Goal: Task Accomplishment & Management: Complete application form

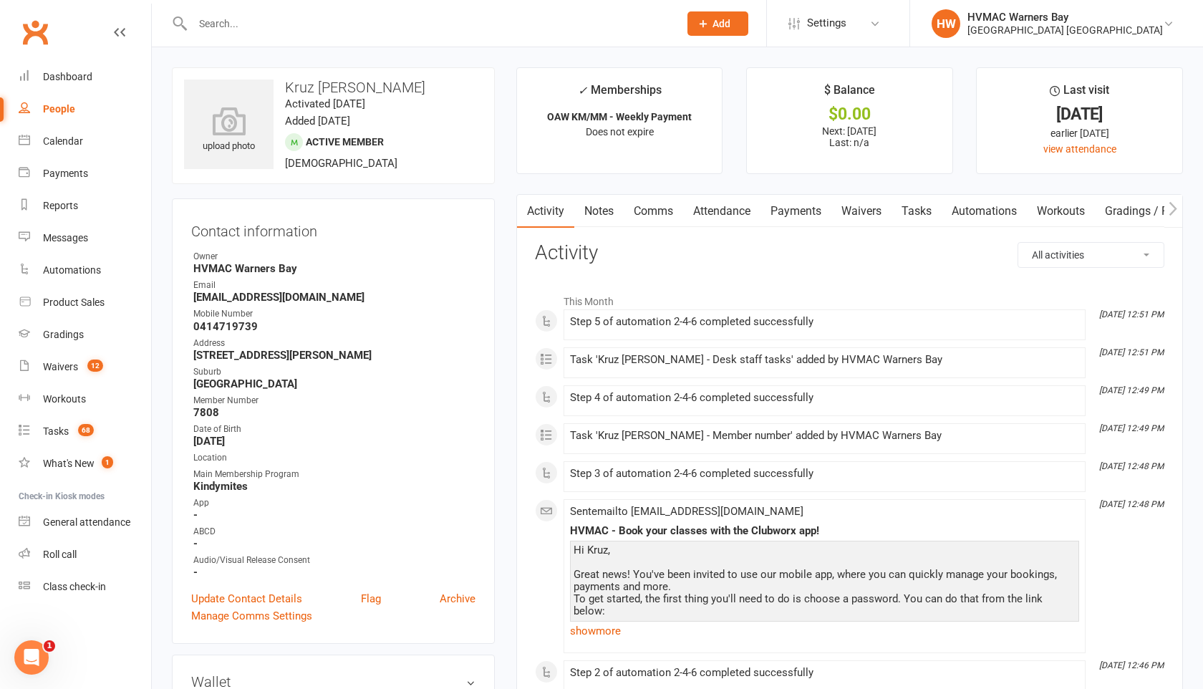
click at [207, 14] on input "text" at bounding box center [428, 24] width 480 height 20
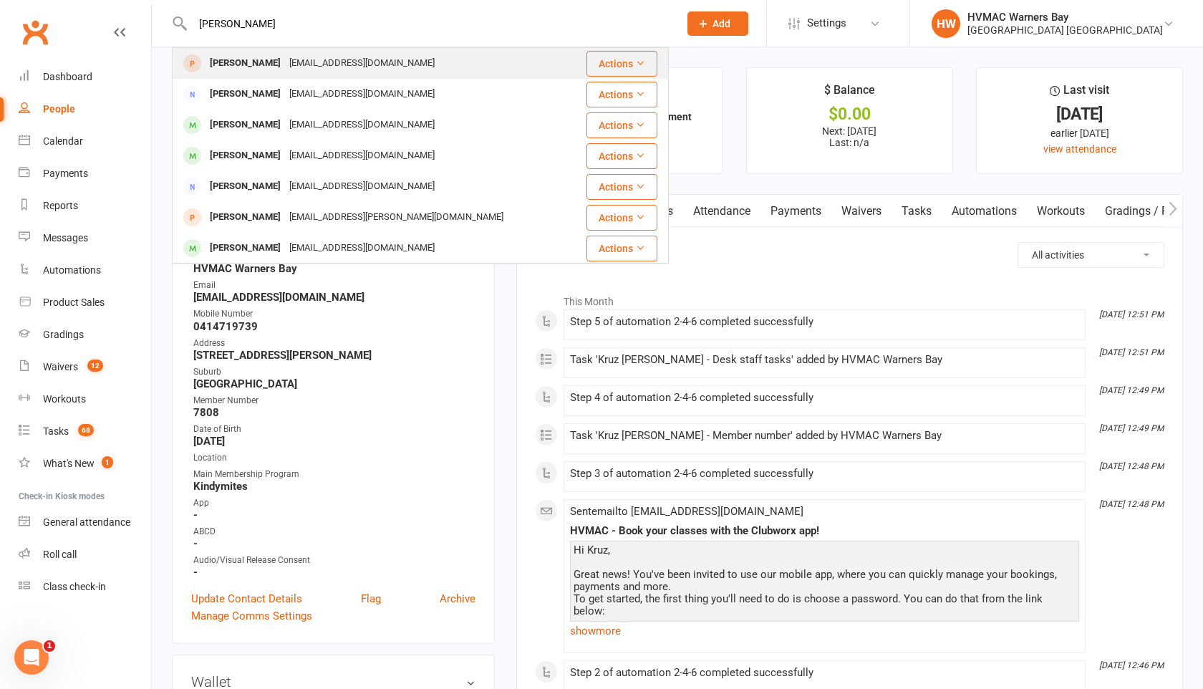
type input "lily rose"
click at [220, 63] on div "[PERSON_NAME]" at bounding box center [244, 63] width 79 height 21
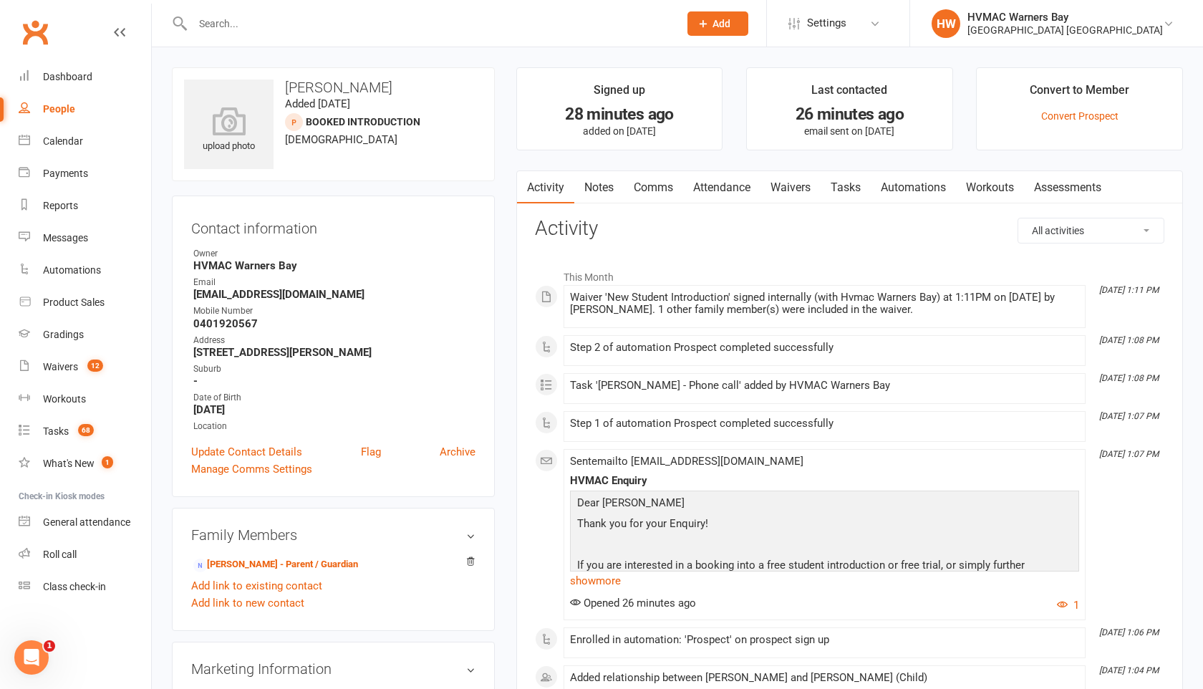
click at [717, 188] on link "Attendance" at bounding box center [721, 187] width 77 height 33
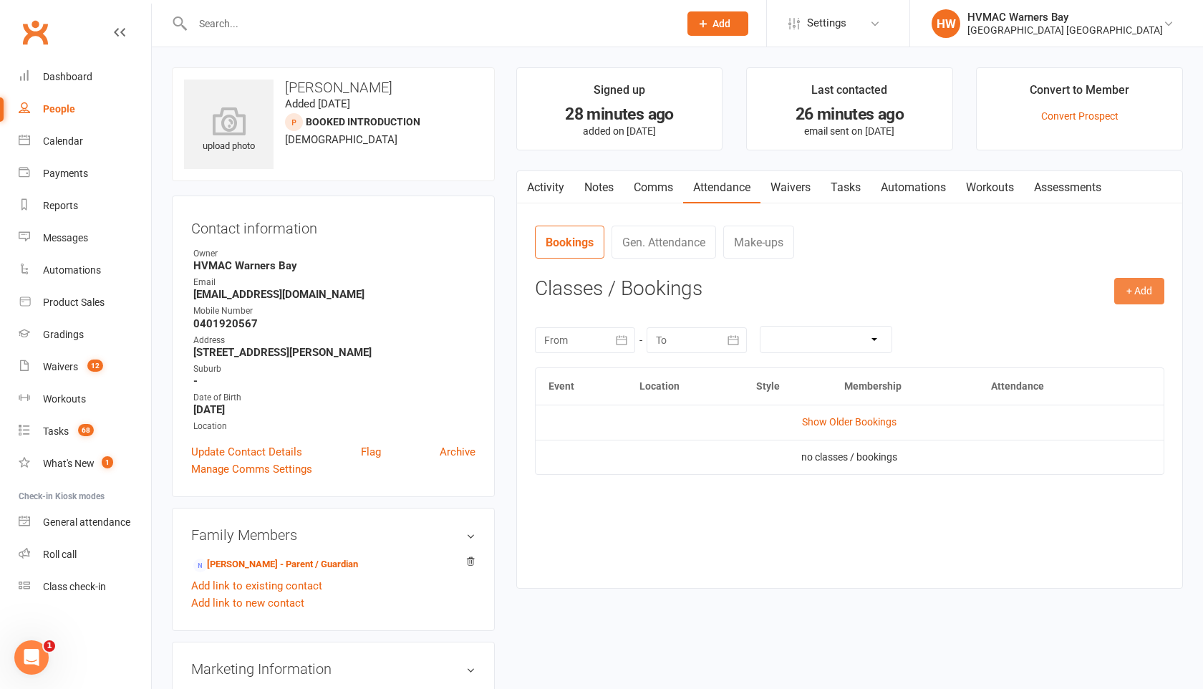
click at [1124, 286] on button "+ Add" at bounding box center [1139, 291] width 50 height 26
click at [1089, 365] on link "Add Appointment" at bounding box center [1093, 352] width 142 height 29
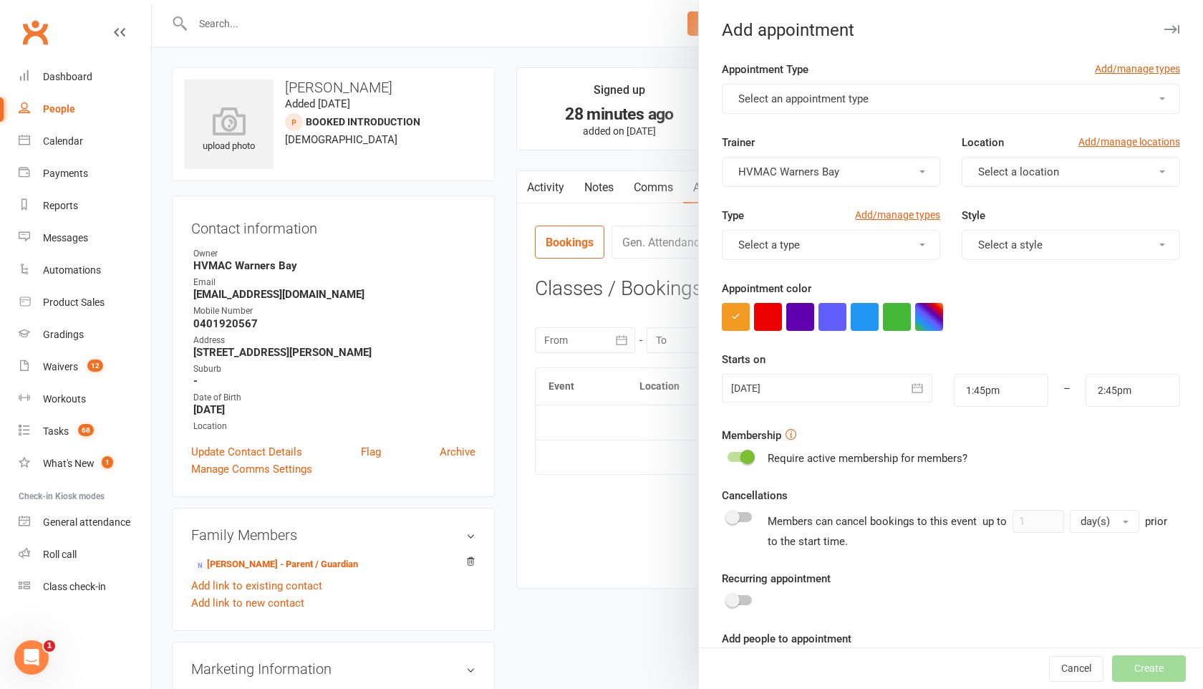
click at [915, 94] on button "Select an appointment type" at bounding box center [951, 99] width 458 height 30
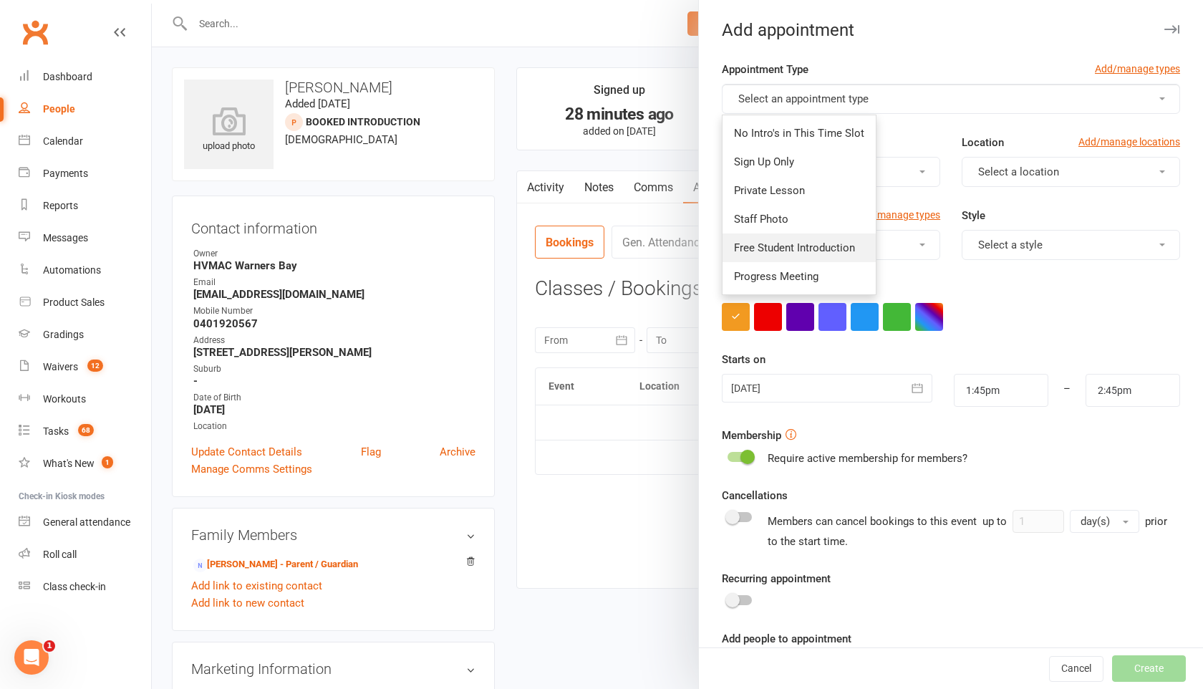
click at [835, 253] on span "Free Student Introduction" at bounding box center [794, 247] width 121 height 13
type input "2:15pm"
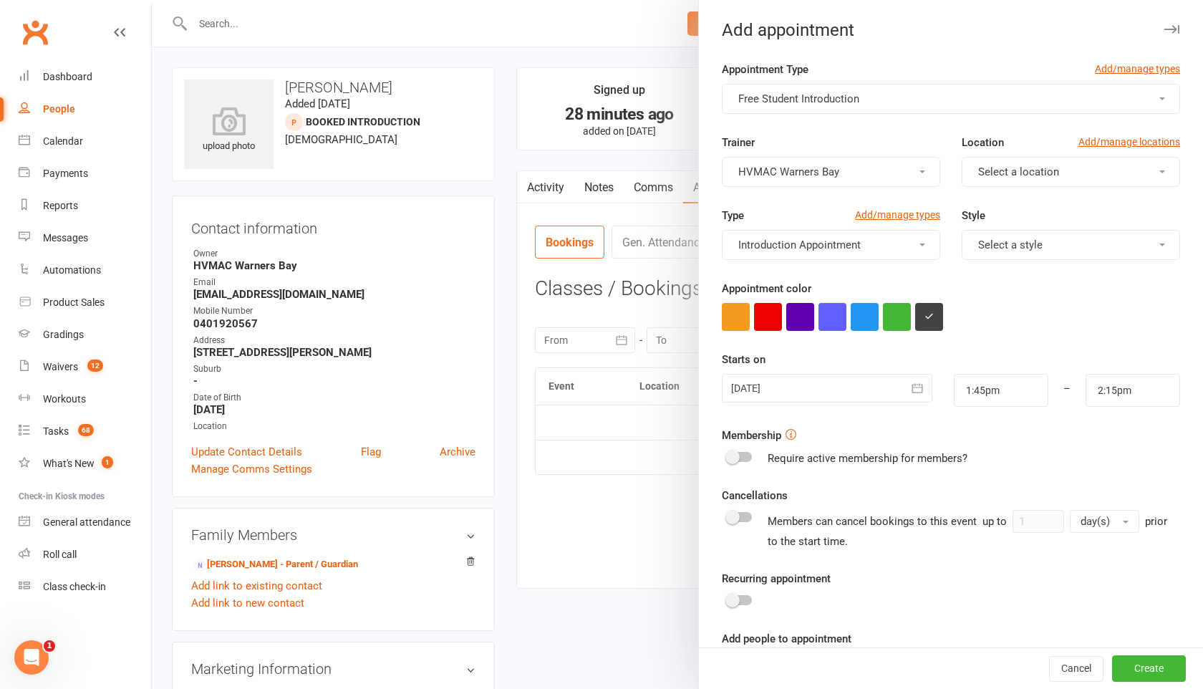
click at [984, 149] on label "Location" at bounding box center [982, 142] width 42 height 17
click at [984, 167] on span "Select a location" at bounding box center [1018, 171] width 81 height 13
click at [986, 192] on link "Warners Bay" at bounding box center [1033, 206] width 142 height 29
click at [1000, 243] on span "Select a style" at bounding box center [1010, 244] width 64 height 13
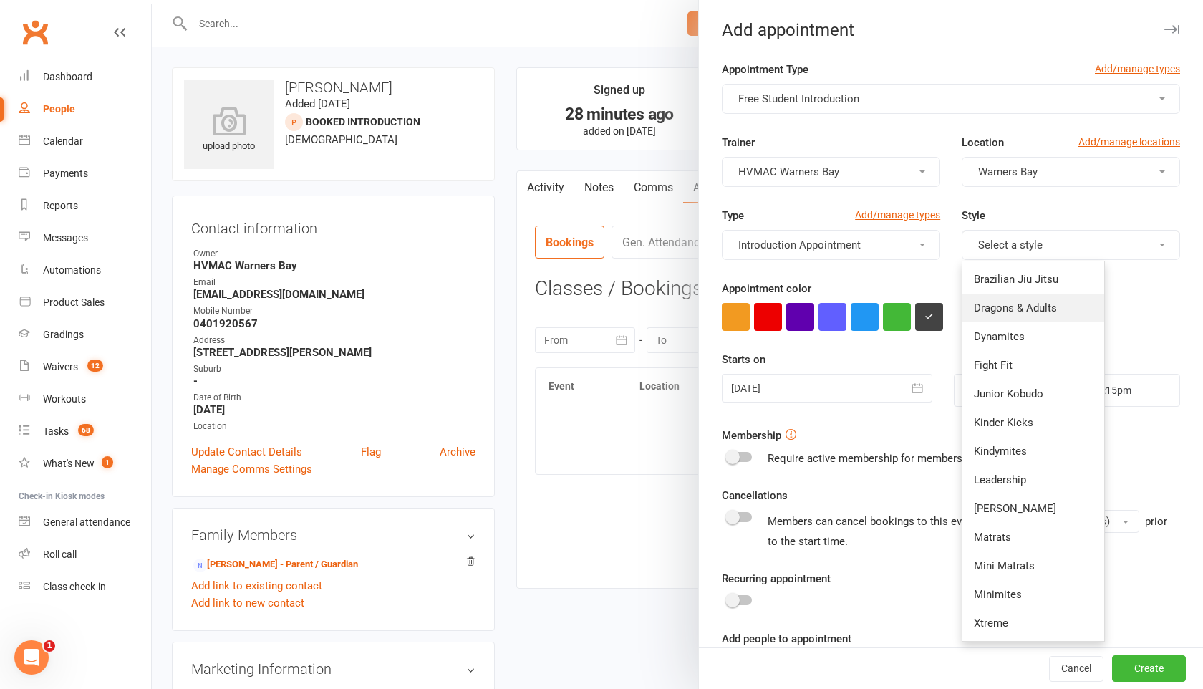
click at [1008, 304] on span "Dragons & Adults" at bounding box center [1015, 307] width 83 height 13
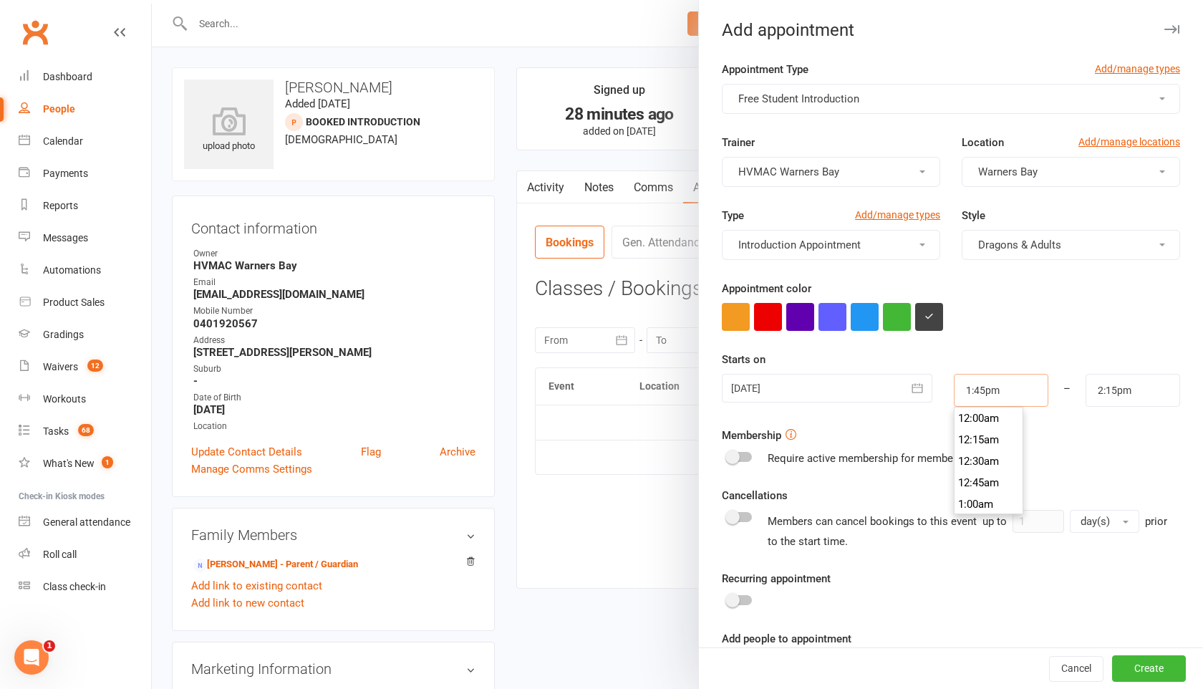
click at [1016, 392] on input "1:45pm" at bounding box center [1001, 390] width 94 height 33
type input "1:30pm"
click at [992, 422] on li "1:30pm" at bounding box center [988, 417] width 69 height 21
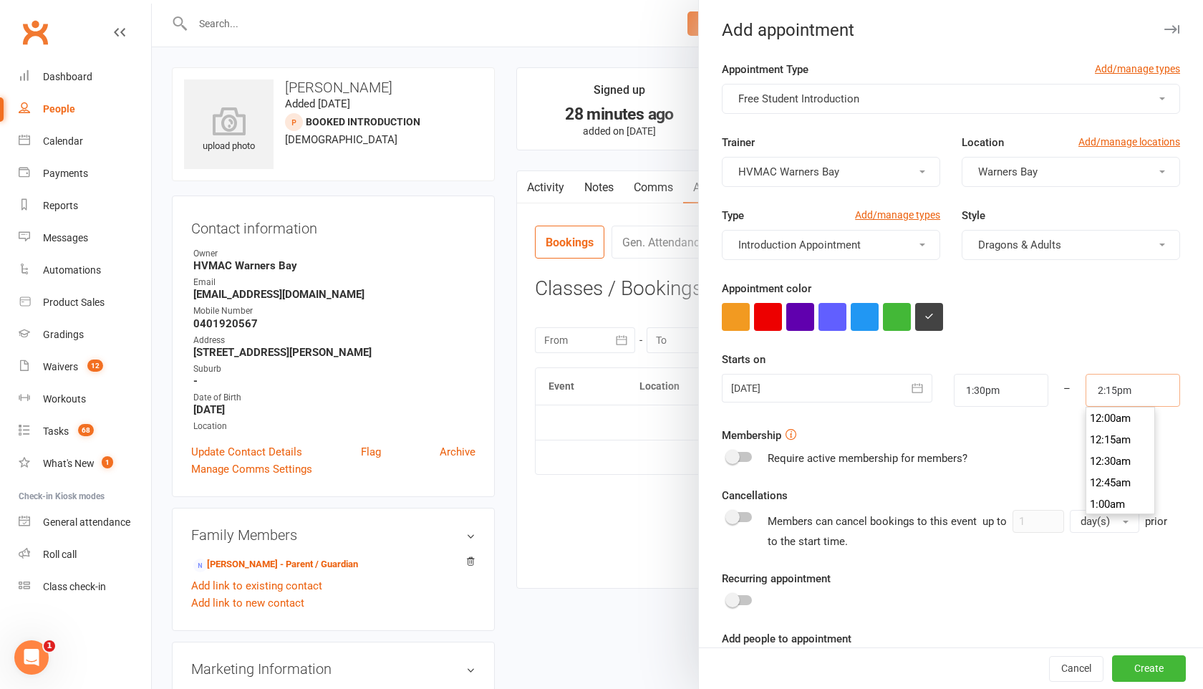
click at [1112, 388] on input "2:15pm" at bounding box center [1132, 390] width 94 height 33
type input "2:00pm"
click at [1112, 418] on li "2:00pm" at bounding box center [1120, 417] width 69 height 21
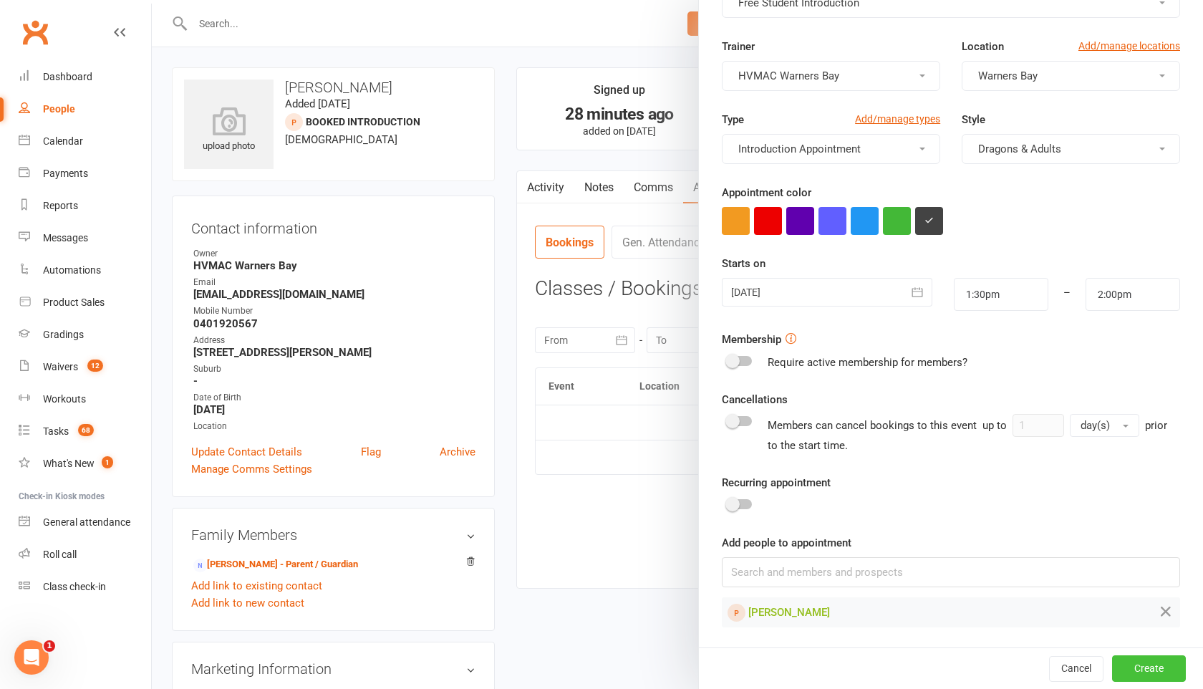
click at [1165, 671] on button "Create" at bounding box center [1149, 668] width 74 height 26
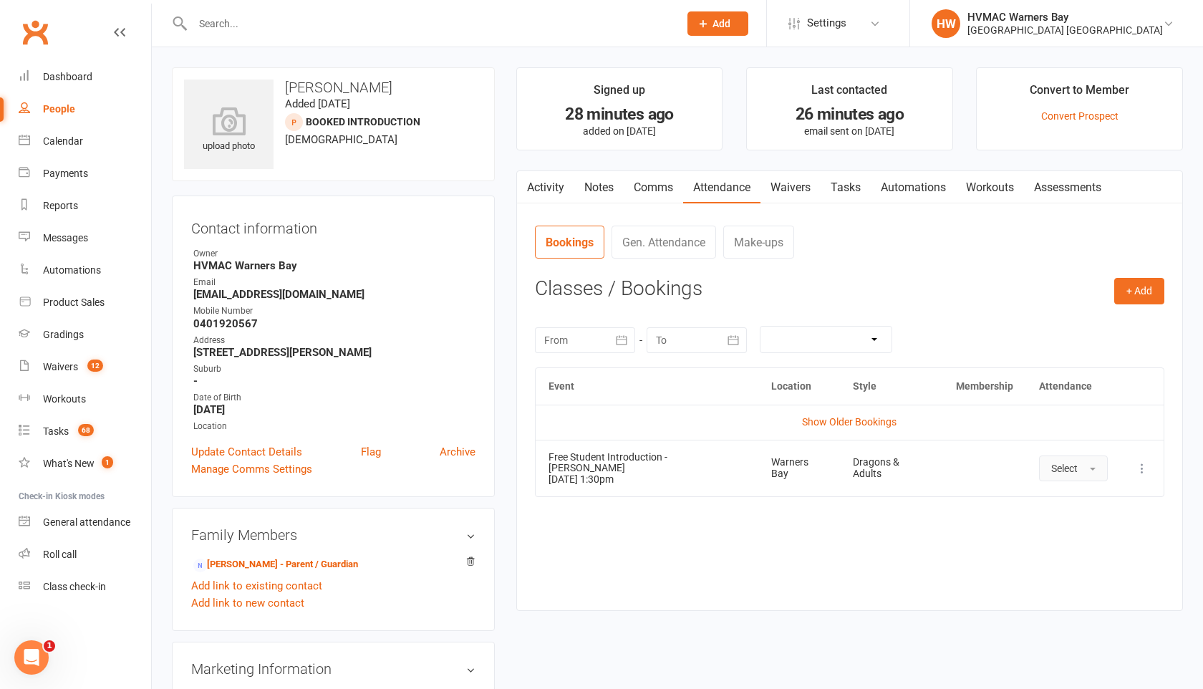
click at [1080, 468] on button "Select" at bounding box center [1073, 468] width 69 height 26
click at [1077, 494] on span "Attended" at bounding box center [1072, 500] width 43 height 13
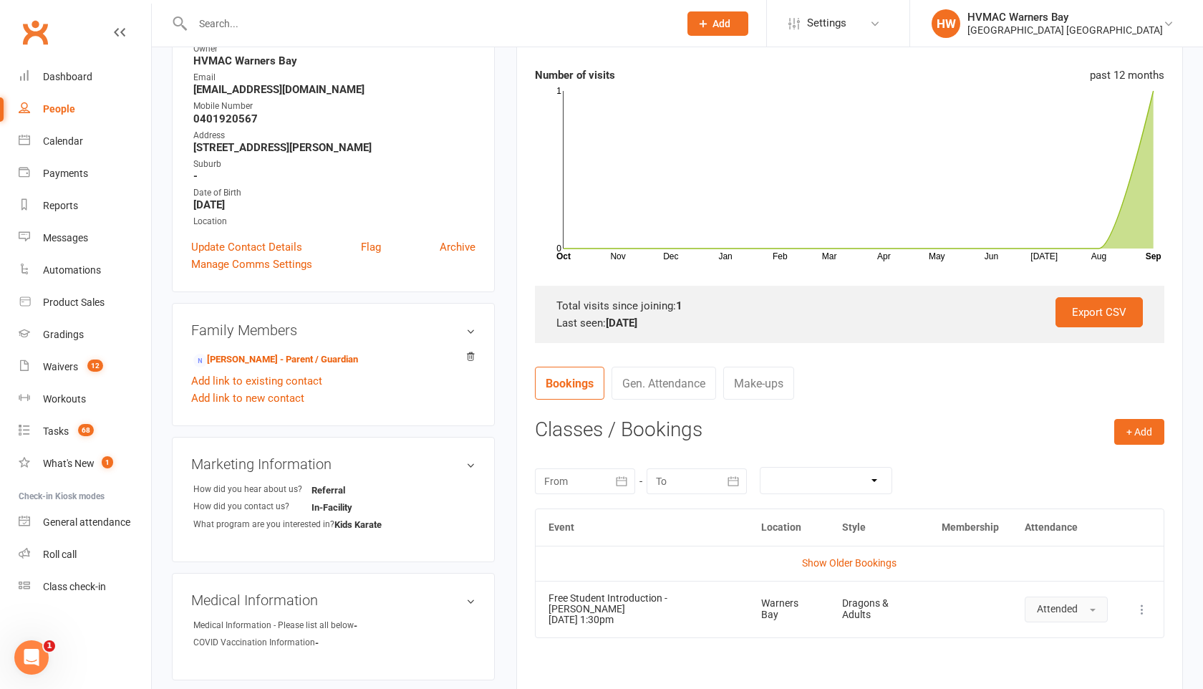
scroll to position [252, 0]
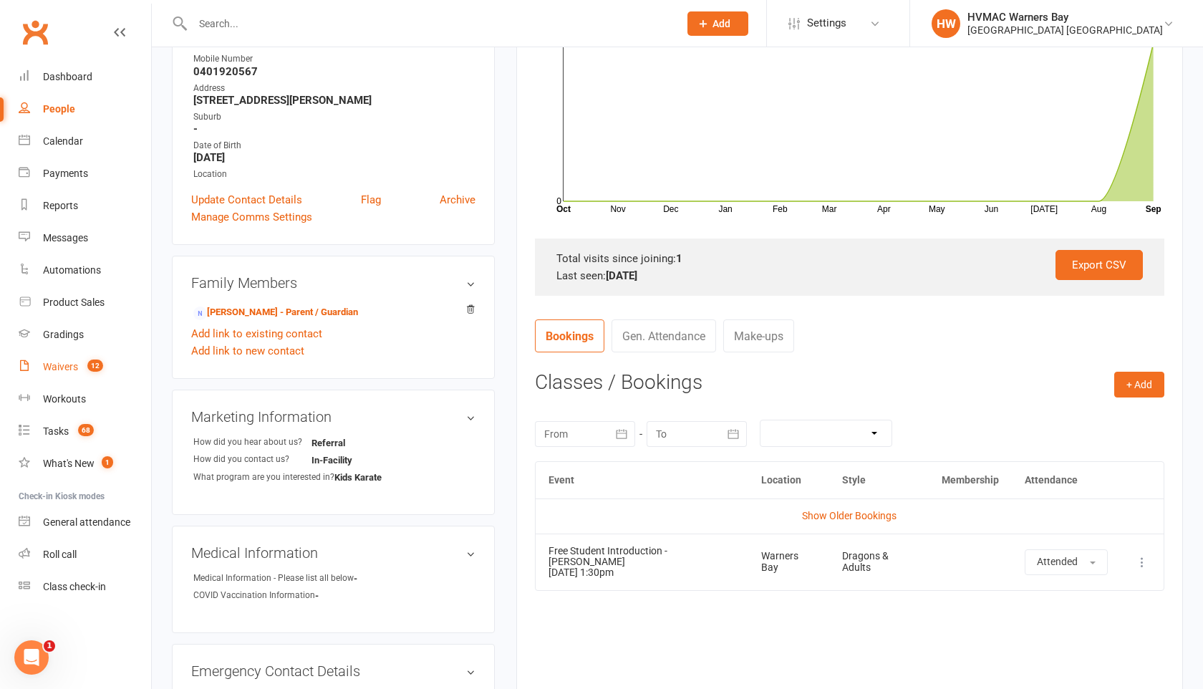
click at [69, 362] on div "Waivers" at bounding box center [60, 366] width 35 height 11
select select "100"
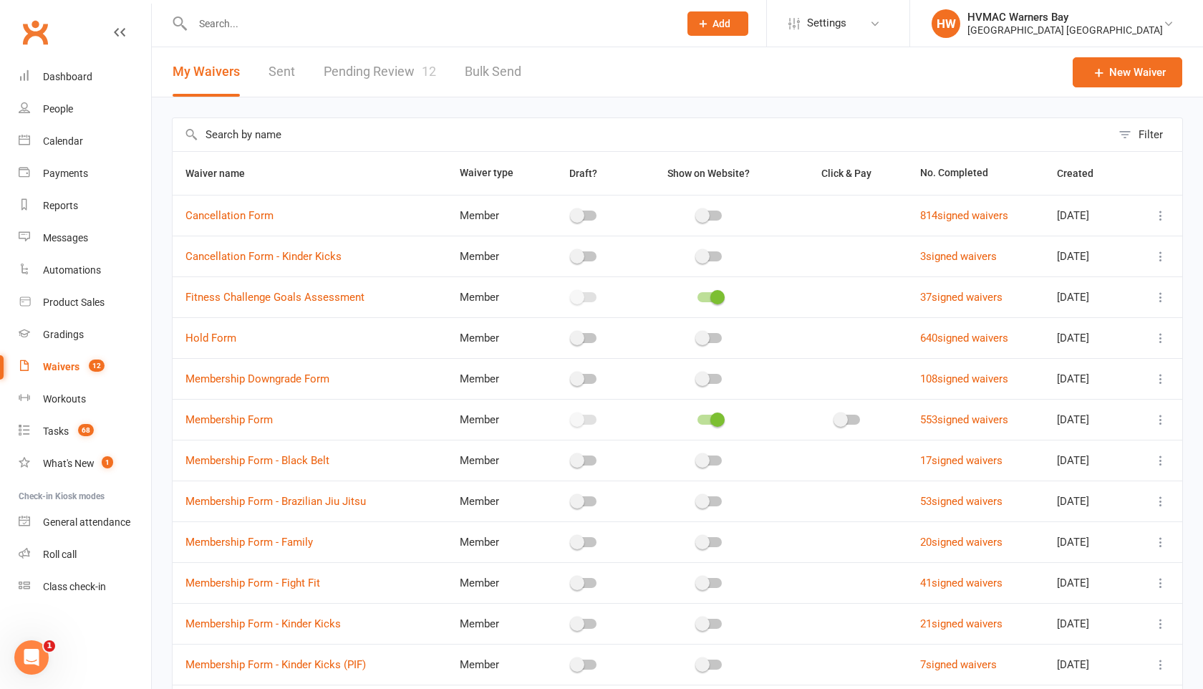
click at [394, 66] on link "Pending Review 12" at bounding box center [380, 71] width 112 height 49
select select "100"
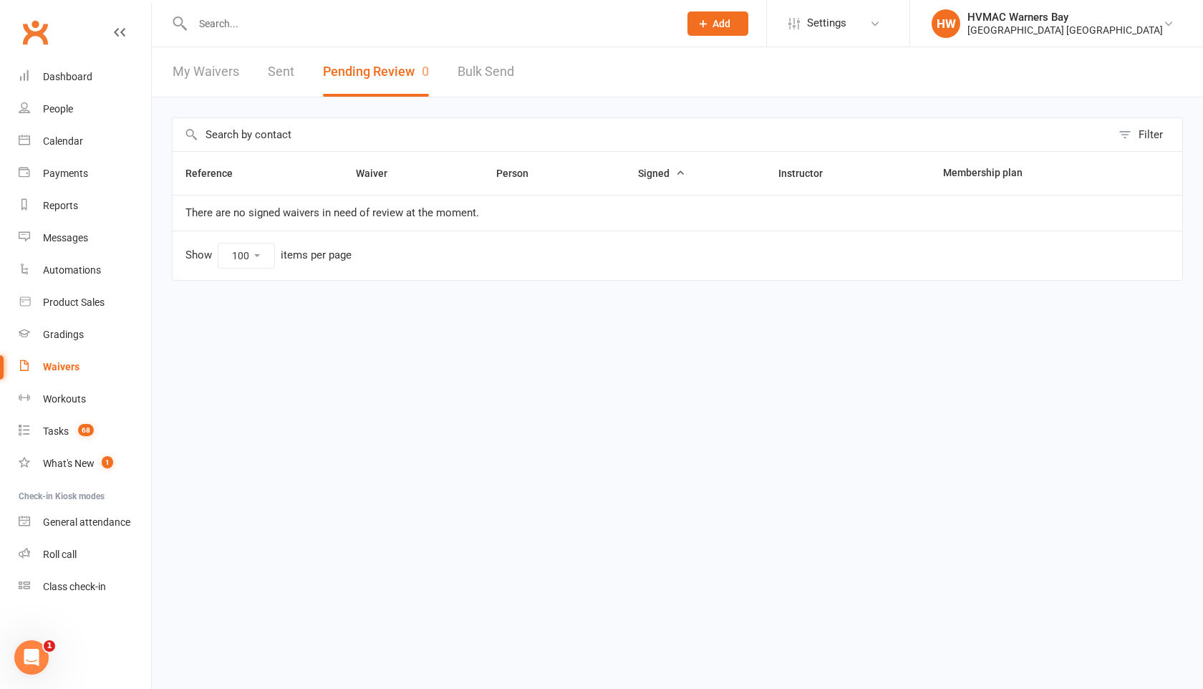
click at [232, 18] on input "text" at bounding box center [428, 24] width 480 height 20
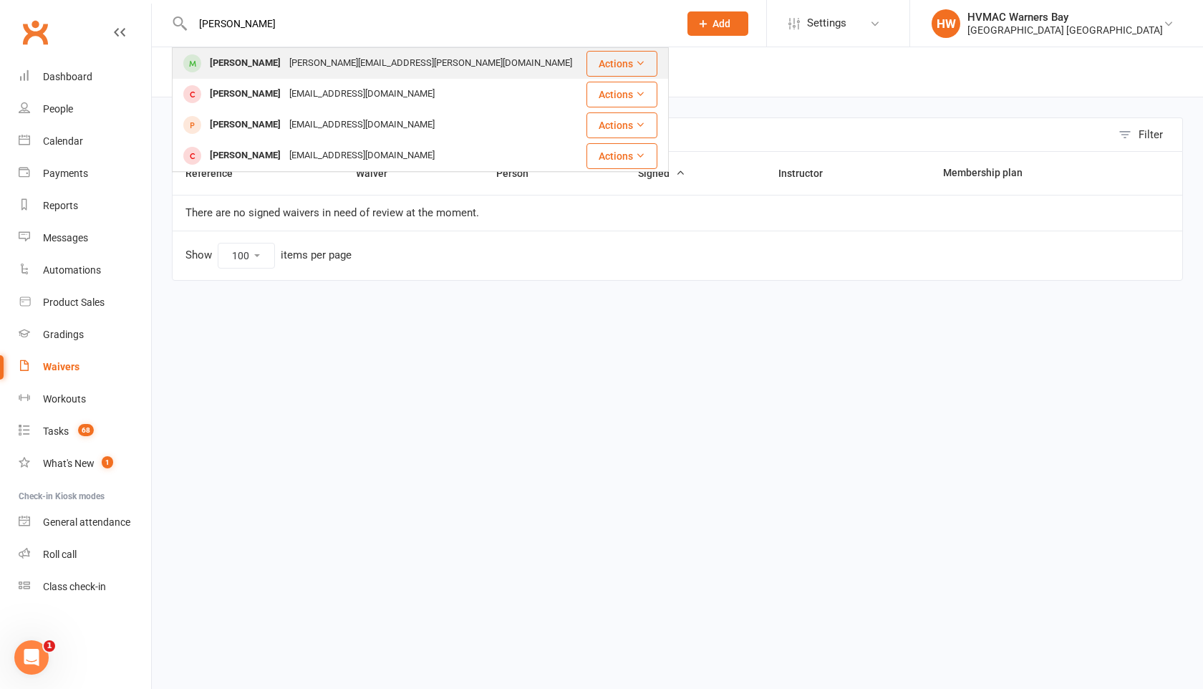
type input "adithya"
click at [253, 66] on div "Adithya Raghavendra" at bounding box center [244, 63] width 79 height 21
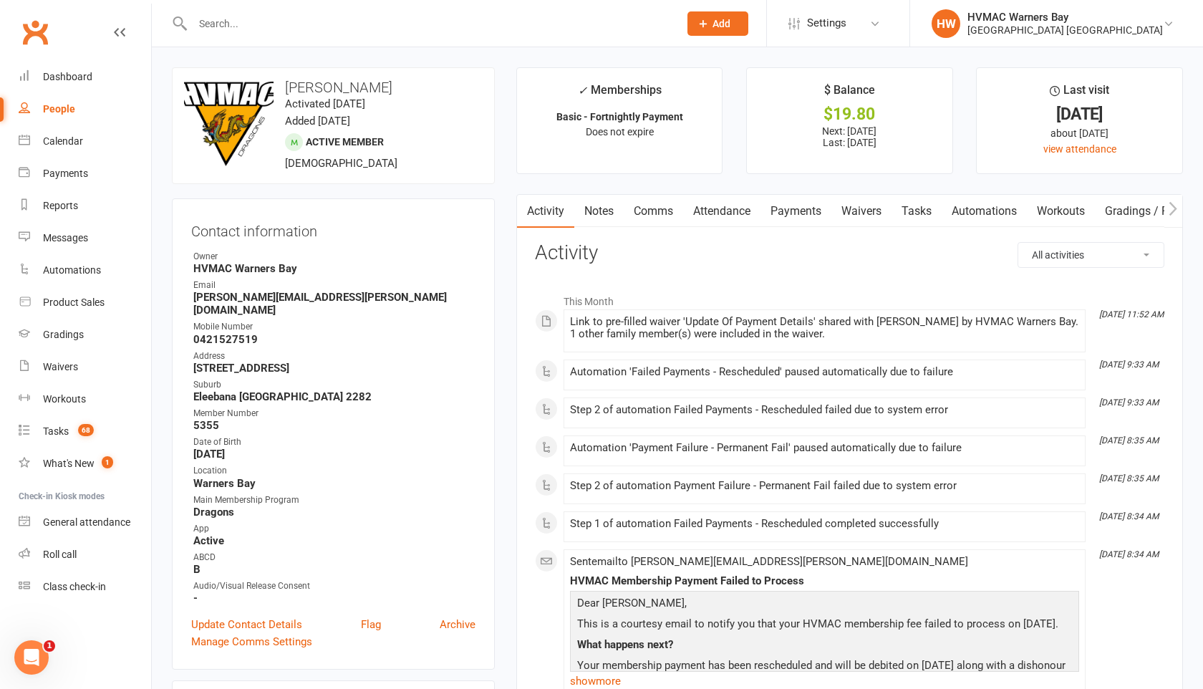
click at [787, 209] on link "Payments" at bounding box center [795, 211] width 71 height 33
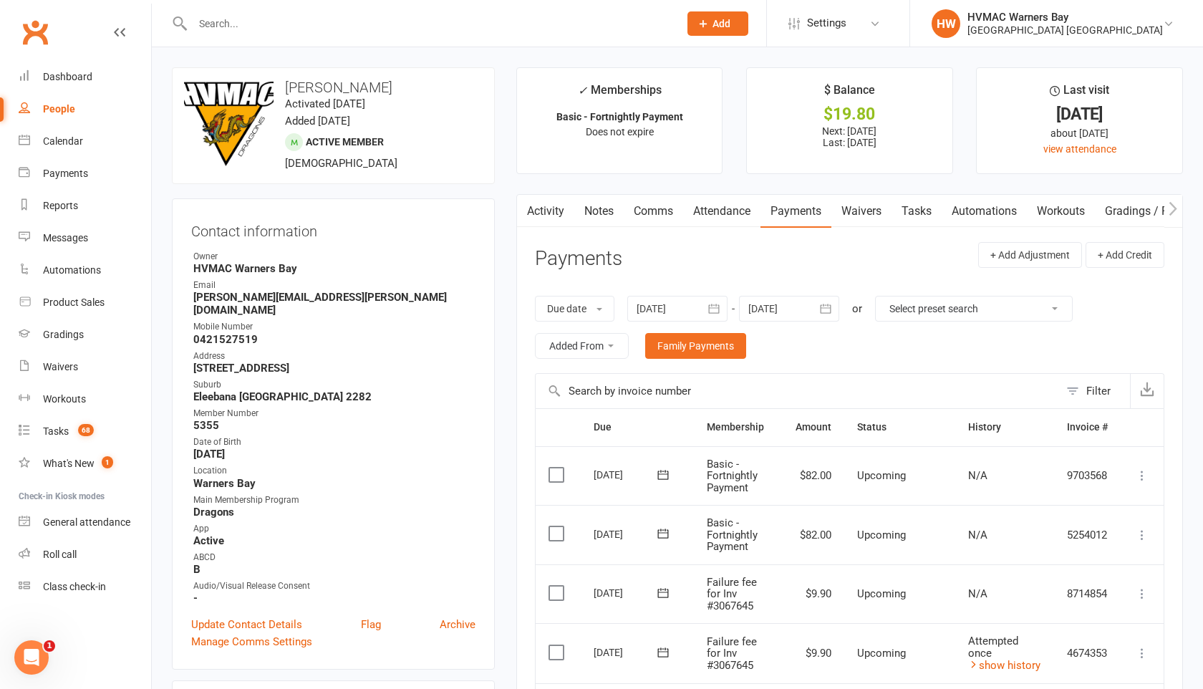
click at [861, 216] on link "Waivers" at bounding box center [861, 211] width 60 height 33
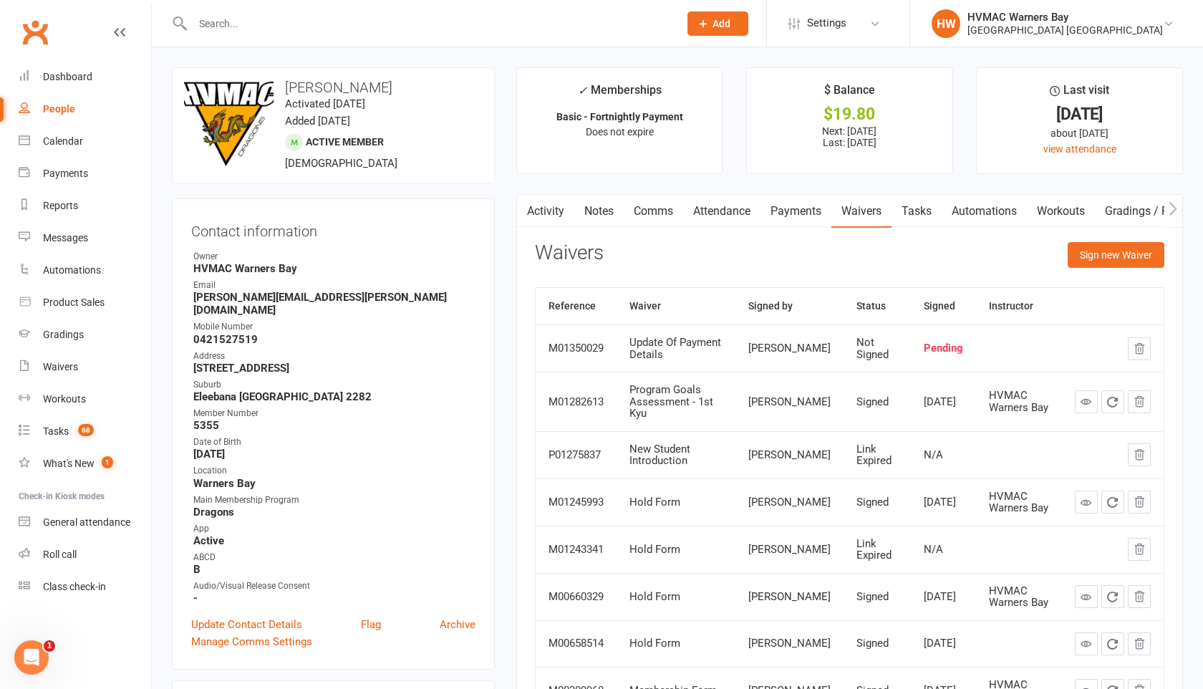
click at [253, 18] on input "text" at bounding box center [428, 24] width 480 height 20
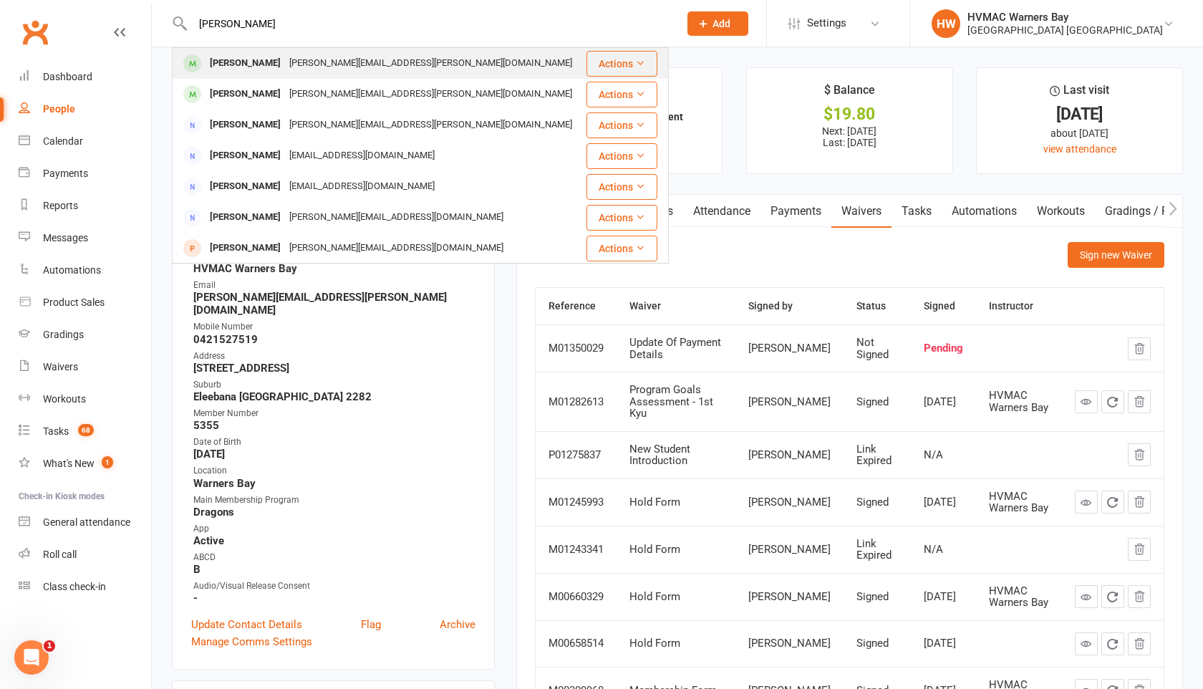
type input "simon akers"
click at [259, 61] on div "Simon Akers" at bounding box center [244, 63] width 79 height 21
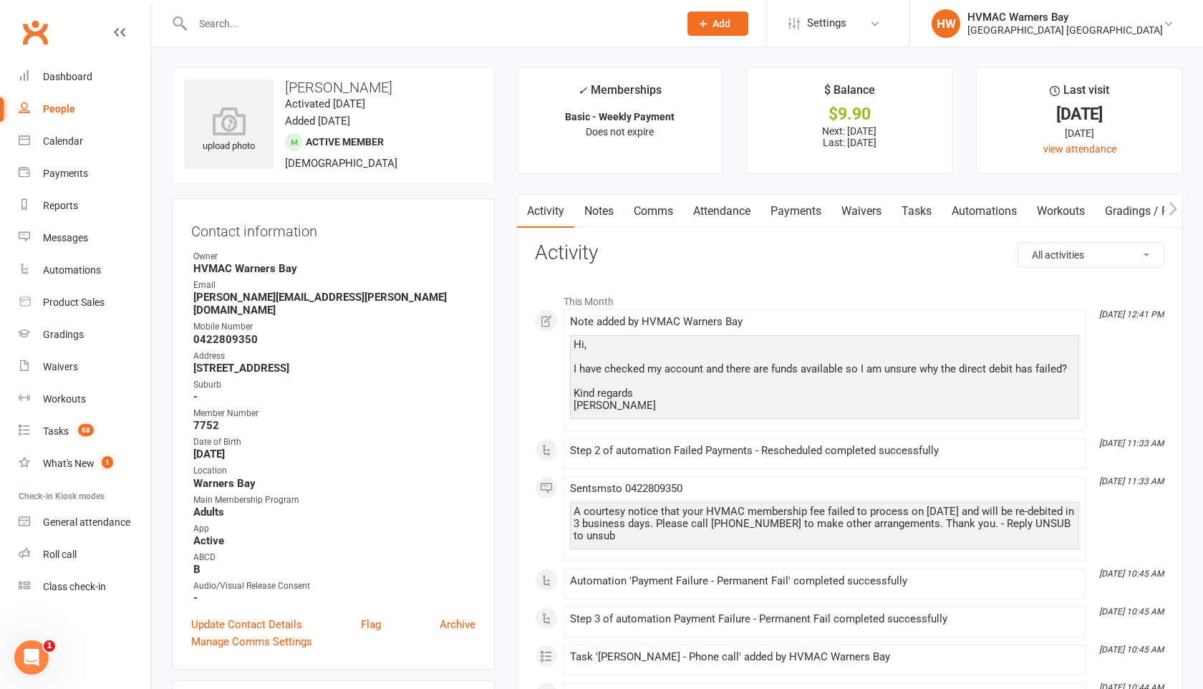
click at [797, 208] on link "Payments" at bounding box center [795, 211] width 71 height 33
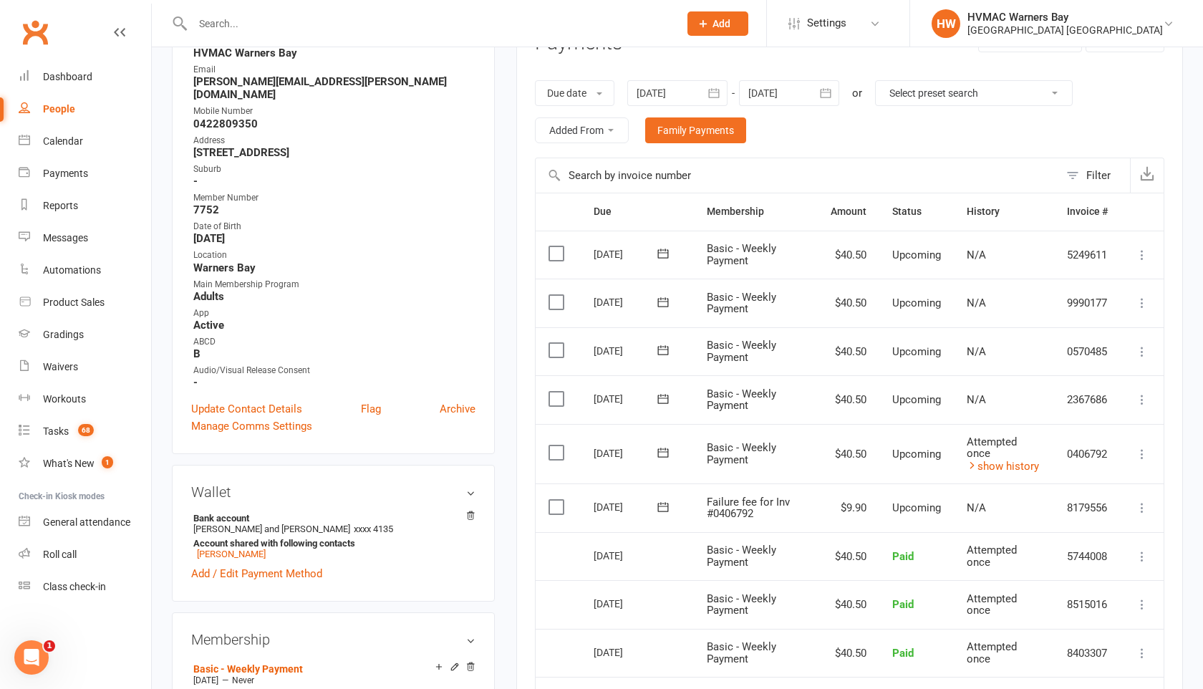
scroll to position [248, 0]
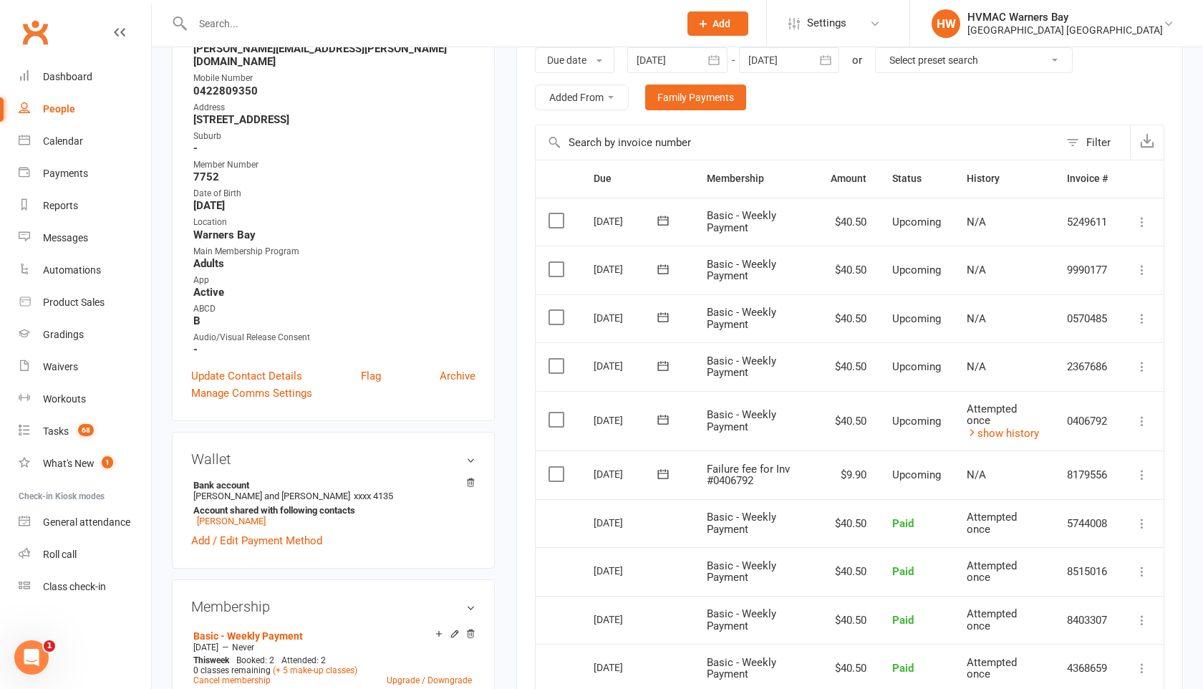
click at [1144, 477] on icon at bounding box center [1142, 474] width 14 height 14
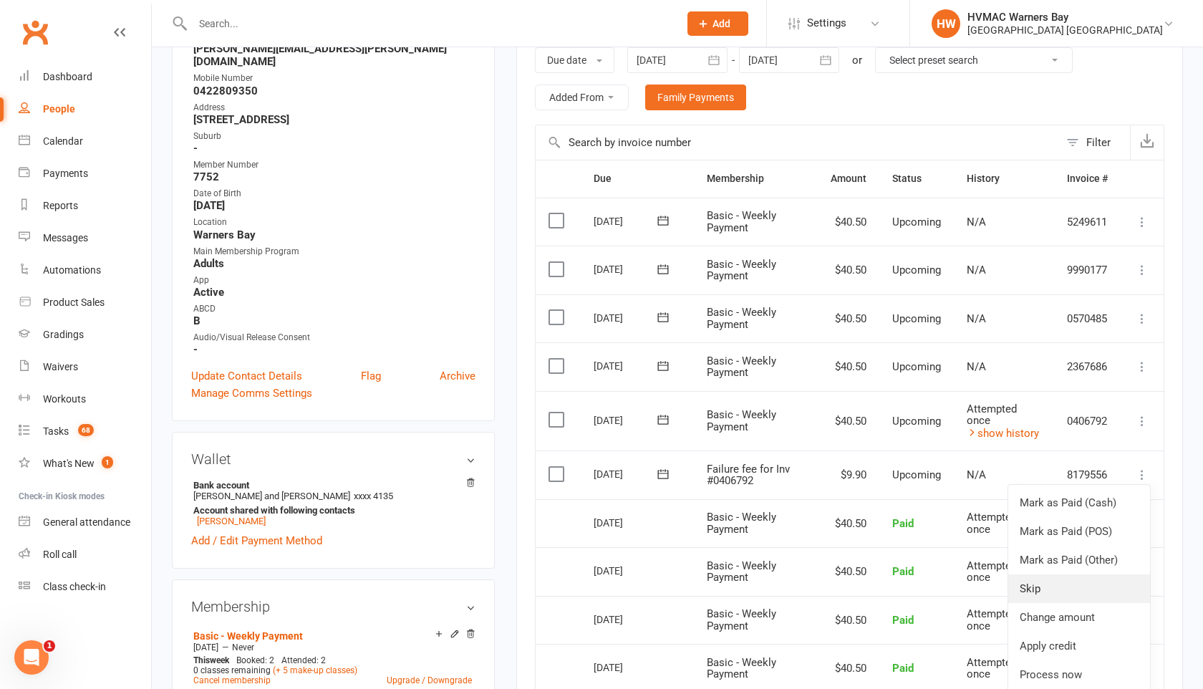
click at [1063, 586] on link "Skip" at bounding box center [1079, 588] width 142 height 29
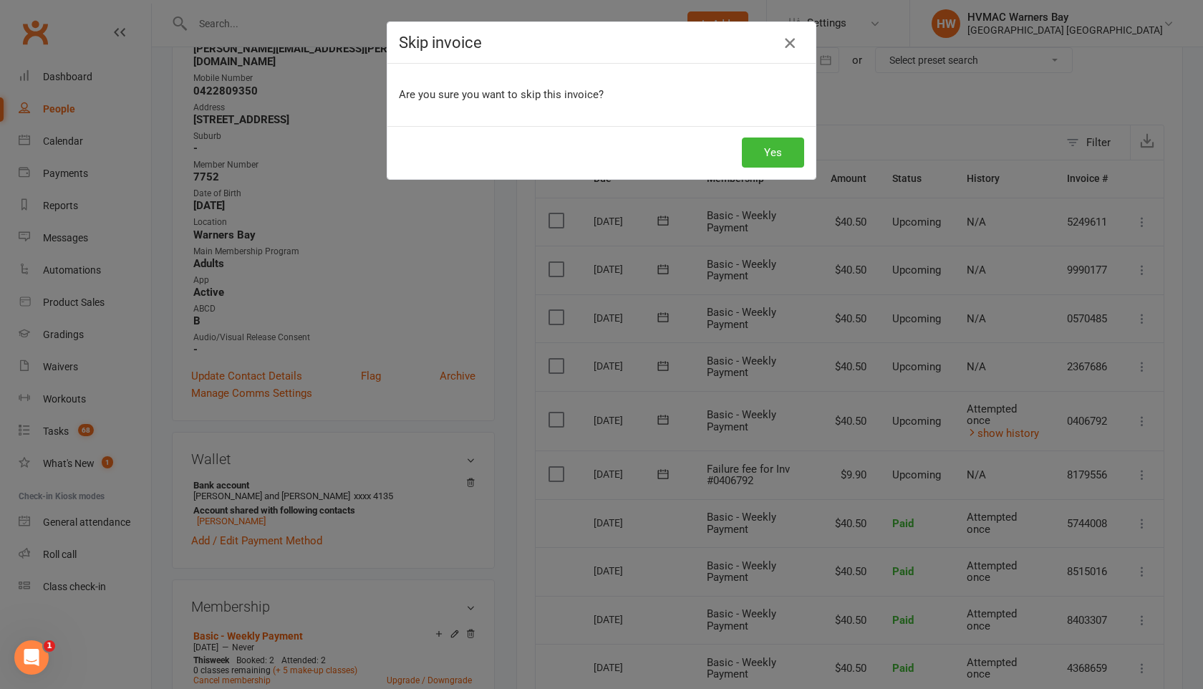
click at [790, 43] on icon "button" at bounding box center [789, 42] width 17 height 17
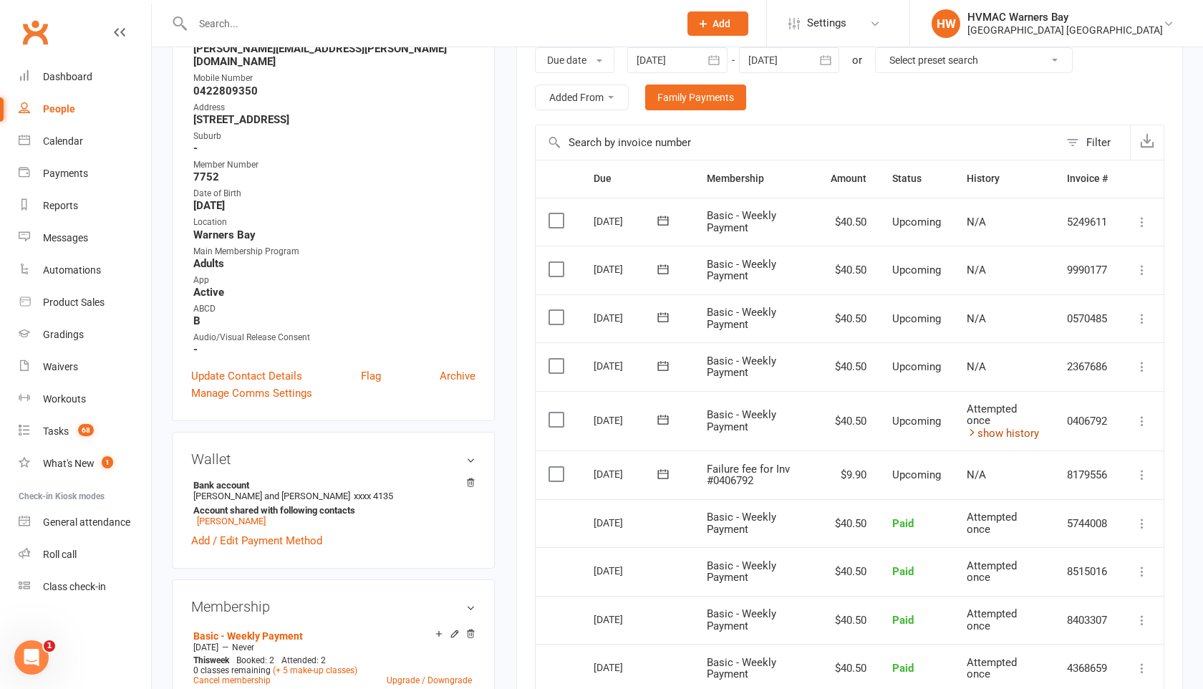
click at [993, 435] on link "show history" at bounding box center [1002, 433] width 72 height 13
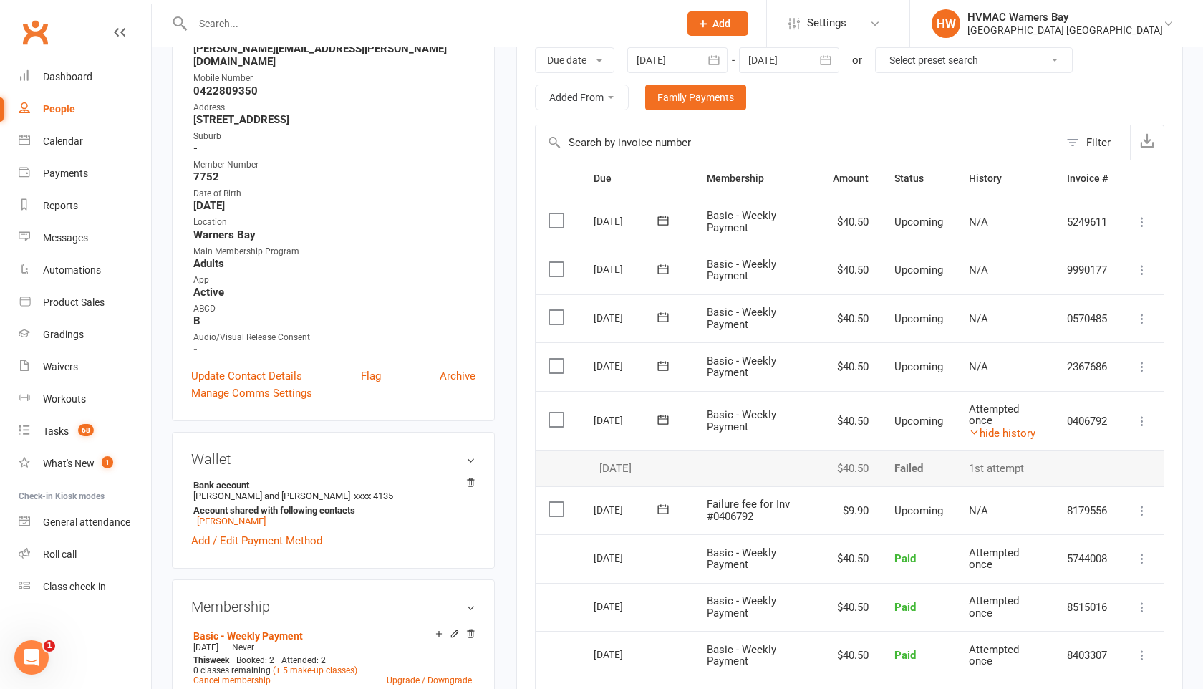
click at [1142, 507] on icon at bounding box center [1142, 510] width 14 height 14
click at [1065, 620] on link "Skip" at bounding box center [1079, 624] width 142 height 29
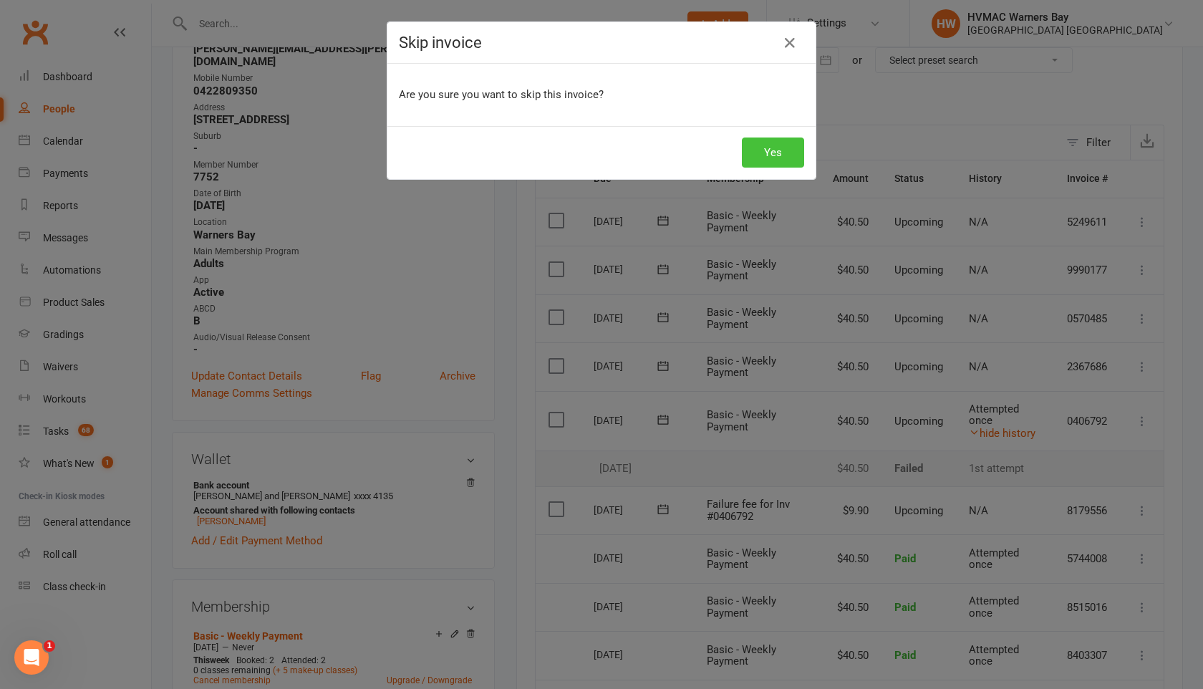
click at [761, 142] on button "Yes" at bounding box center [773, 152] width 62 height 30
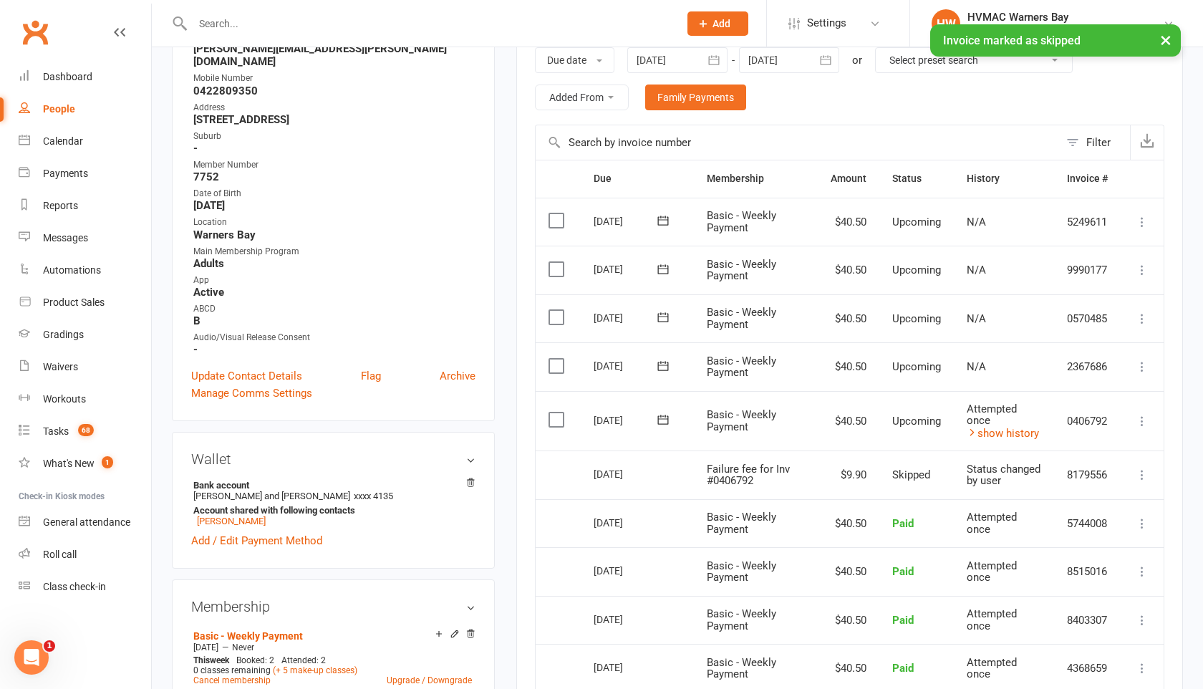
scroll to position [0, 0]
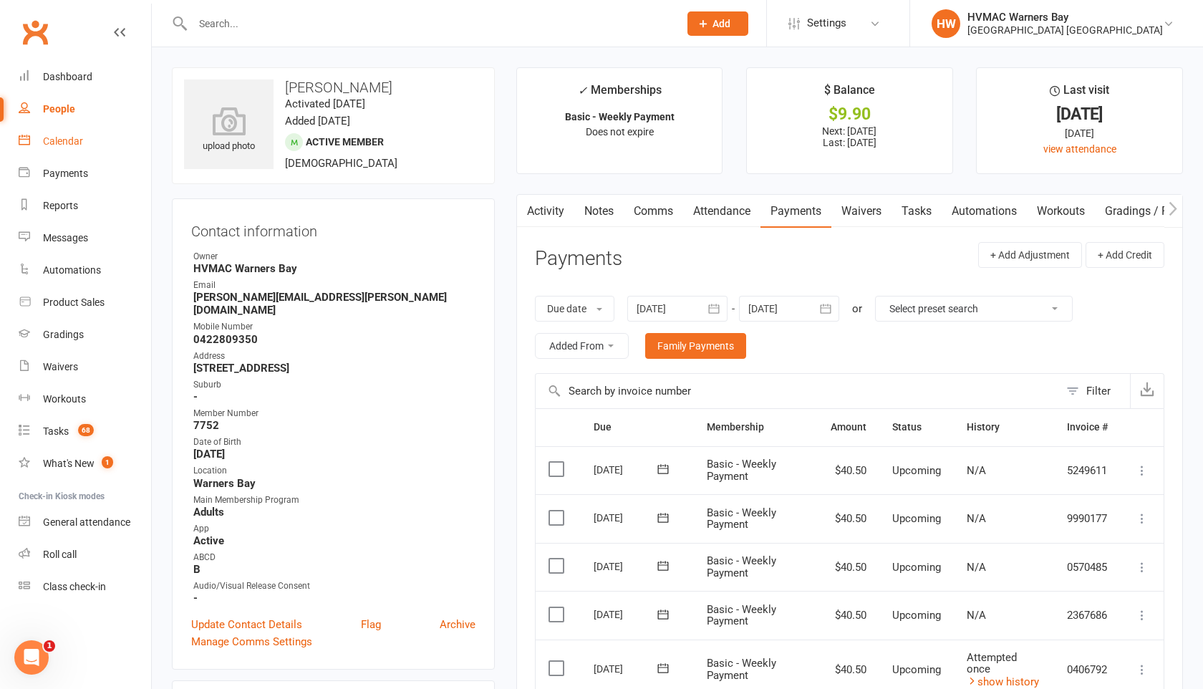
click at [77, 139] on div "Calendar" at bounding box center [63, 140] width 40 height 11
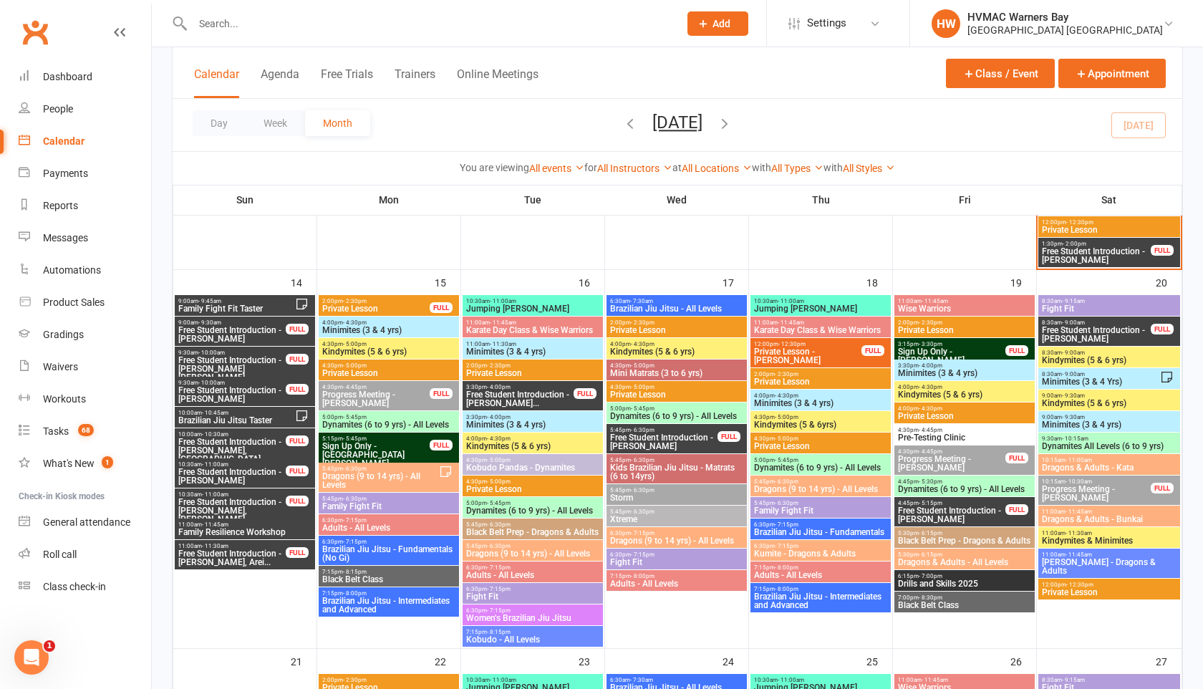
scroll to position [1223, 0]
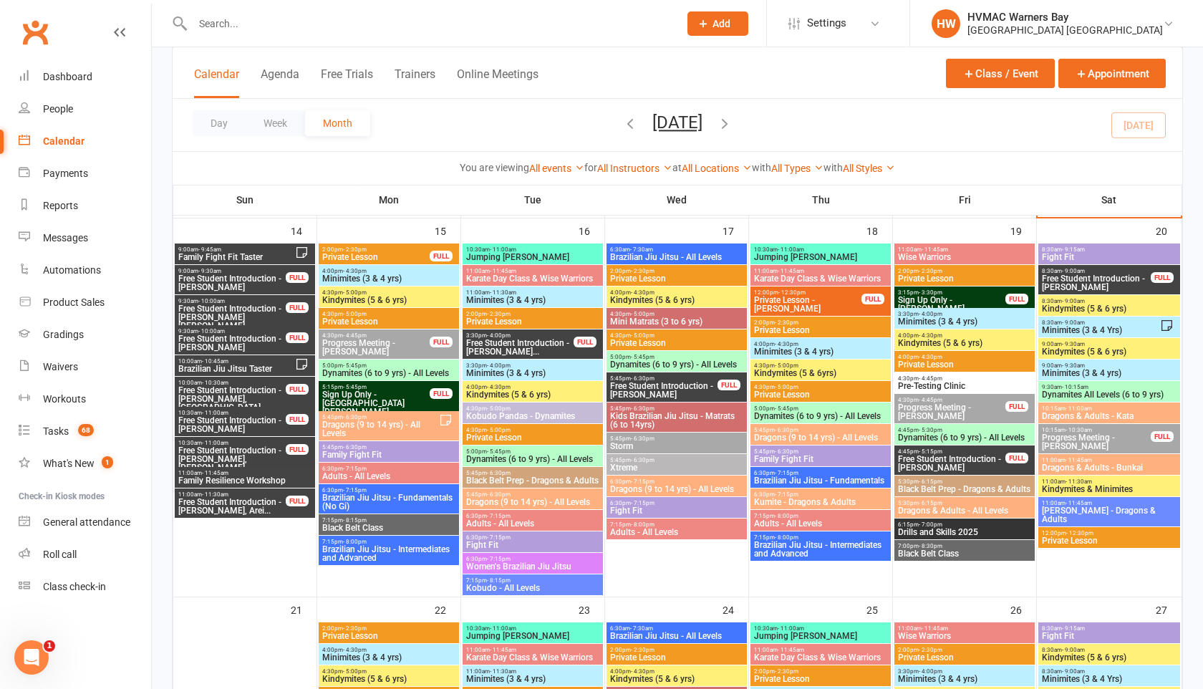
click at [227, 467] on div "11:00am - 11:45am Family Resilience Workshop" at bounding box center [245, 477] width 140 height 21
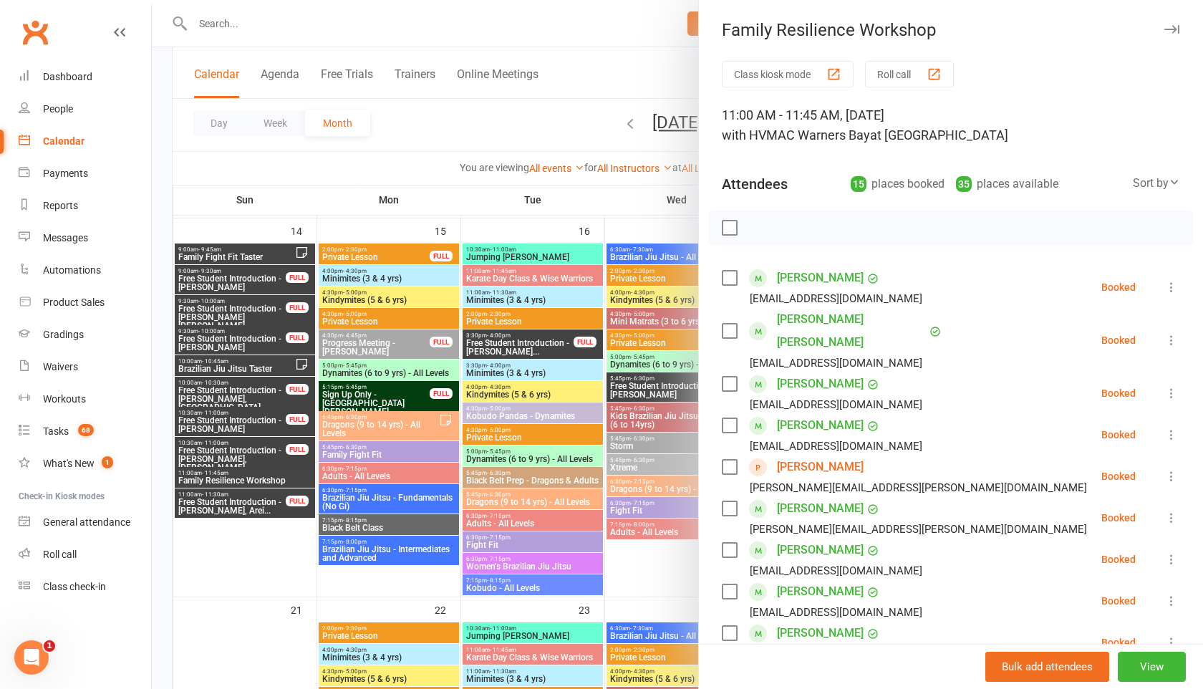
click at [1168, 31] on icon "button" at bounding box center [1171, 29] width 15 height 9
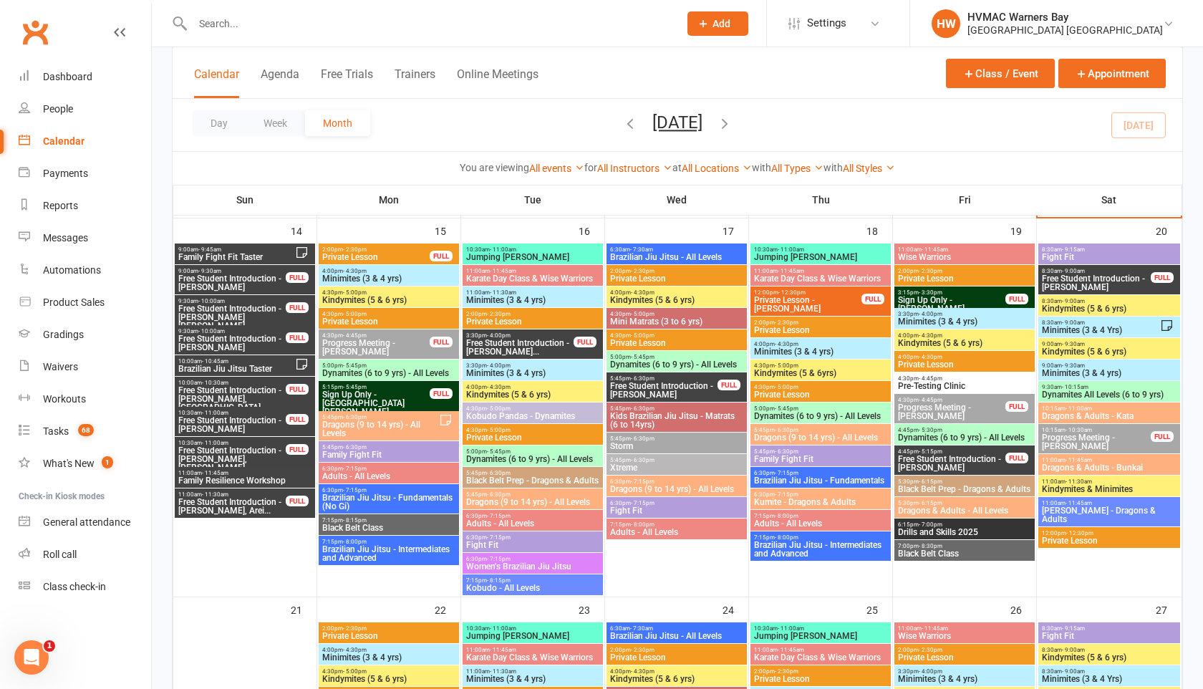
click at [717, 21] on span "Add" at bounding box center [721, 23] width 18 height 11
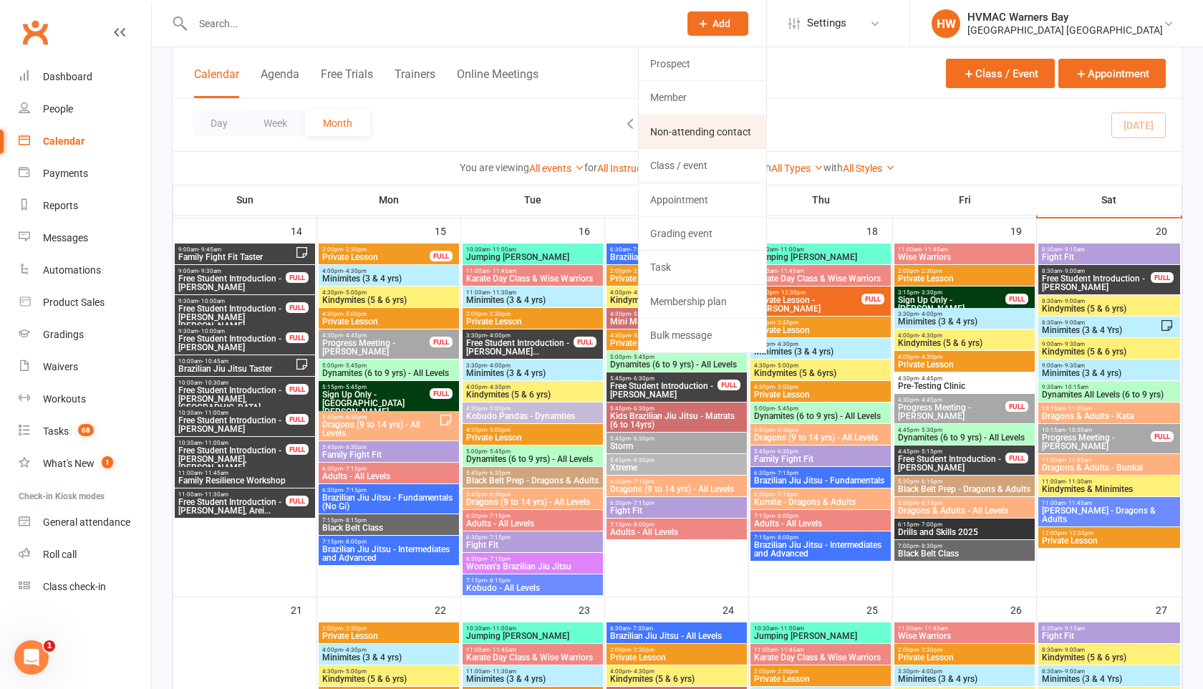
click at [687, 123] on link "Non-attending contact" at bounding box center [702, 131] width 127 height 33
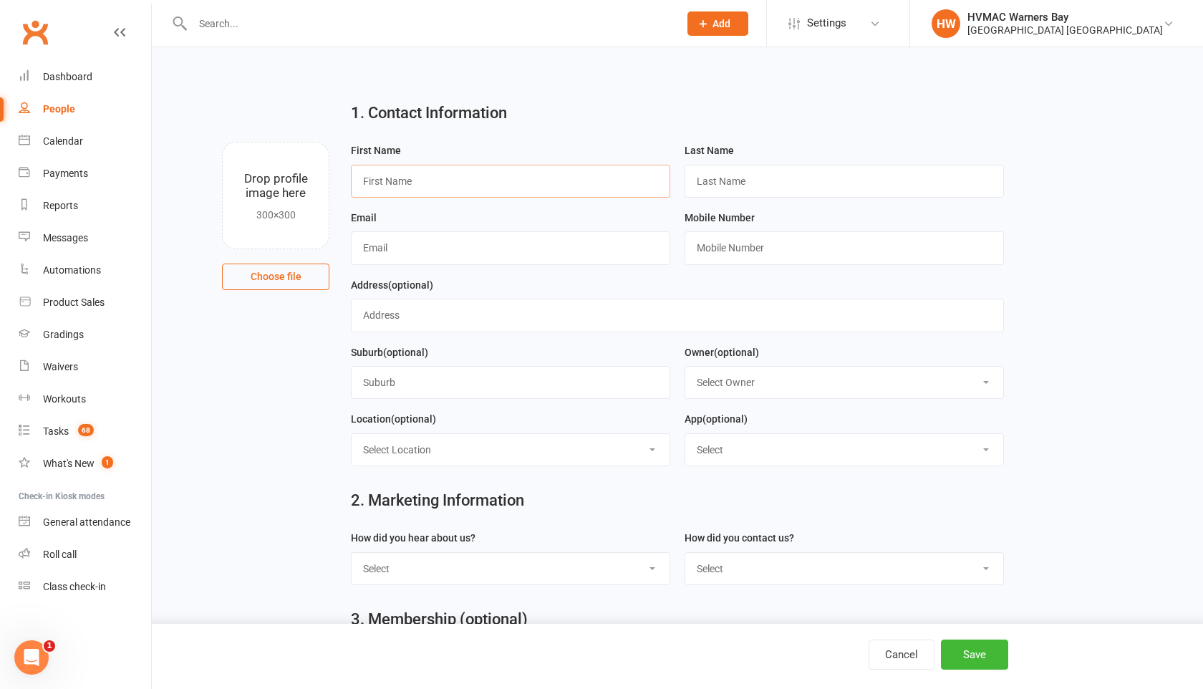
click at [369, 179] on input "text" at bounding box center [510, 181] width 319 height 33
paste input "Lenka Grien"
drag, startPoint x: 445, startPoint y: 190, endPoint x: 393, endPoint y: 180, distance: 52.4
click at [393, 180] on input "Lenka Grien" at bounding box center [510, 181] width 319 height 33
type input "Lenka"
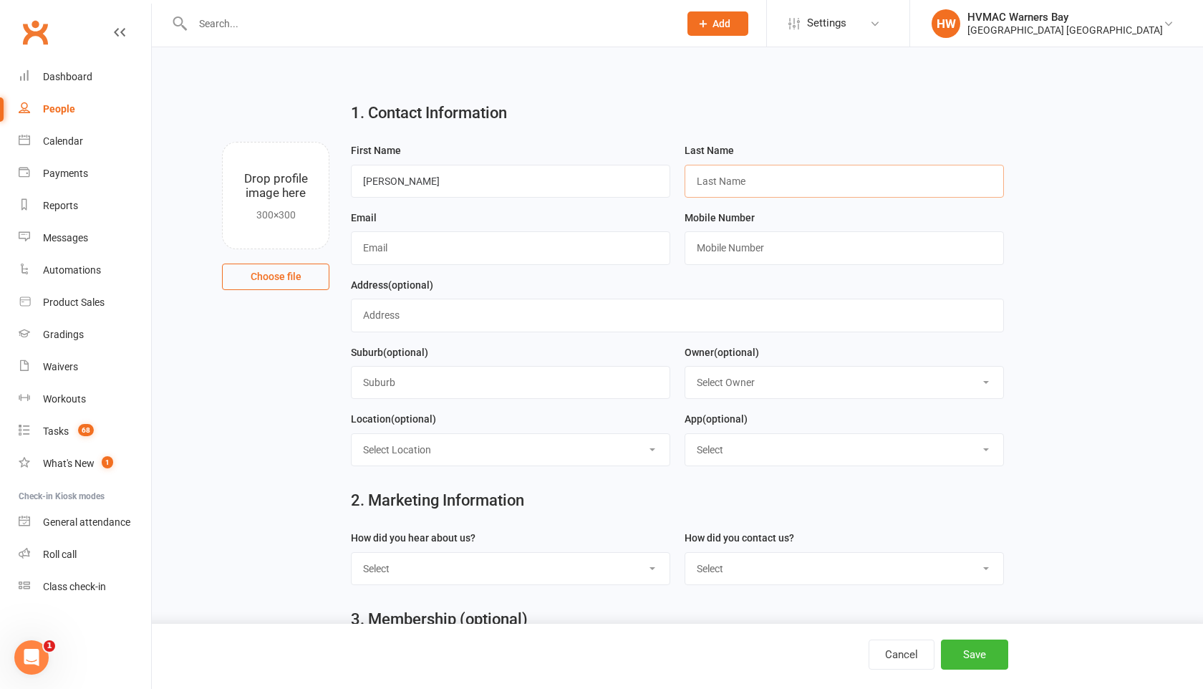
click at [700, 177] on input "text" at bounding box center [843, 181] width 319 height 33
paste input "Grien"
type input "Grien"
click at [412, 247] on input "text" at bounding box center [510, 247] width 319 height 33
click at [362, 250] on input "text" at bounding box center [510, 247] width 319 height 33
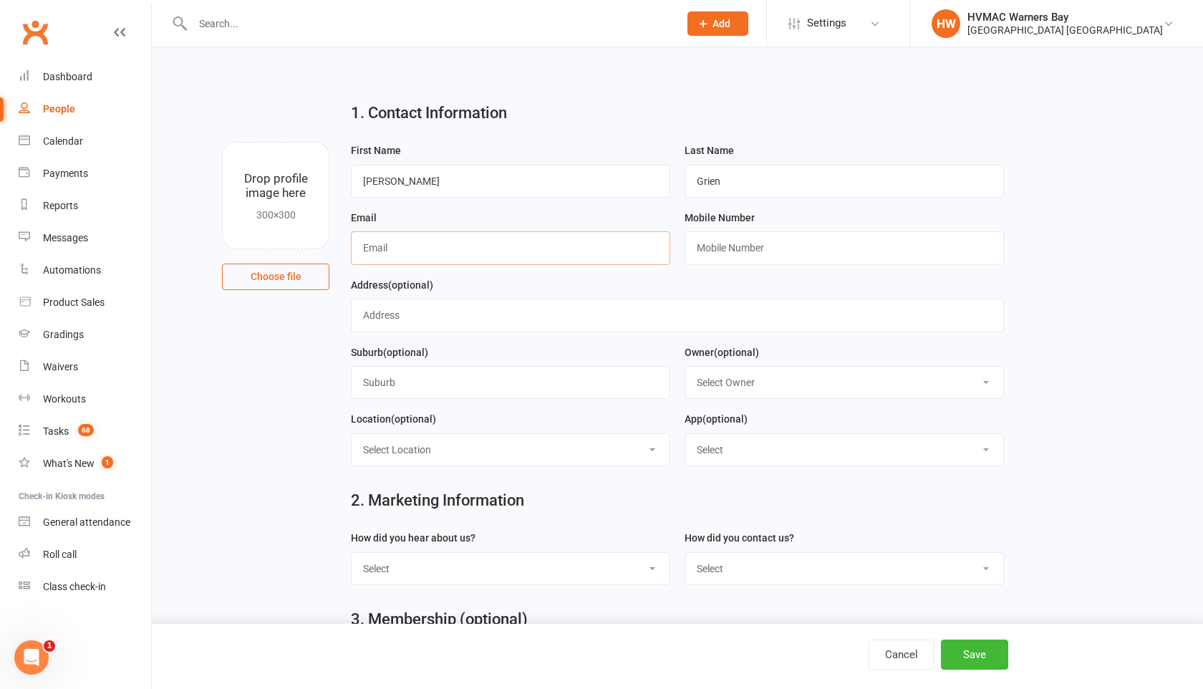
paste input "[EMAIL_ADDRESS][DOMAIN_NAME]"
type input "[EMAIL_ADDRESS][DOMAIN_NAME]"
click at [700, 251] on input "text" at bounding box center [843, 247] width 319 height 33
click at [700, 253] on input "text" at bounding box center [843, 247] width 319 height 33
paste input "0431236800"
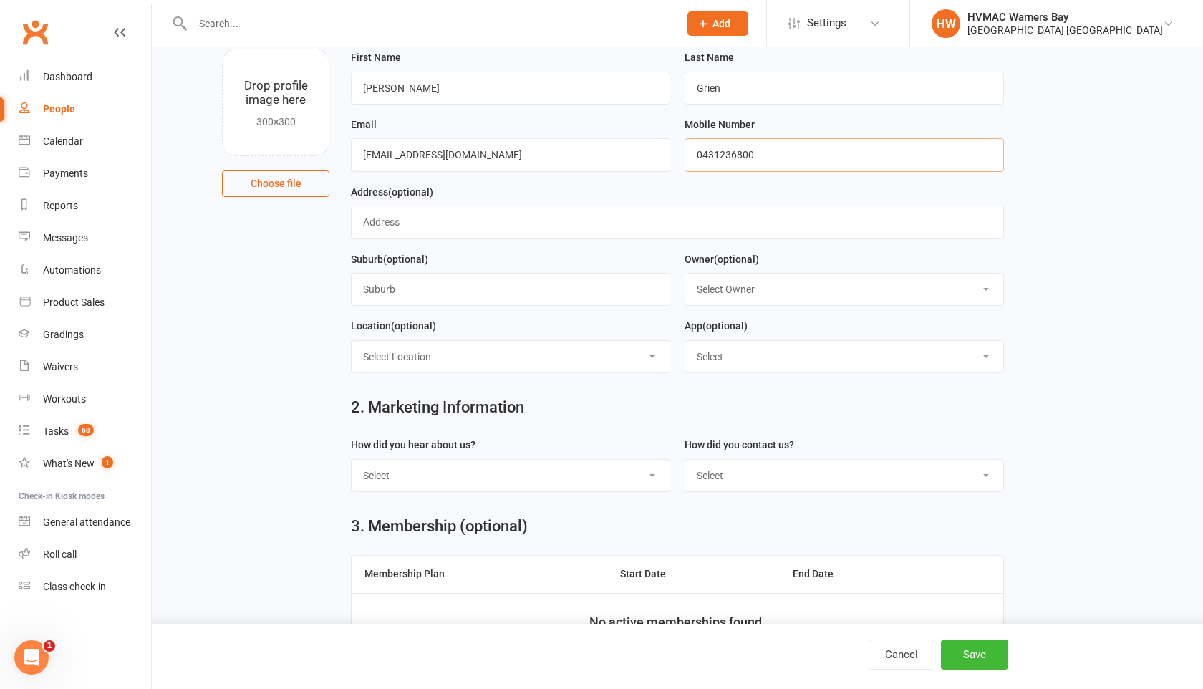
scroll to position [105, 0]
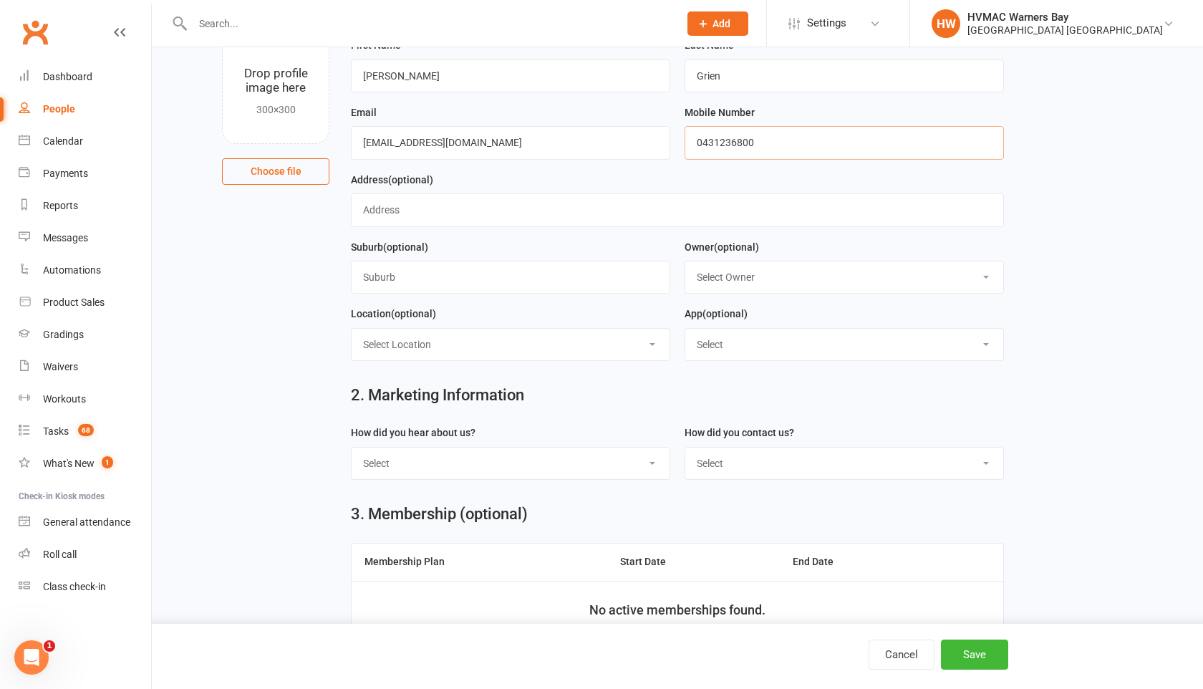
type input "0431236800"
click at [704, 277] on select "Select Owner HVMAC Warners Bay Joel Holland Shalene Lowe Erin Talbut Kaia Hayes…" at bounding box center [844, 276] width 318 height 31
select select "0"
click at [685, 262] on select "Select Owner HVMAC Warners Bay Joel Holland Shalene Lowe Erin Talbut Kaia Hayes…" at bounding box center [844, 276] width 318 height 31
click at [551, 472] on select "Select Internet Facebook Referral Flyer Sign Direct Mail Demo Other" at bounding box center [511, 462] width 318 height 31
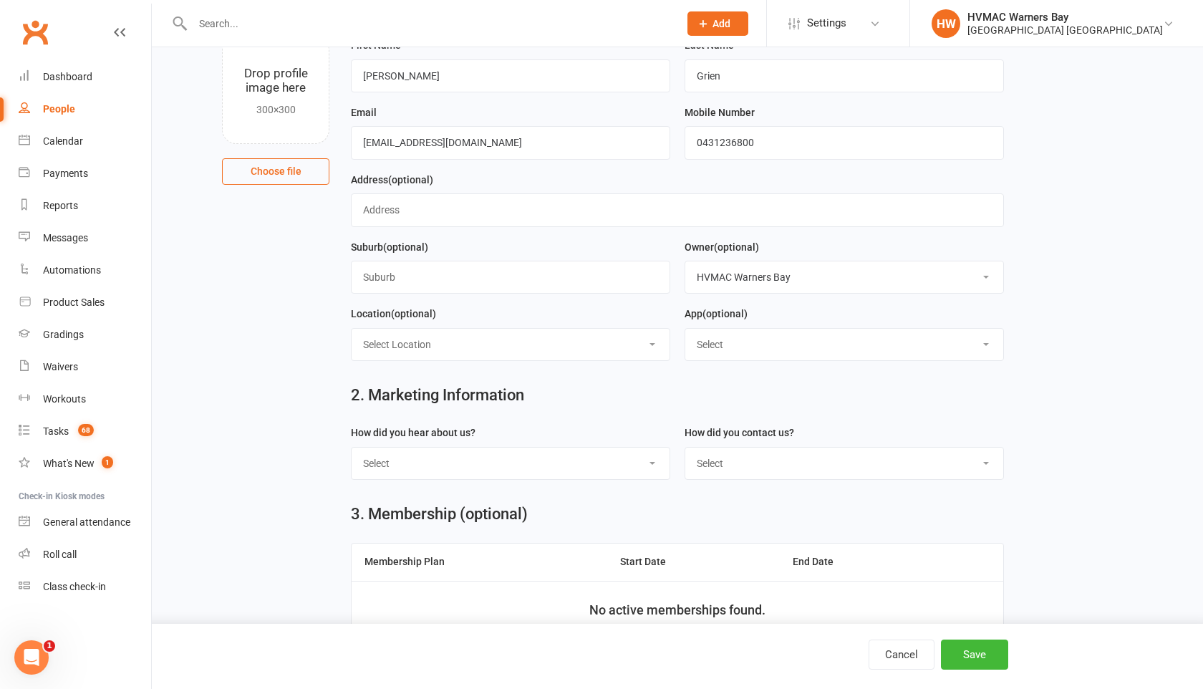
select select "Flyer"
click at [352, 449] on select "Select Internet Facebook Referral Flyer Sign Direct Mail Demo Other" at bounding box center [511, 462] width 318 height 31
click at [713, 470] on select "Select Phone Email In-Facility" at bounding box center [844, 462] width 318 height 31
select select "Email"
click at [685, 449] on select "Select Phone Email In-Facility" at bounding box center [844, 462] width 318 height 31
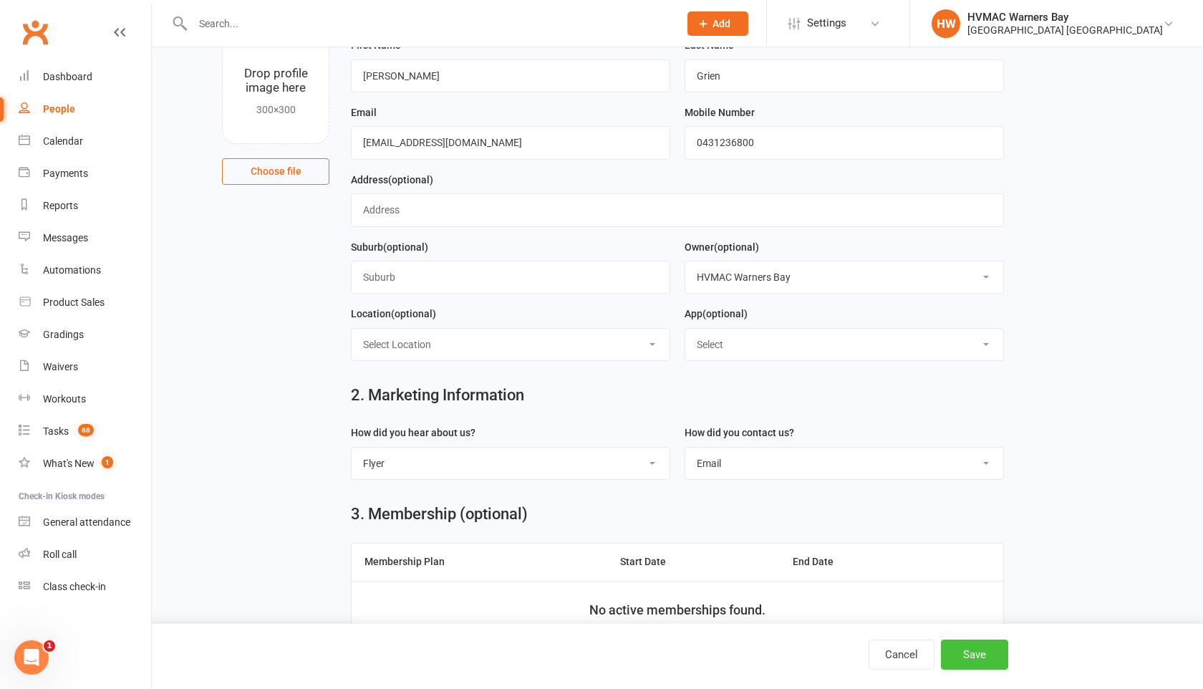
click at [971, 666] on button "Save" at bounding box center [974, 654] width 67 height 30
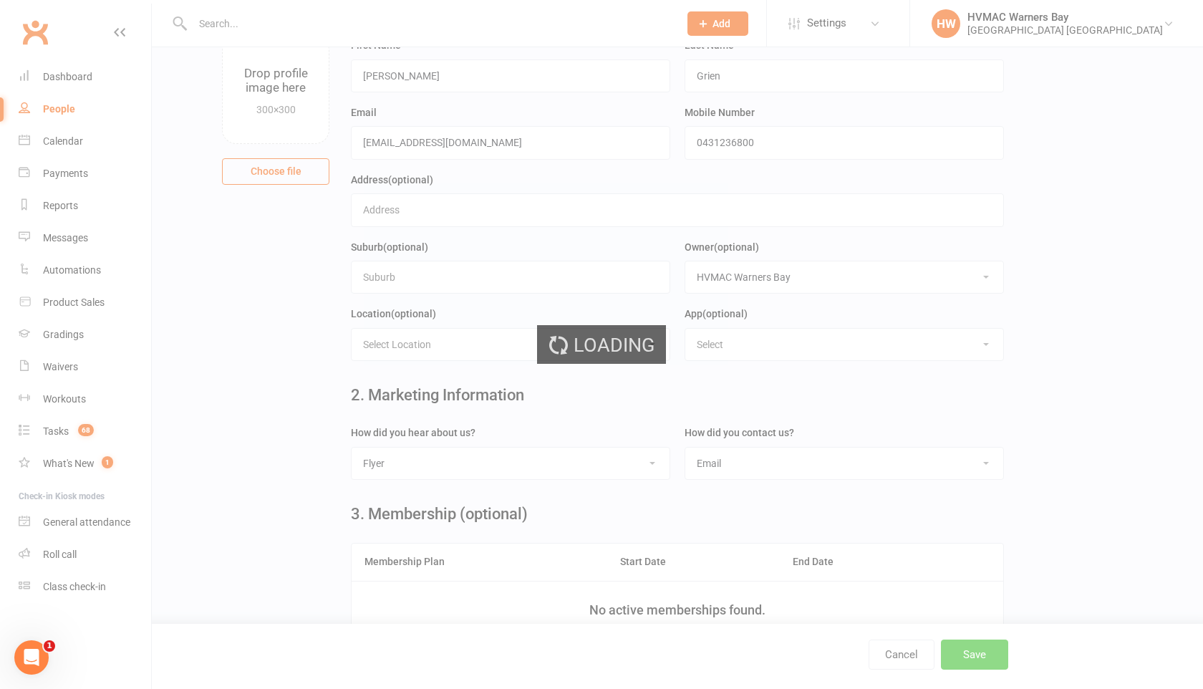
scroll to position [0, 0]
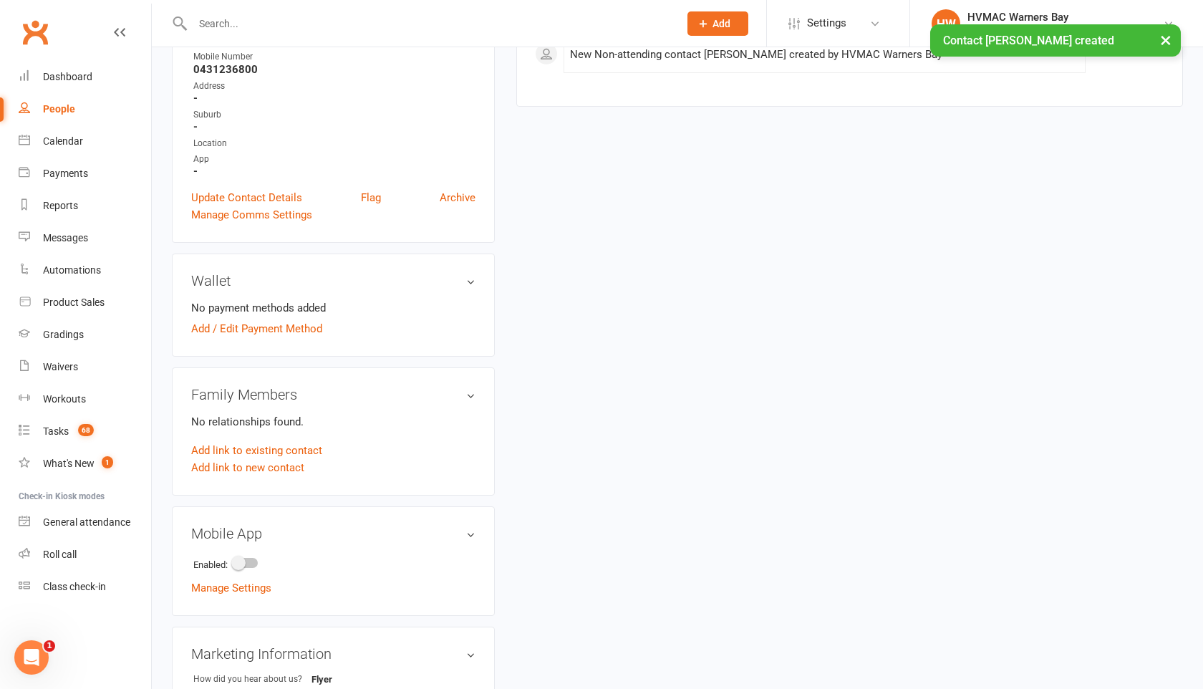
scroll to position [287, 0]
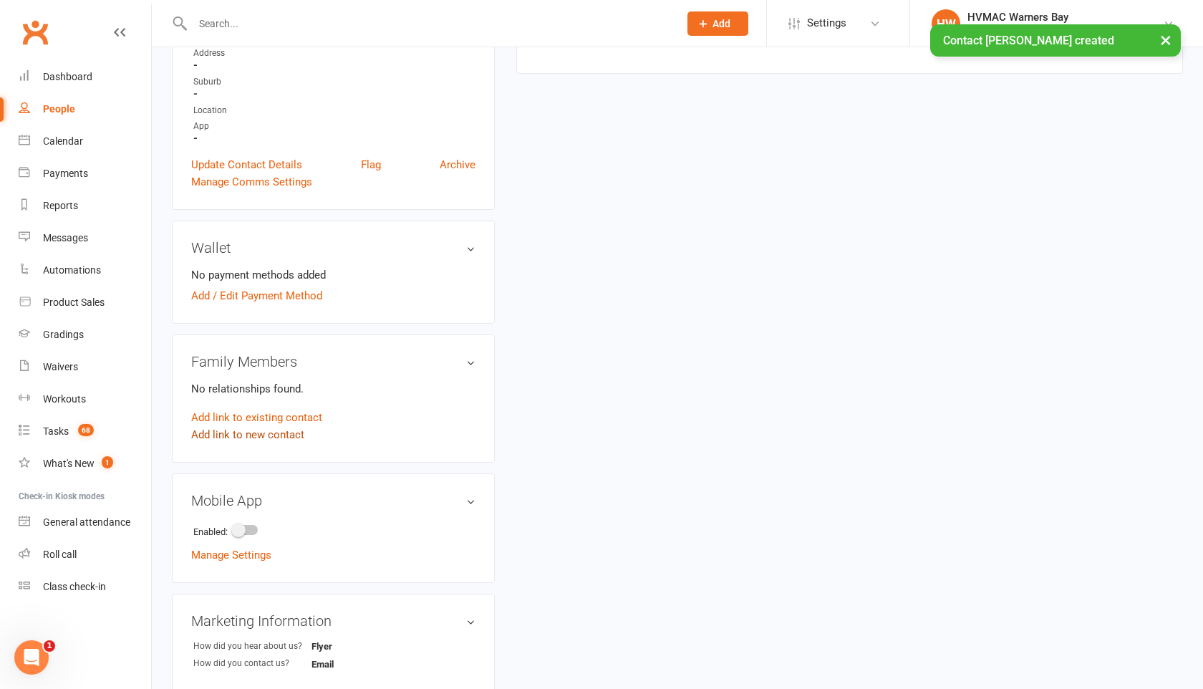
click at [297, 432] on link "Add link to new contact" at bounding box center [247, 434] width 113 height 17
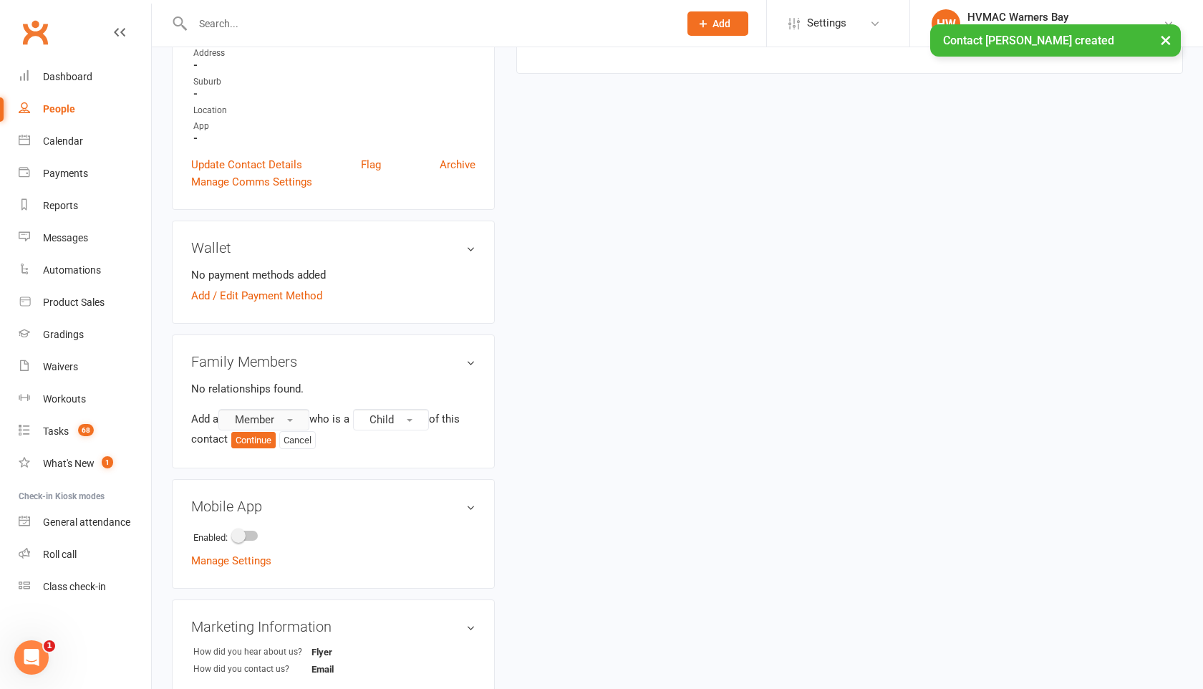
click at [283, 418] on button "Member" at bounding box center [263, 419] width 91 height 21
click at [273, 469] on link "Prospect" at bounding box center [290, 478] width 142 height 29
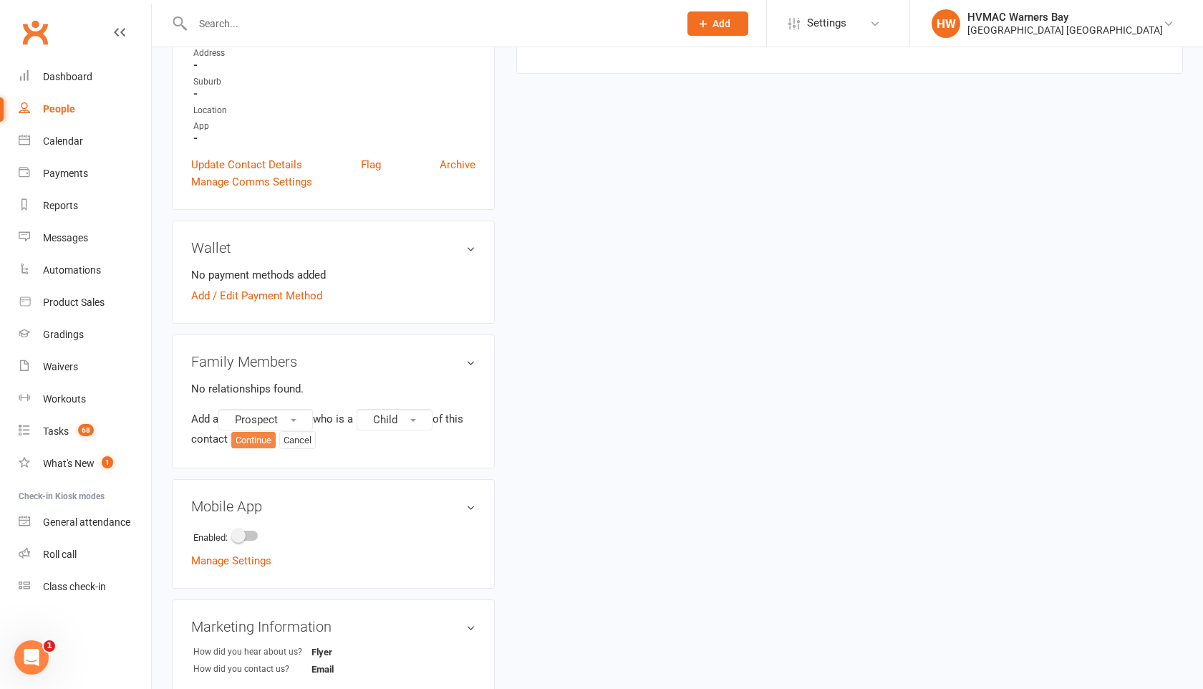
click at [268, 439] on button "Continue" at bounding box center [253, 440] width 44 height 17
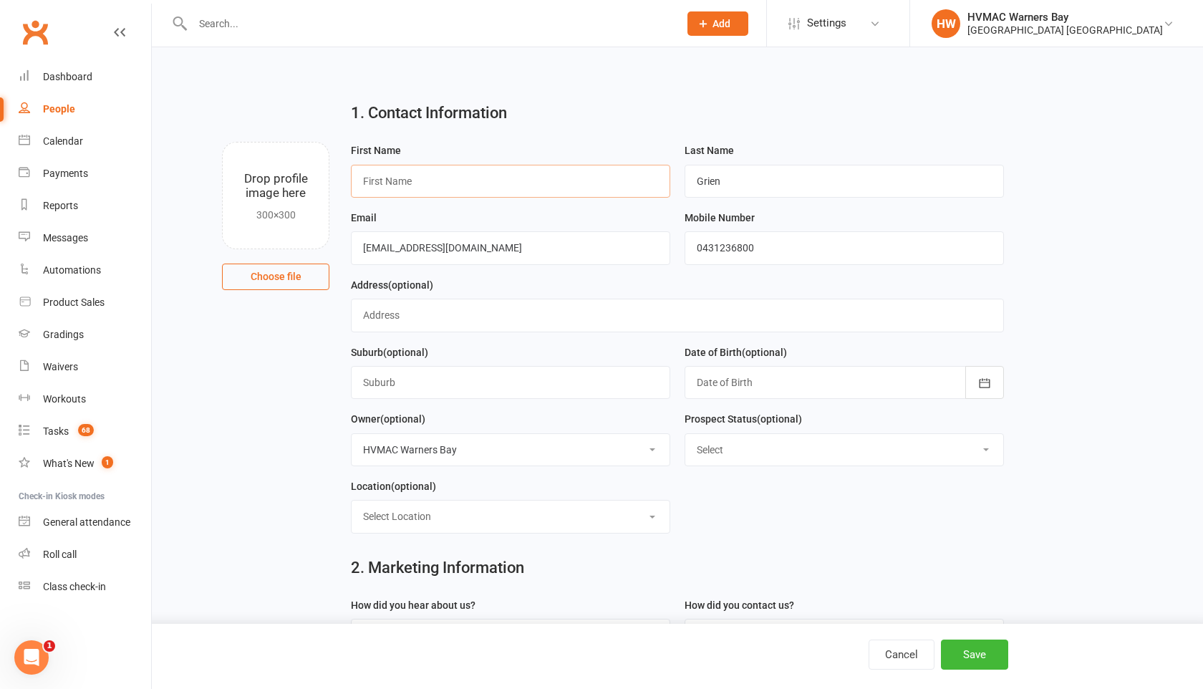
click at [374, 172] on input "text" at bounding box center [510, 181] width 319 height 33
click at [374, 173] on input "l" at bounding box center [510, 181] width 319 height 33
type input "l"
click at [387, 173] on input "Lily" at bounding box center [510, 181] width 319 height 33
click at [379, 181] on input "Lily" at bounding box center [510, 181] width 319 height 33
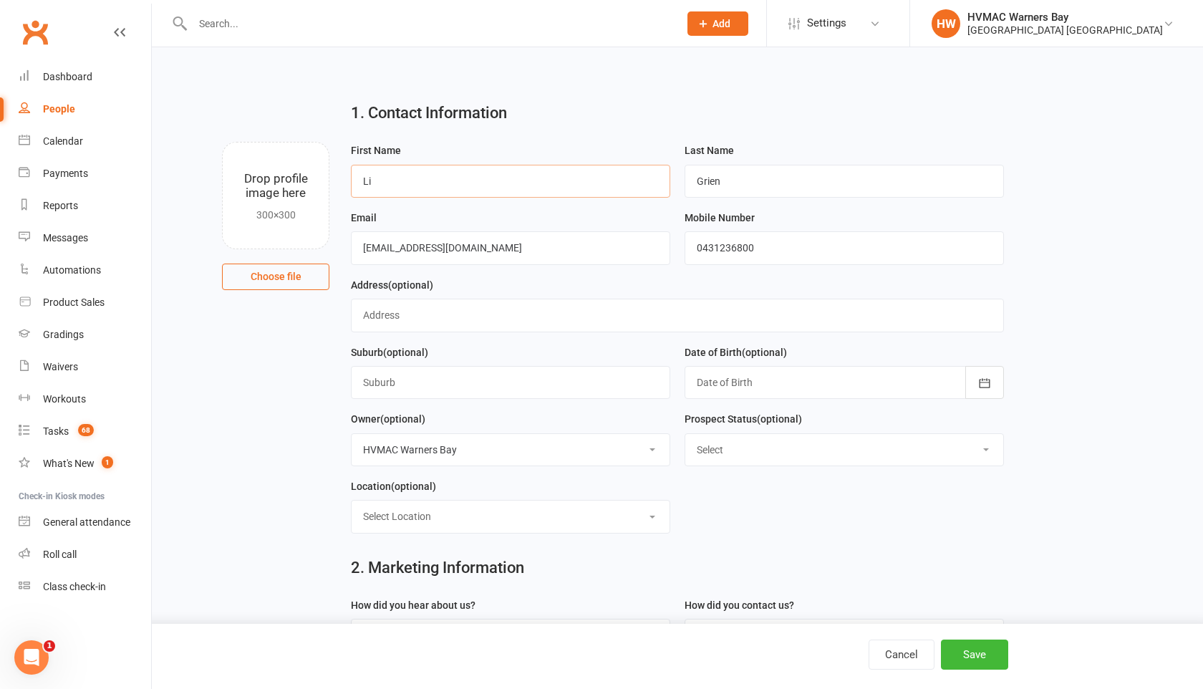
type input "L"
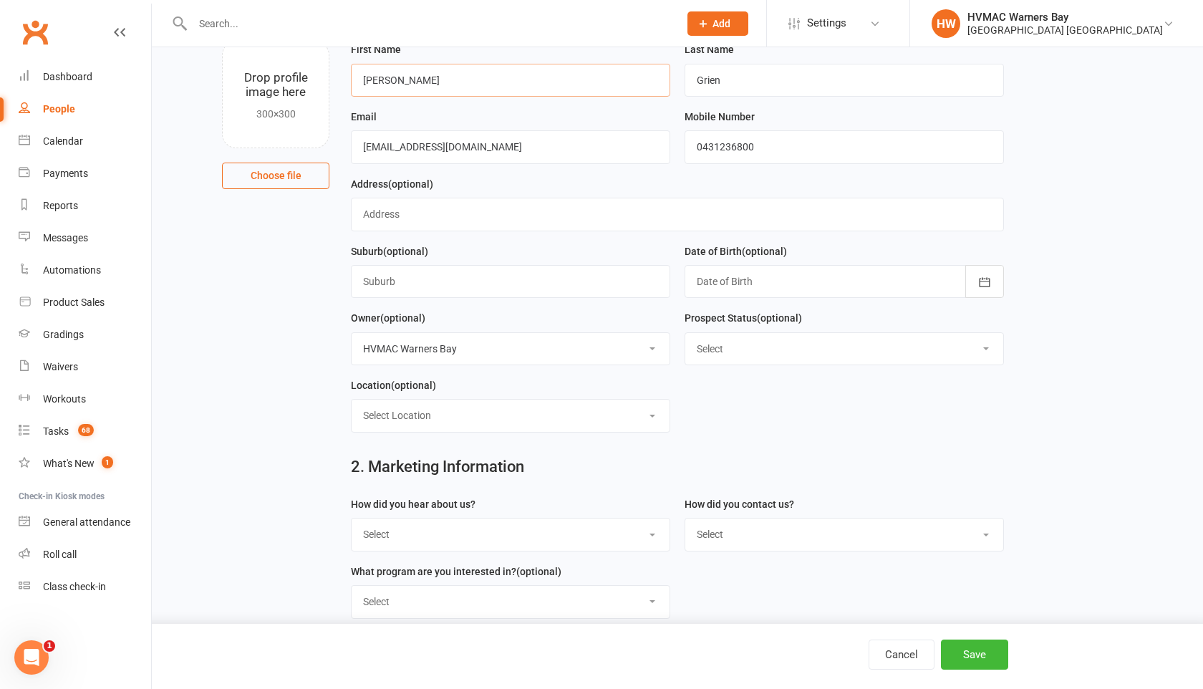
scroll to position [105, 0]
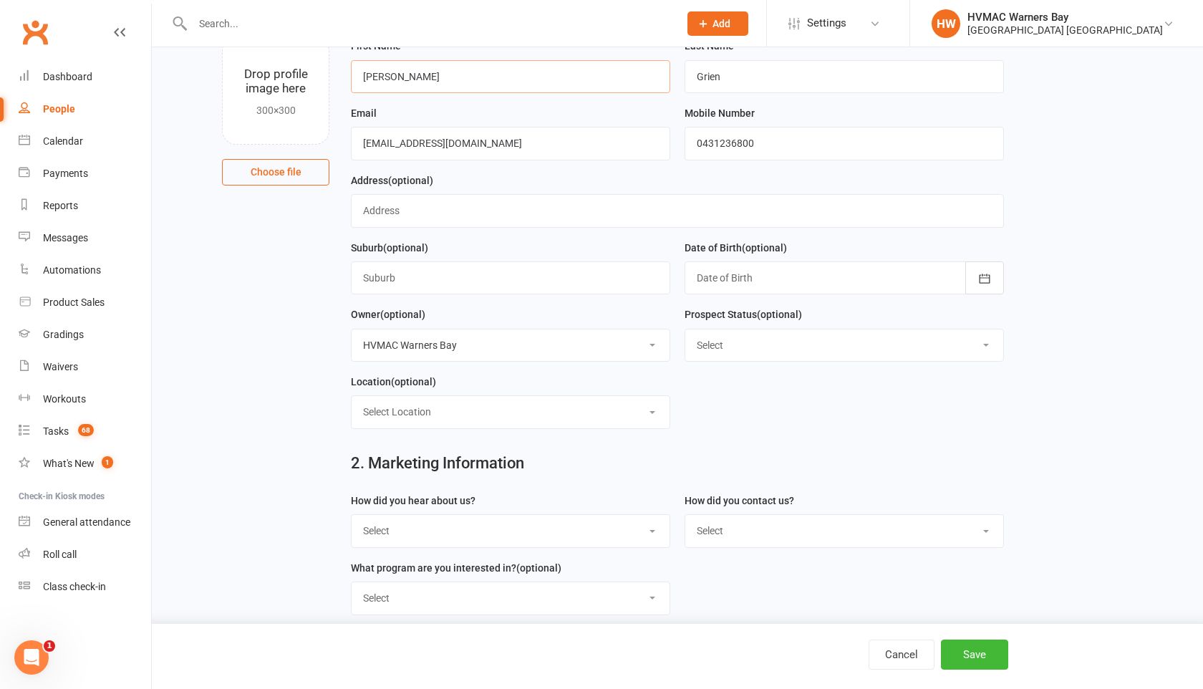
type input "Felix"
click at [750, 344] on select "Select Initial Contact Booked Introduction Booking confirmed Ready to register …" at bounding box center [844, 344] width 318 height 31
select select "Booked Introduction"
click at [685, 331] on select "Select Initial Contact Booked Introduction Booking confirmed Ready to register …" at bounding box center [844, 344] width 318 height 31
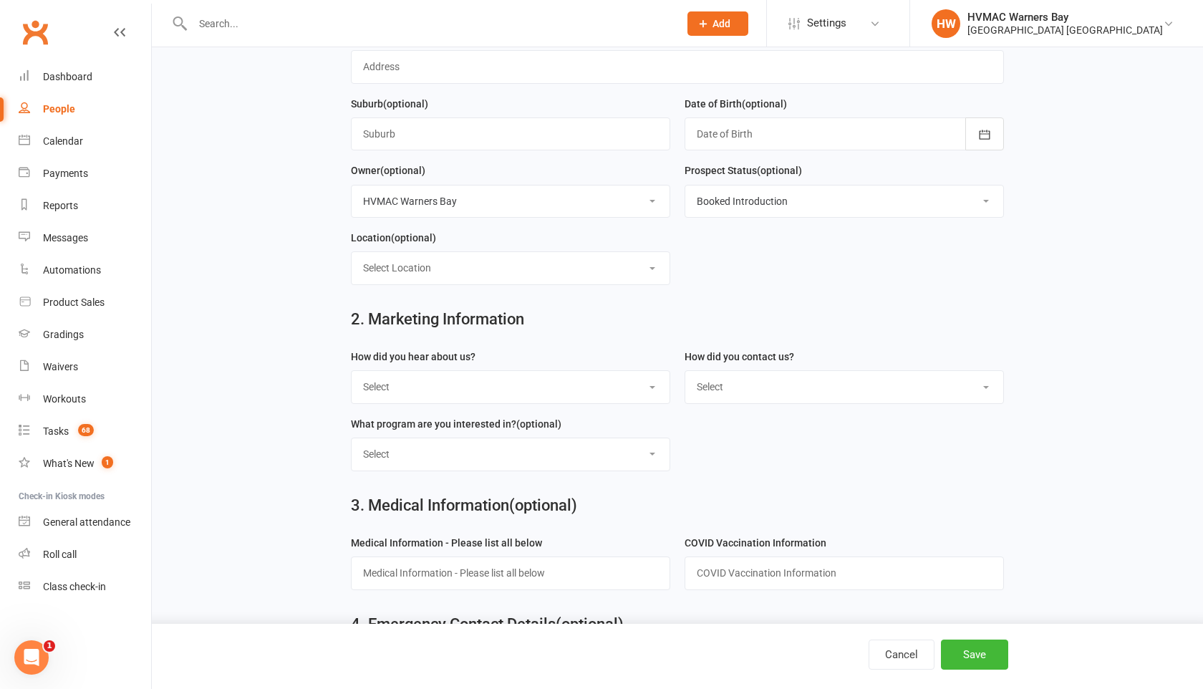
scroll to position [291, 0]
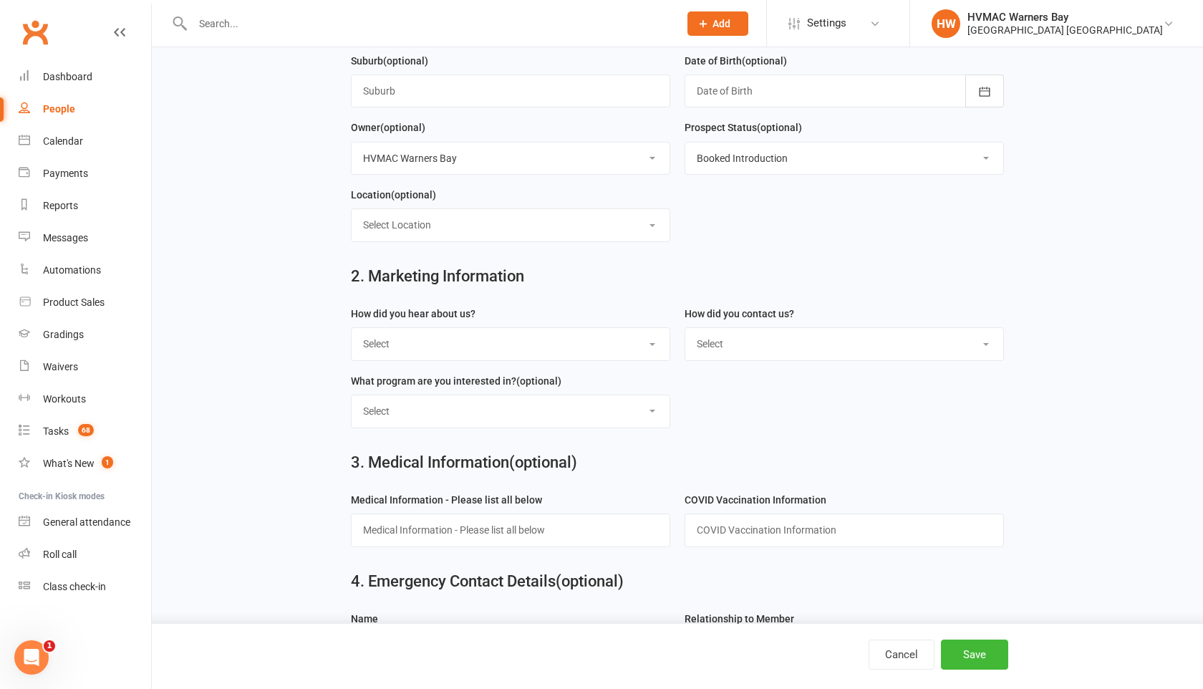
click at [583, 341] on select "Select Internet Facebook Referral Flyer Sign Direct Mail Demo Other" at bounding box center [511, 343] width 318 height 31
select select "Flyer"
click at [352, 331] on select "Select Internet Facebook Referral Flyer Sign Direct Mail Demo Other" at bounding box center [511, 343] width 318 height 31
click at [709, 344] on select "Select Phone Email In-Facility" at bounding box center [844, 343] width 318 height 31
select select "Email"
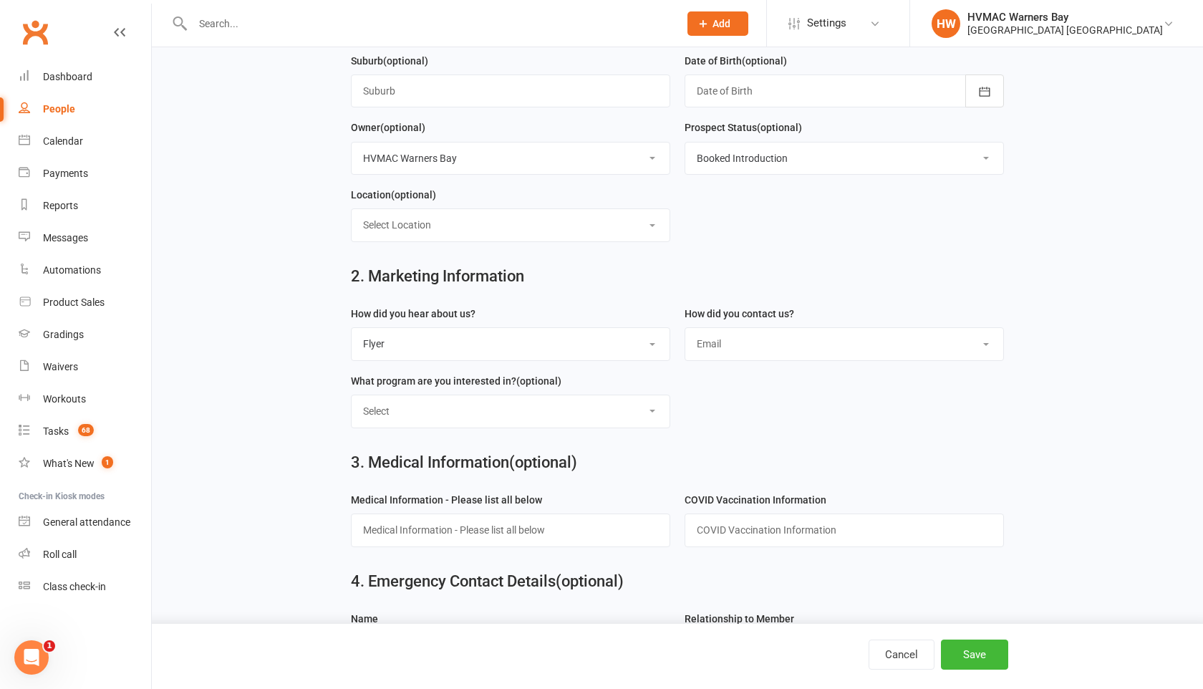
click at [685, 331] on select "Select Phone Email In-Facility" at bounding box center [844, 343] width 318 height 31
click at [624, 415] on select "Select Kids Karate Adults Karate Kids Brazilian Jiu Jitsu Adults Brazilian Jiu …" at bounding box center [511, 410] width 318 height 31
select select "Kids Karate"
click at [352, 398] on select "Select Kids Karate Adults Karate Kids Brazilian Jiu Jitsu Adults Brazilian Jiu …" at bounding box center [511, 410] width 318 height 31
click at [951, 652] on button "Save" at bounding box center [974, 654] width 67 height 30
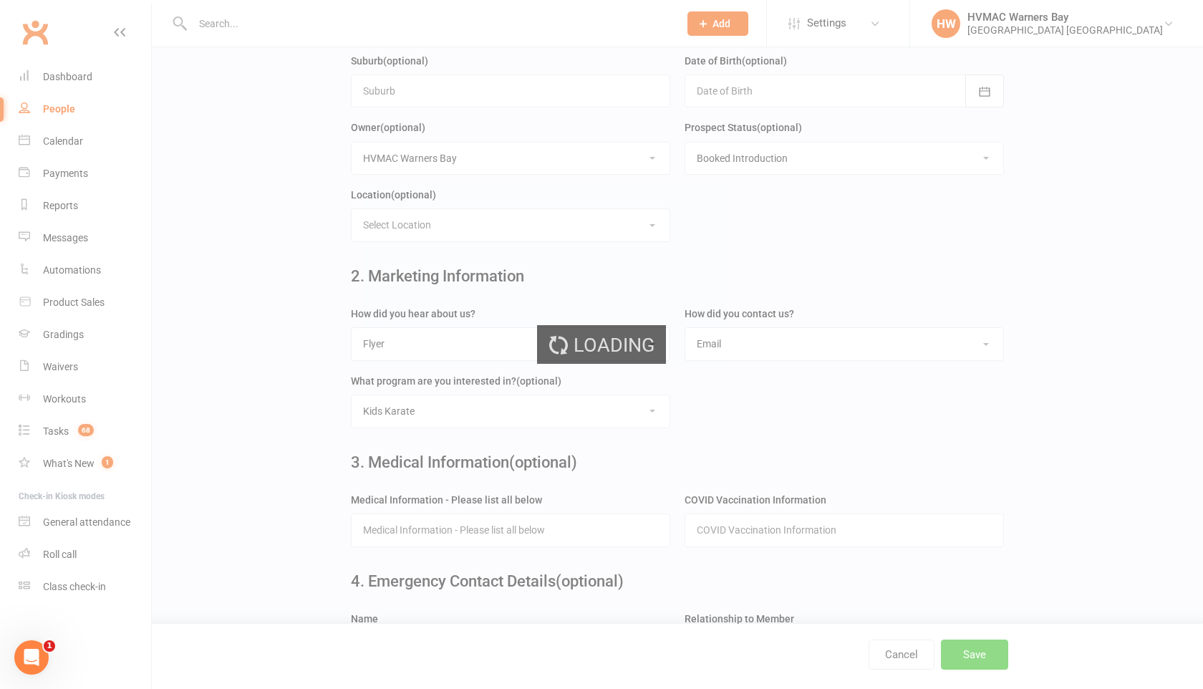
scroll to position [0, 0]
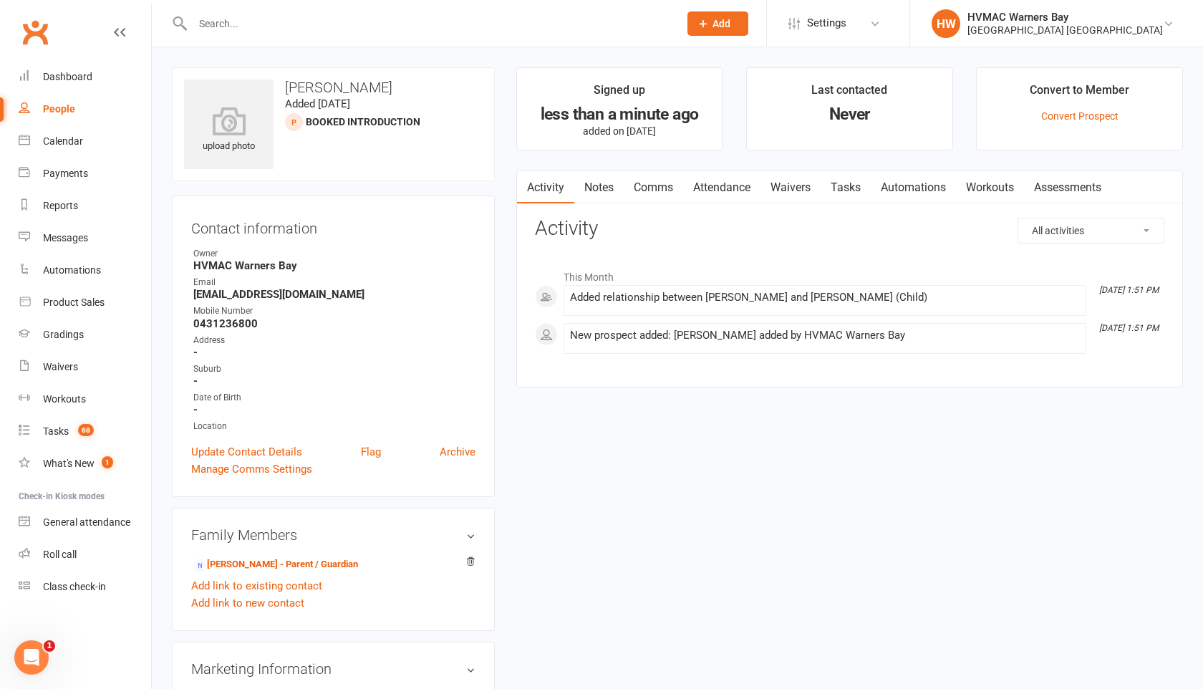
click at [732, 185] on link "Attendance" at bounding box center [721, 187] width 77 height 33
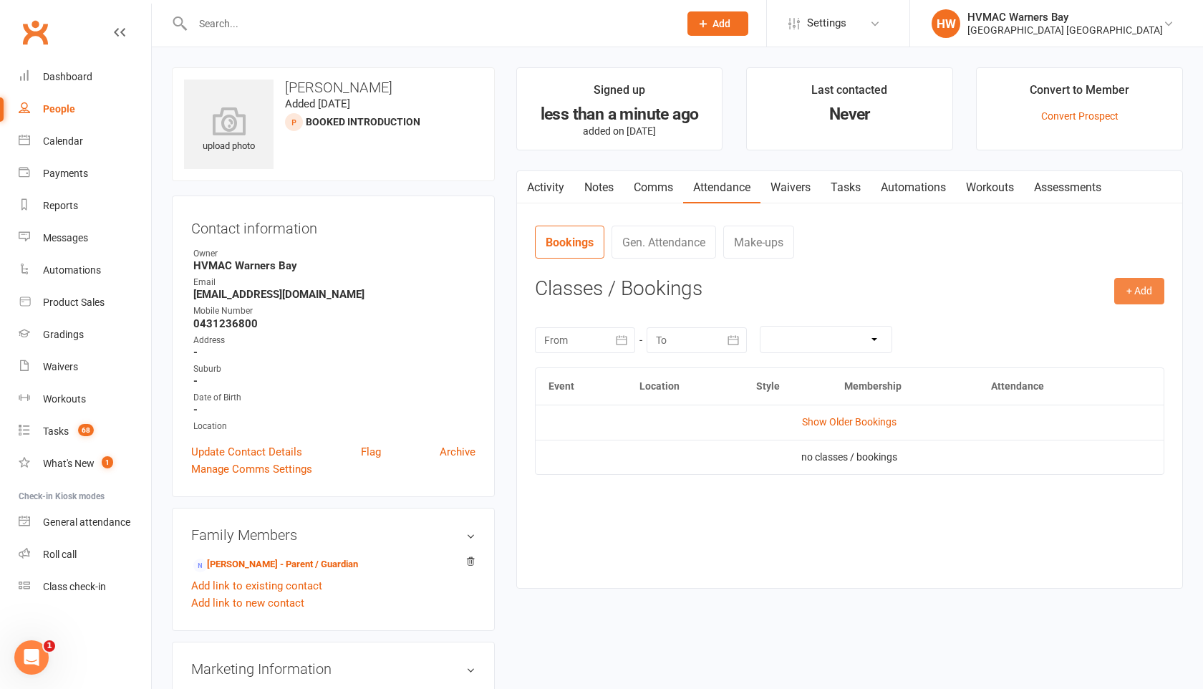
click at [1143, 293] on button "+ Add" at bounding box center [1139, 291] width 50 height 26
click at [1112, 317] on link "Book Event" at bounding box center [1093, 323] width 142 height 29
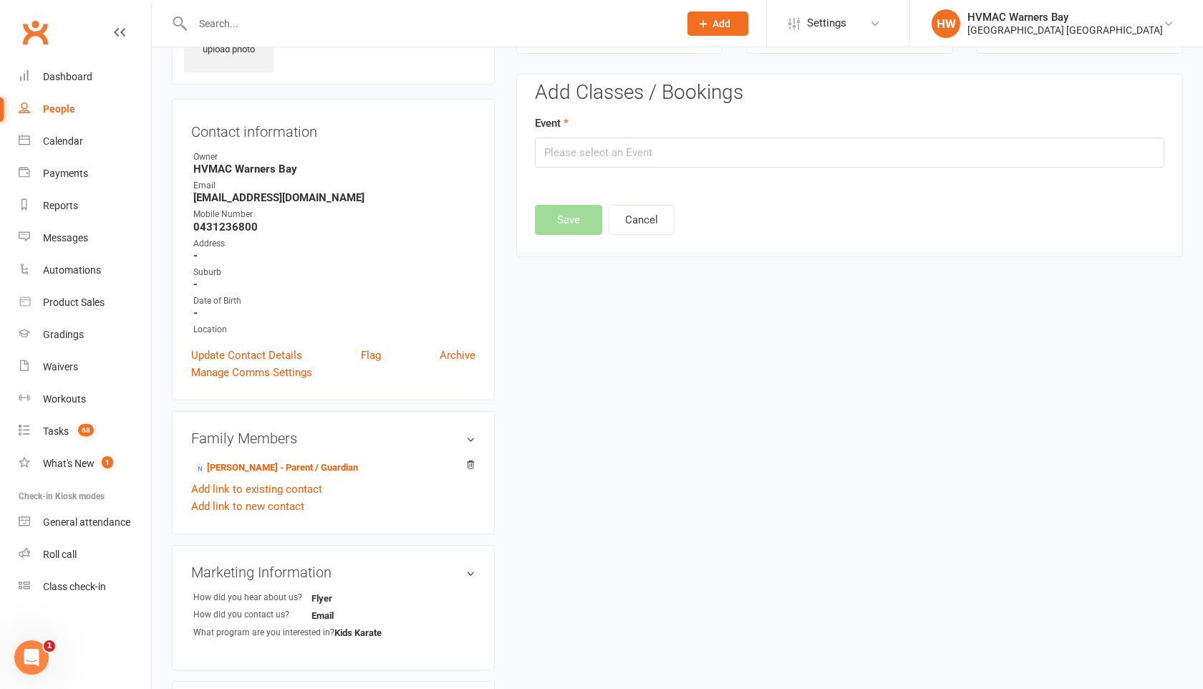
scroll to position [98, 0]
click at [684, 164] on input "text" at bounding box center [849, 151] width 629 height 30
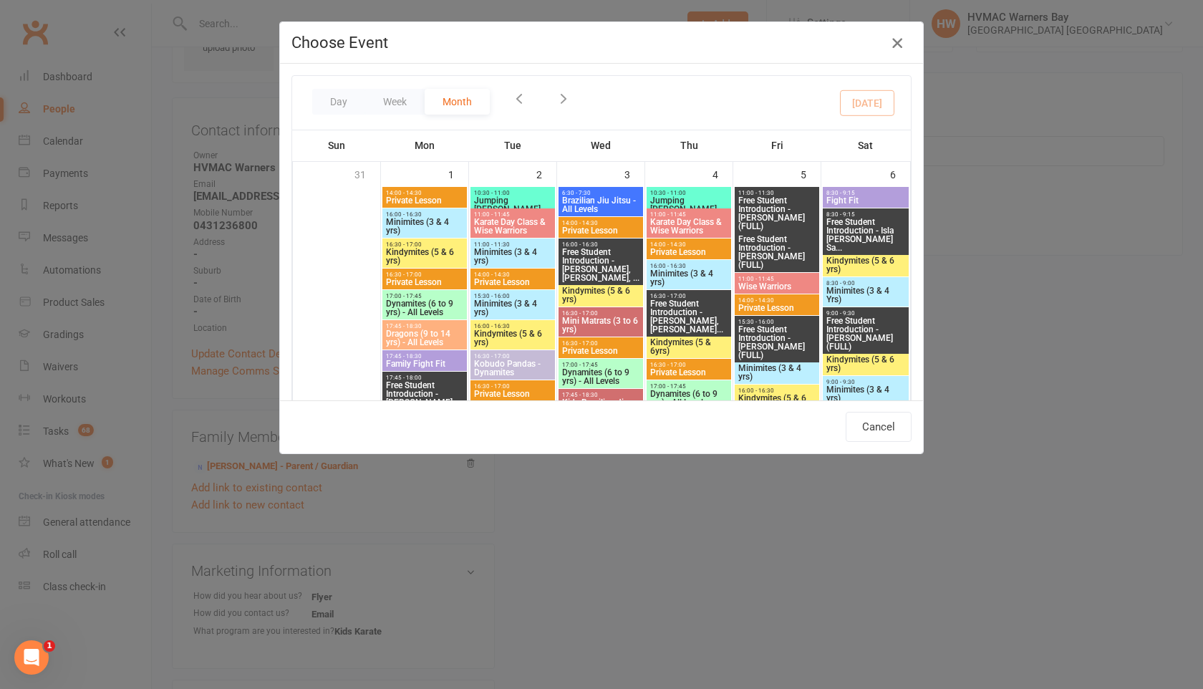
click at [895, 41] on icon "button" at bounding box center [896, 42] width 17 height 17
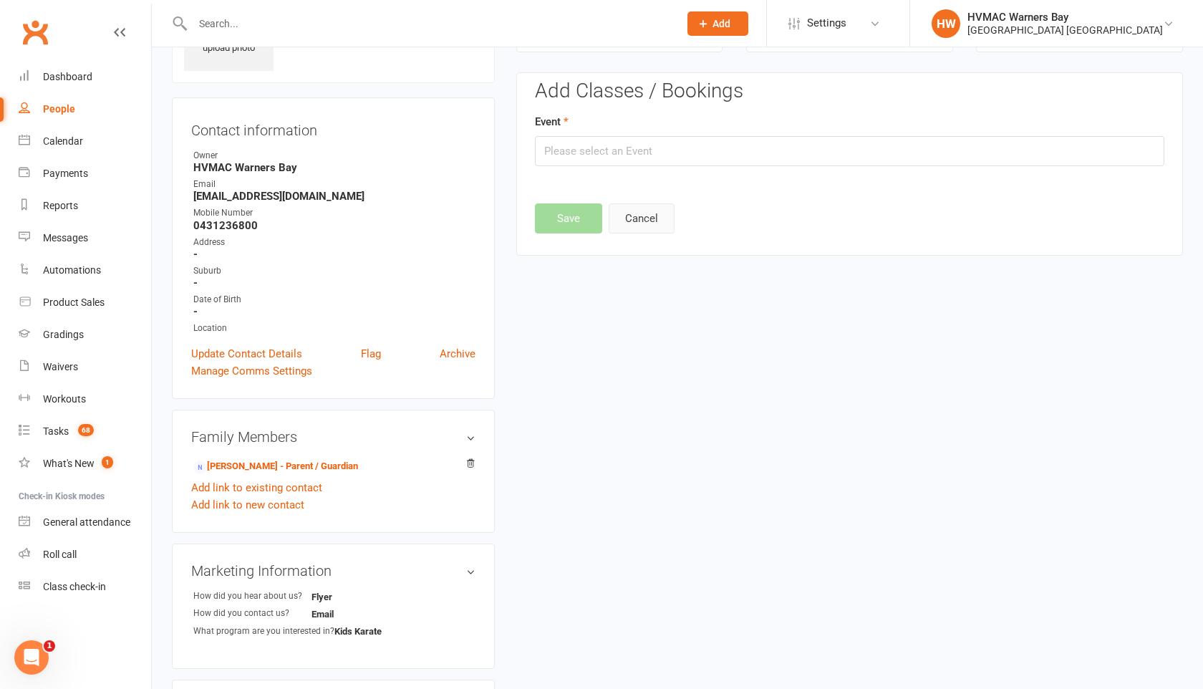
click at [638, 220] on button "Cancel" at bounding box center [642, 218] width 66 height 30
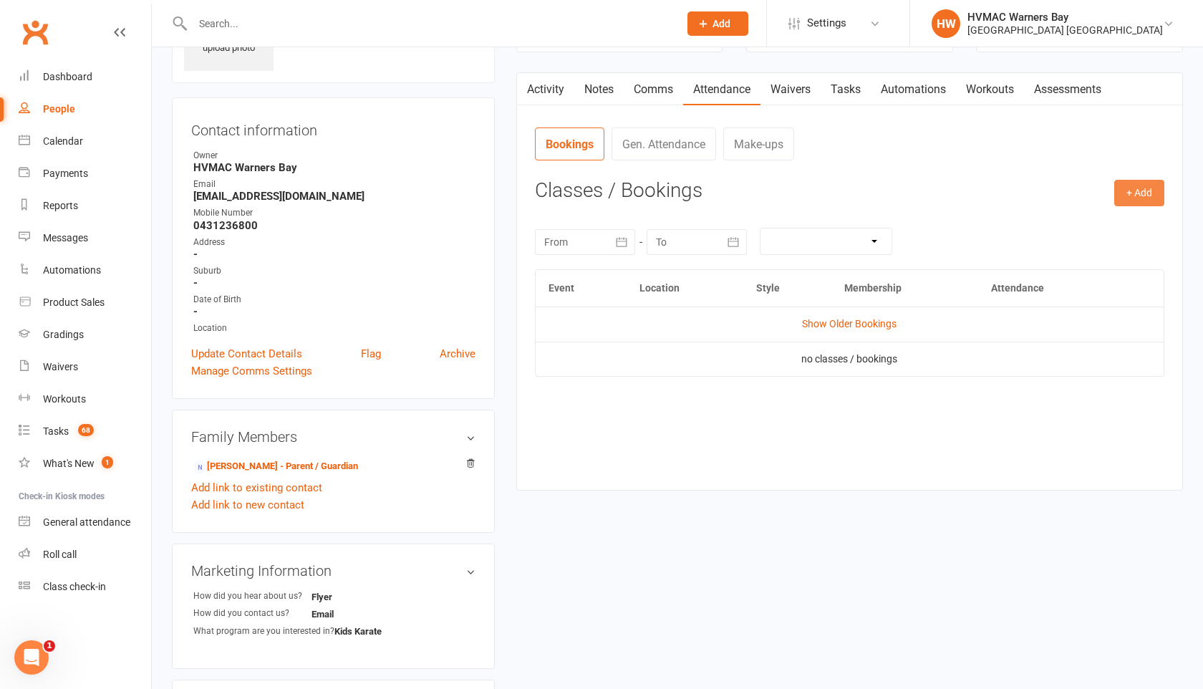
click at [1132, 203] on button "+ Add" at bounding box center [1139, 193] width 50 height 26
click at [1115, 248] on link "Add Appointment" at bounding box center [1093, 254] width 142 height 29
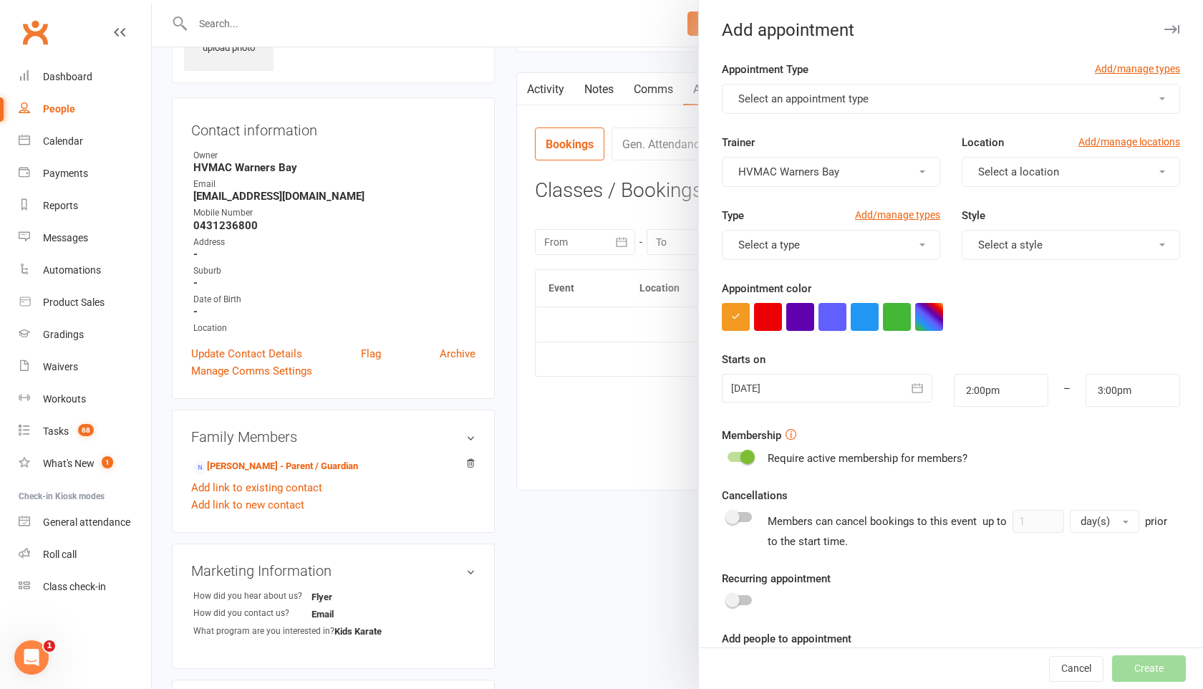
click at [899, 100] on button "Select an appointment type" at bounding box center [951, 99] width 458 height 30
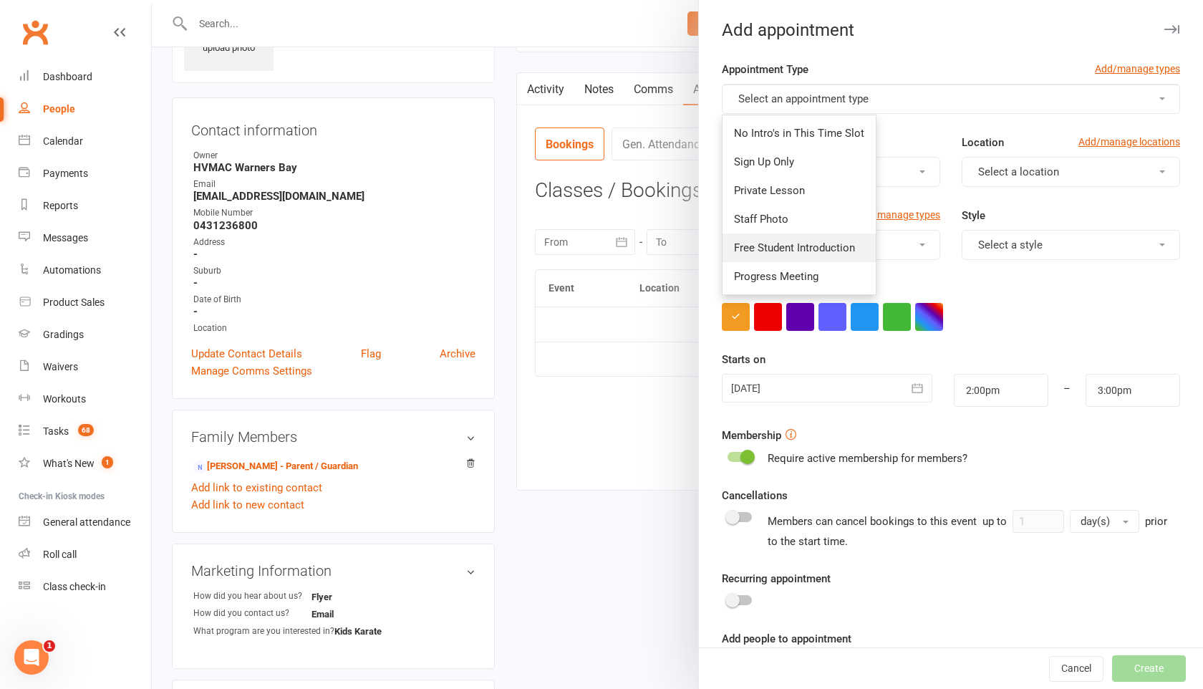
click at [850, 240] on link "Free Student Introduction" at bounding box center [798, 247] width 153 height 29
type input "2:30pm"
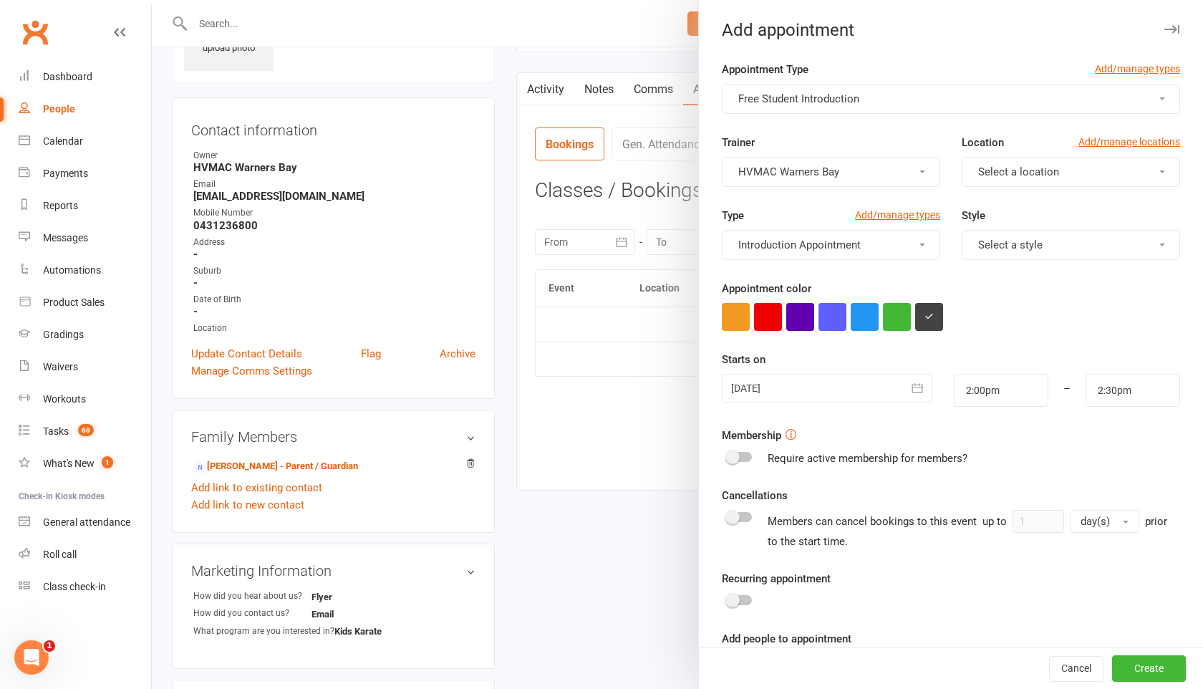
click at [994, 177] on span "Select a location" at bounding box center [1018, 171] width 81 height 13
click at [994, 201] on span "Warners Bay" at bounding box center [1003, 206] width 59 height 13
click at [1002, 243] on span "Select a style" at bounding box center [1010, 244] width 64 height 13
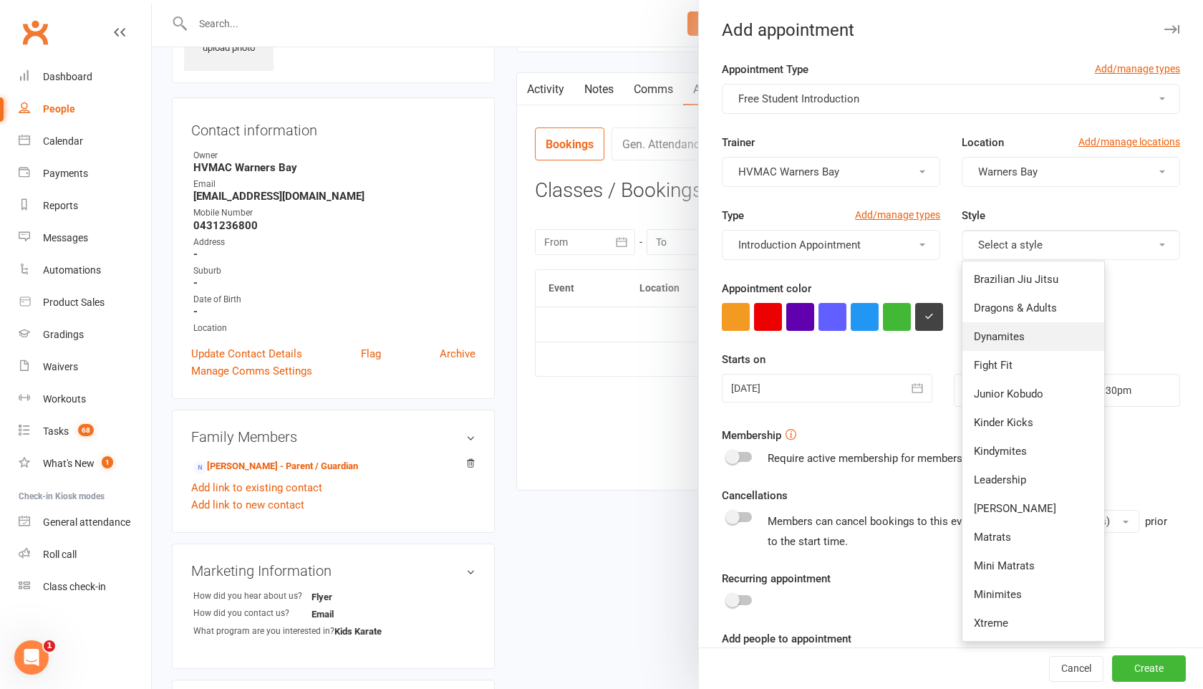
click at [1002, 332] on span "Dynamites" at bounding box center [999, 336] width 51 height 13
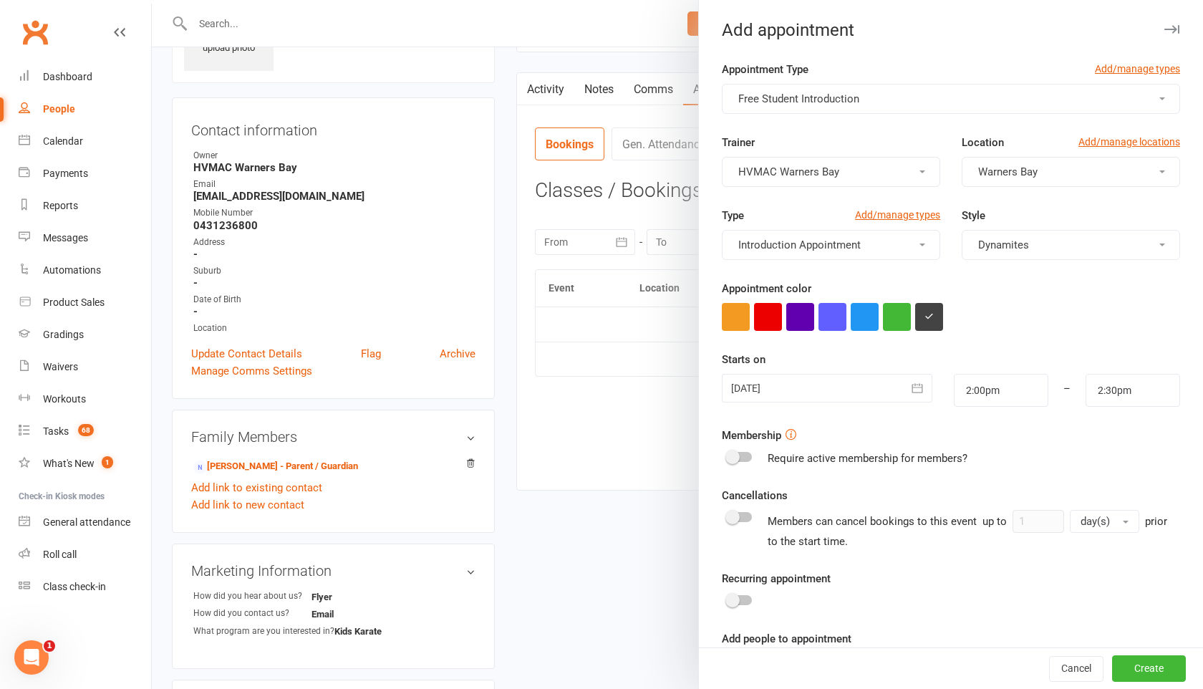
click at [918, 399] on button "button" at bounding box center [917, 388] width 29 height 29
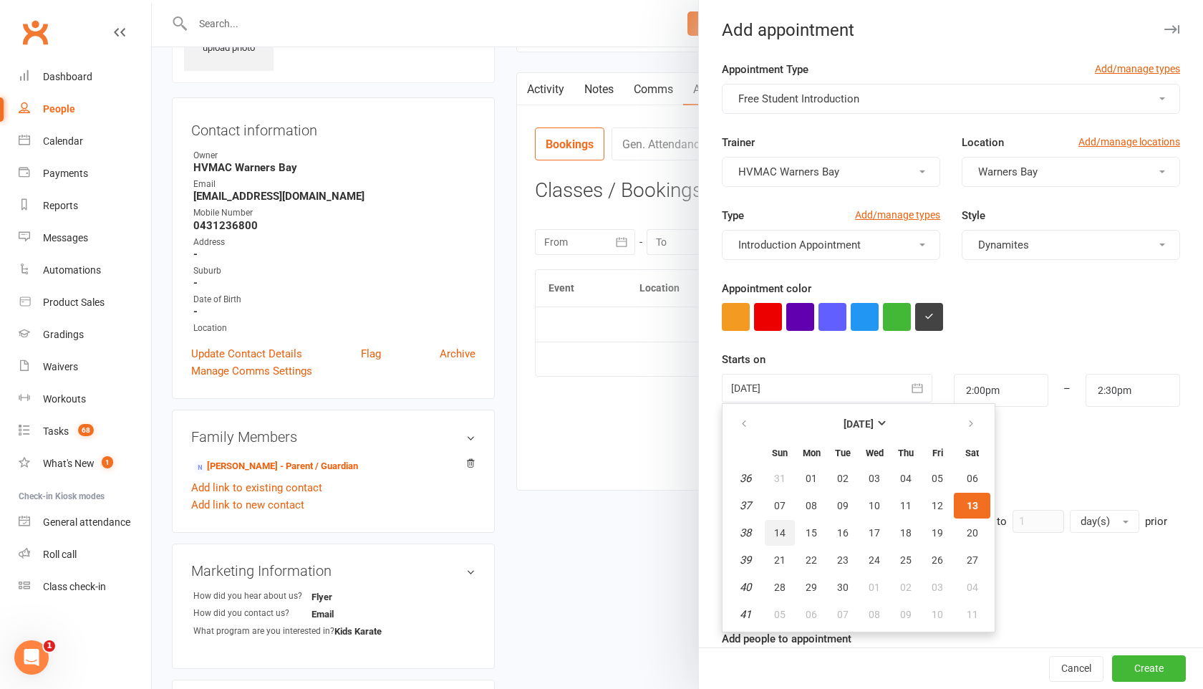
click at [785, 535] on span "14" at bounding box center [779, 532] width 11 height 11
type input "14 Sep 2025"
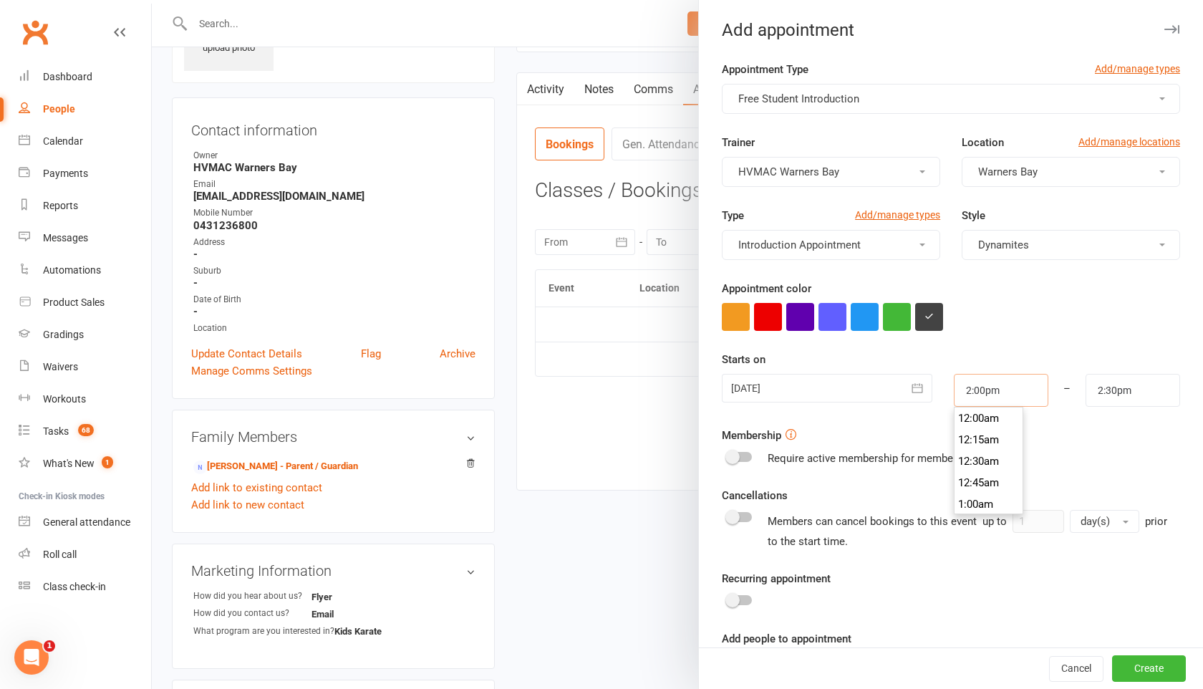
click at [993, 394] on input "2:00pm" at bounding box center [1001, 390] width 94 height 33
type input "10:00am"
click at [989, 428] on li "10:00am" at bounding box center [988, 433] width 69 height 21
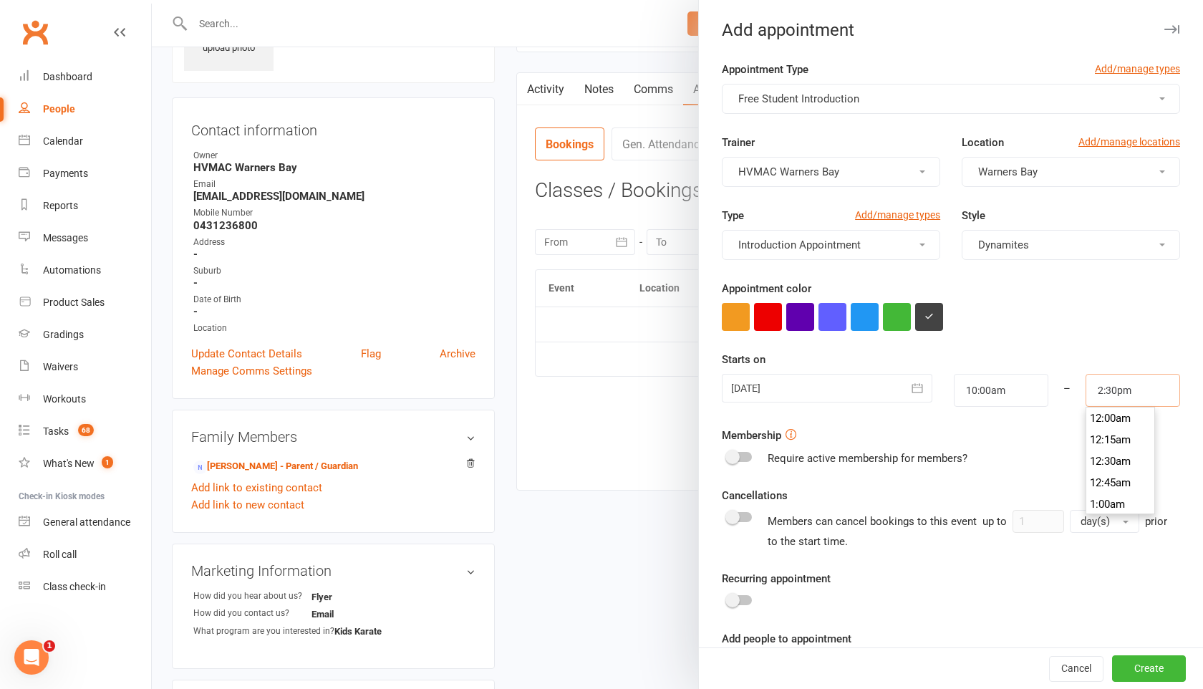
click at [1110, 391] on input "2:30pm" at bounding box center [1132, 390] width 94 height 33
type input "10:30am"
click at [1106, 465] on li "10:30am" at bounding box center [1120, 471] width 69 height 21
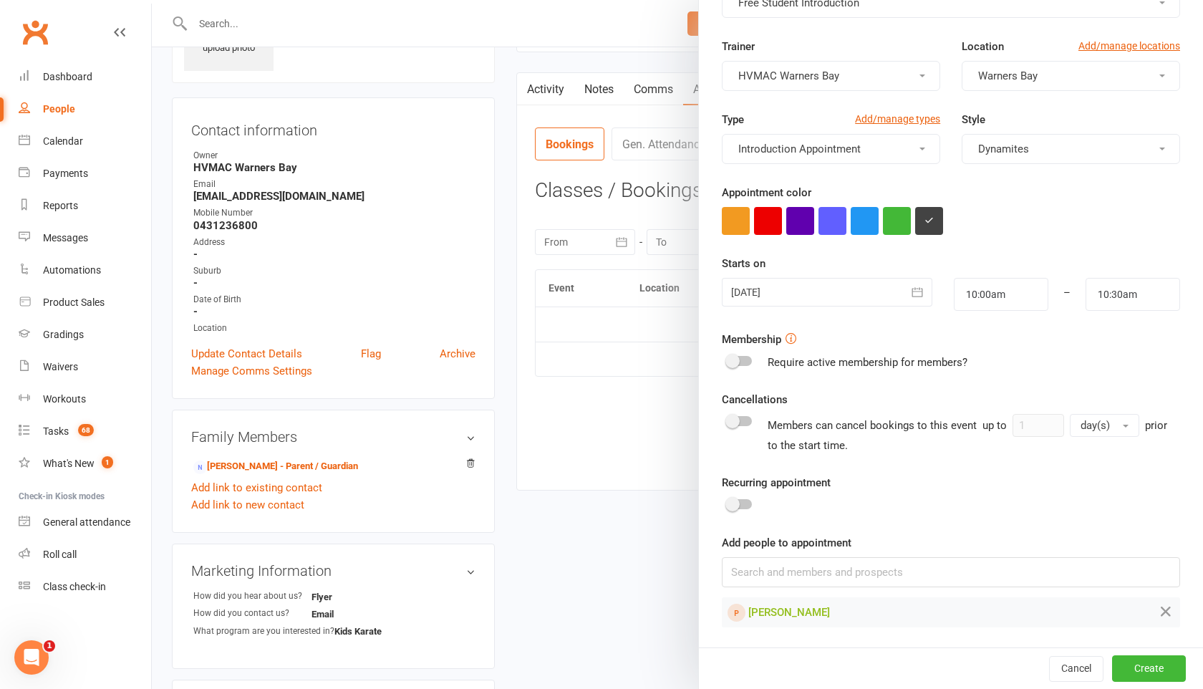
click at [1145, 682] on div "Cancel Create" at bounding box center [951, 667] width 504 height 41
click at [1146, 670] on button "Create" at bounding box center [1149, 668] width 74 height 26
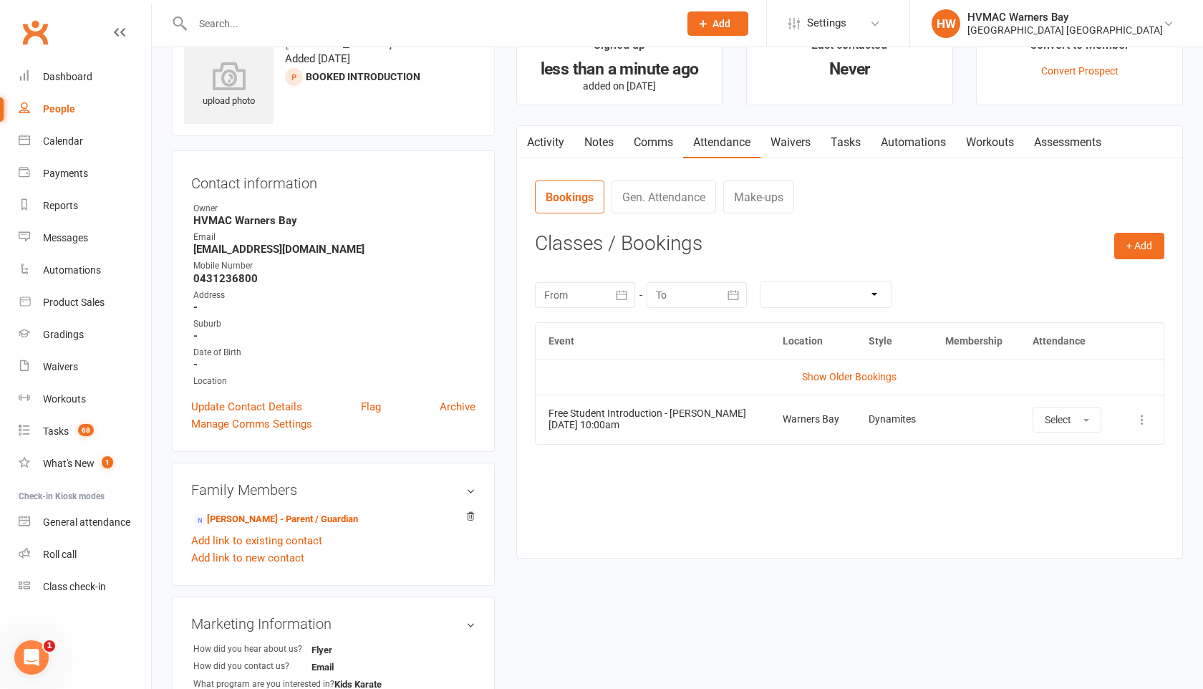
scroll to position [0, 0]
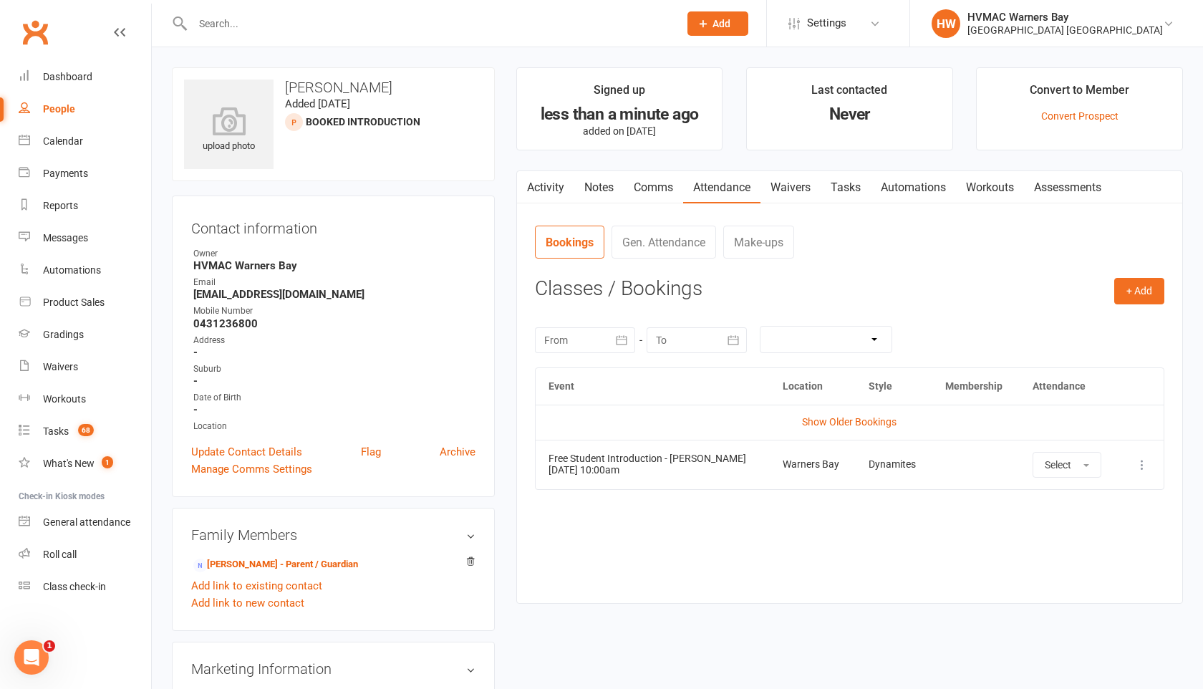
click at [853, 193] on link "Tasks" at bounding box center [845, 187] width 50 height 33
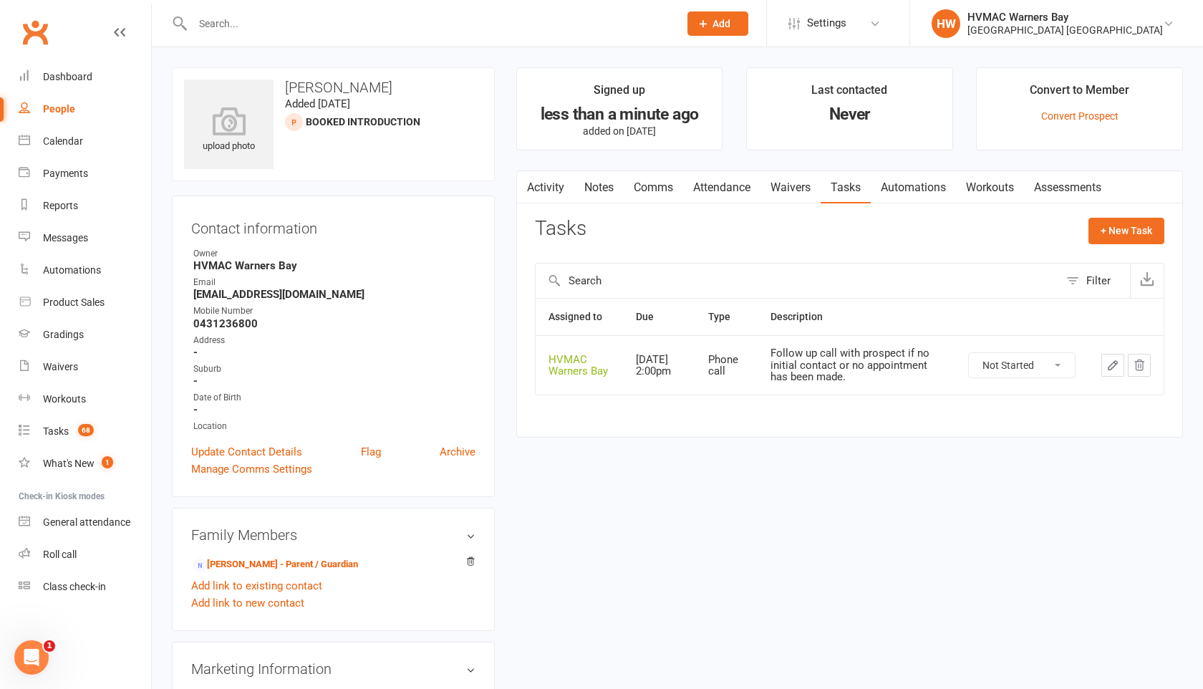
click at [997, 366] on select "Not Started In Progress Waiting Complete" at bounding box center [1022, 365] width 106 height 24
click at [969, 353] on select "Not Started In Progress Waiting Complete" at bounding box center [1022, 365] width 106 height 24
select select "unstarted"
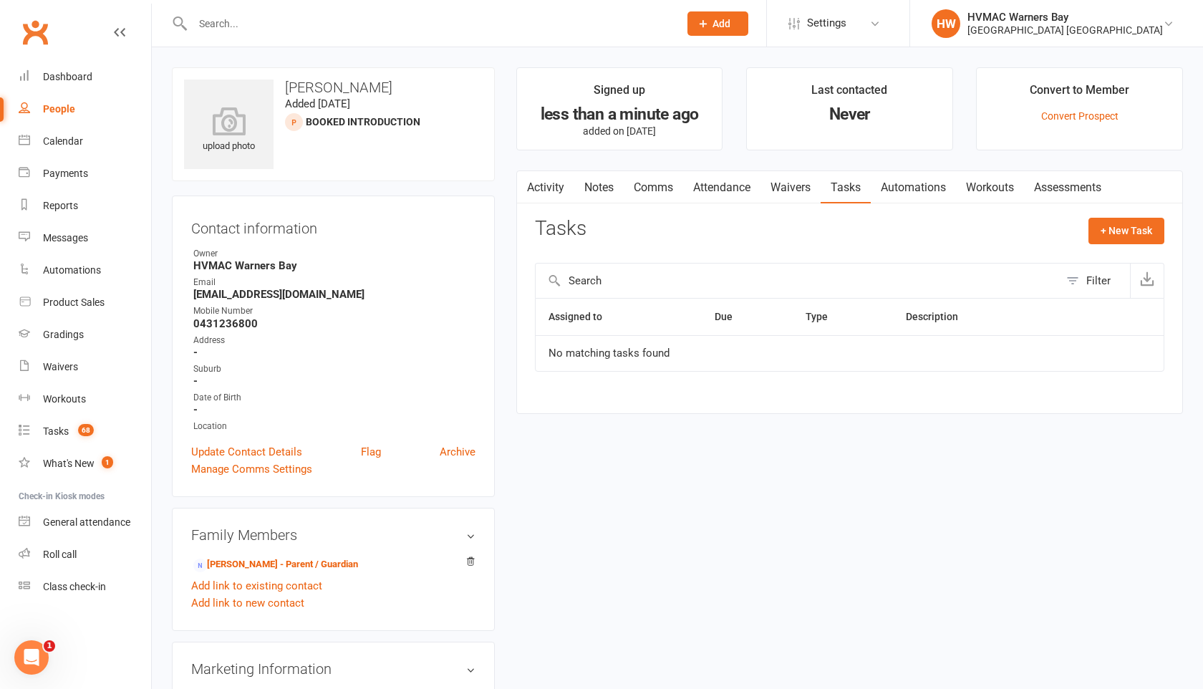
click at [203, 24] on input "text" at bounding box center [428, 24] width 480 height 20
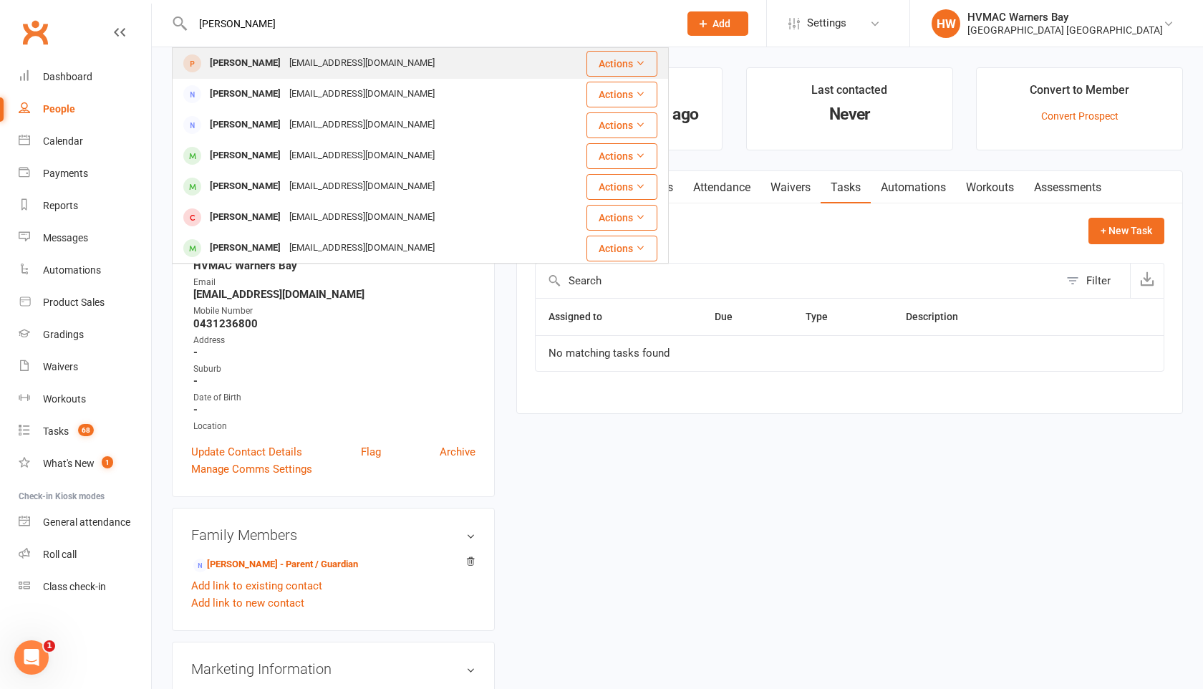
type input "lily rose"
click at [217, 65] on div "[PERSON_NAME]" at bounding box center [244, 63] width 79 height 21
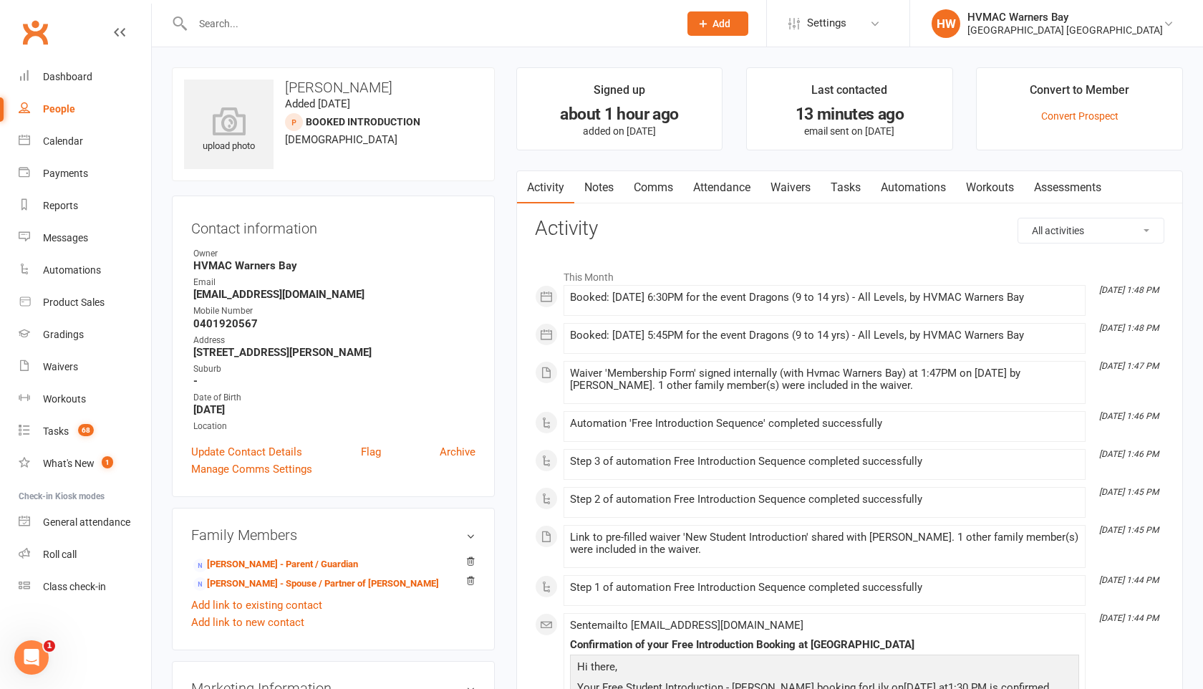
click at [728, 188] on link "Attendance" at bounding box center [721, 187] width 77 height 33
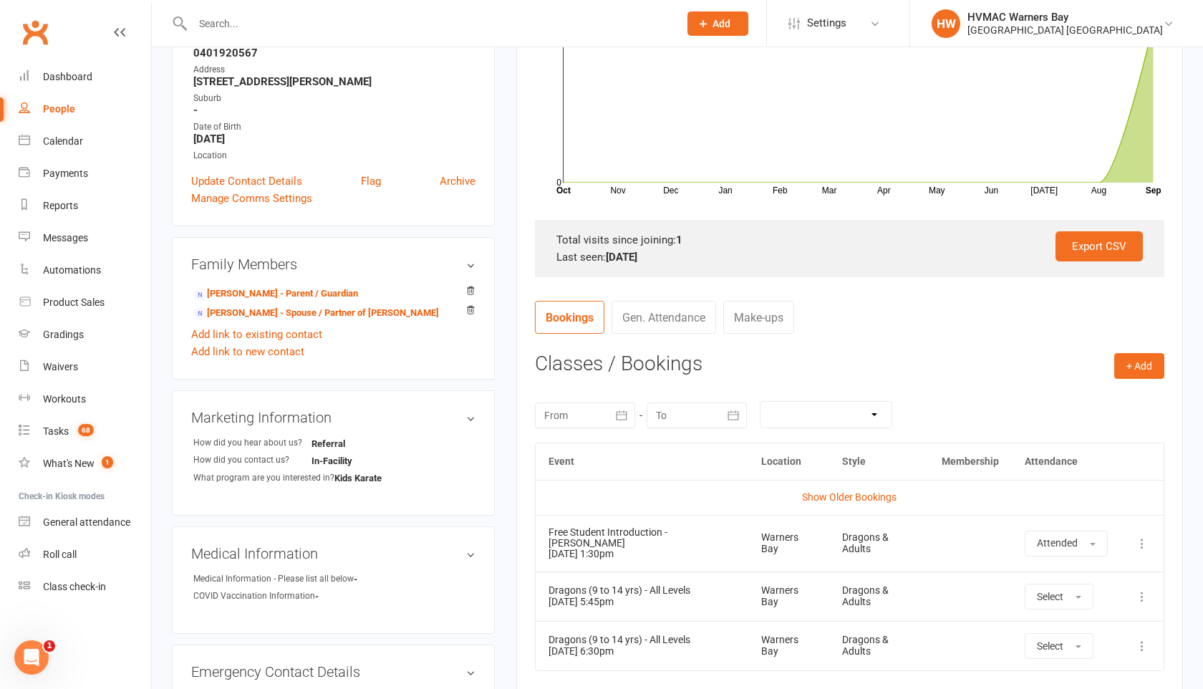
scroll to position [281, 0]
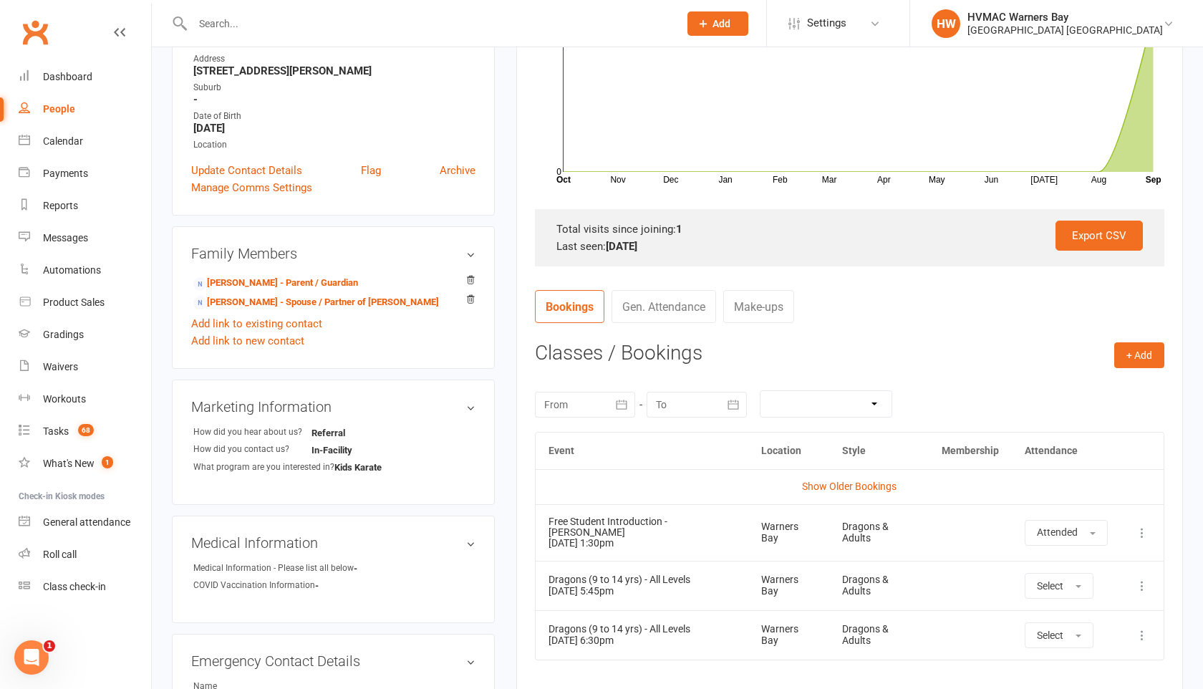
click at [674, 521] on div "Free Student Introduction - [PERSON_NAME]" at bounding box center [641, 527] width 187 height 22
click at [1143, 528] on icon at bounding box center [1142, 532] width 14 height 14
click at [1112, 592] on link "View event" at bounding box center [1079, 589] width 142 height 29
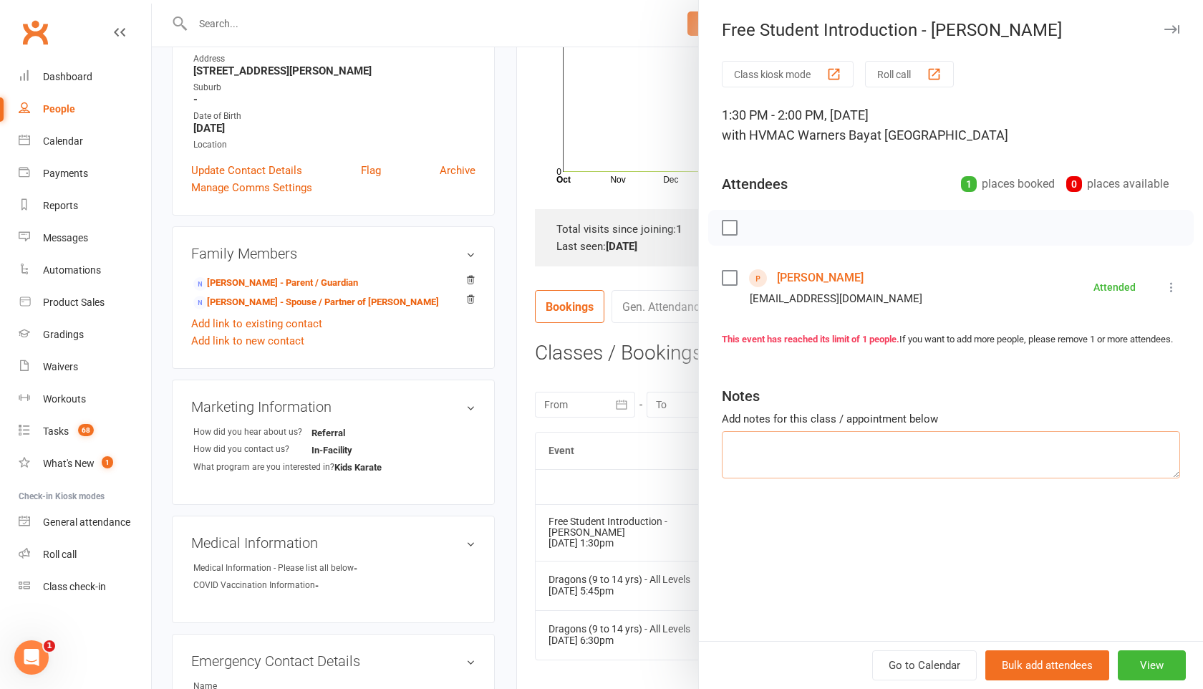
click at [775, 451] on textarea at bounding box center [951, 454] width 458 height 47
type textarea "Signed up"
click at [1169, 31] on icon "button" at bounding box center [1171, 29] width 15 height 9
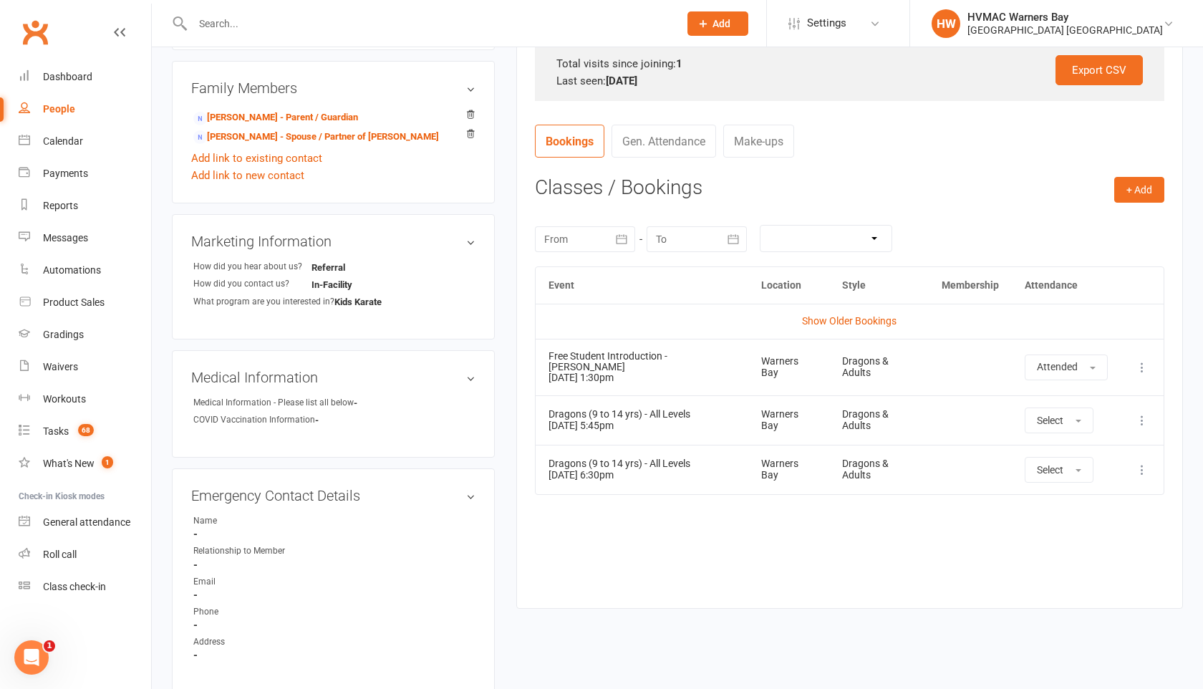
scroll to position [498, 0]
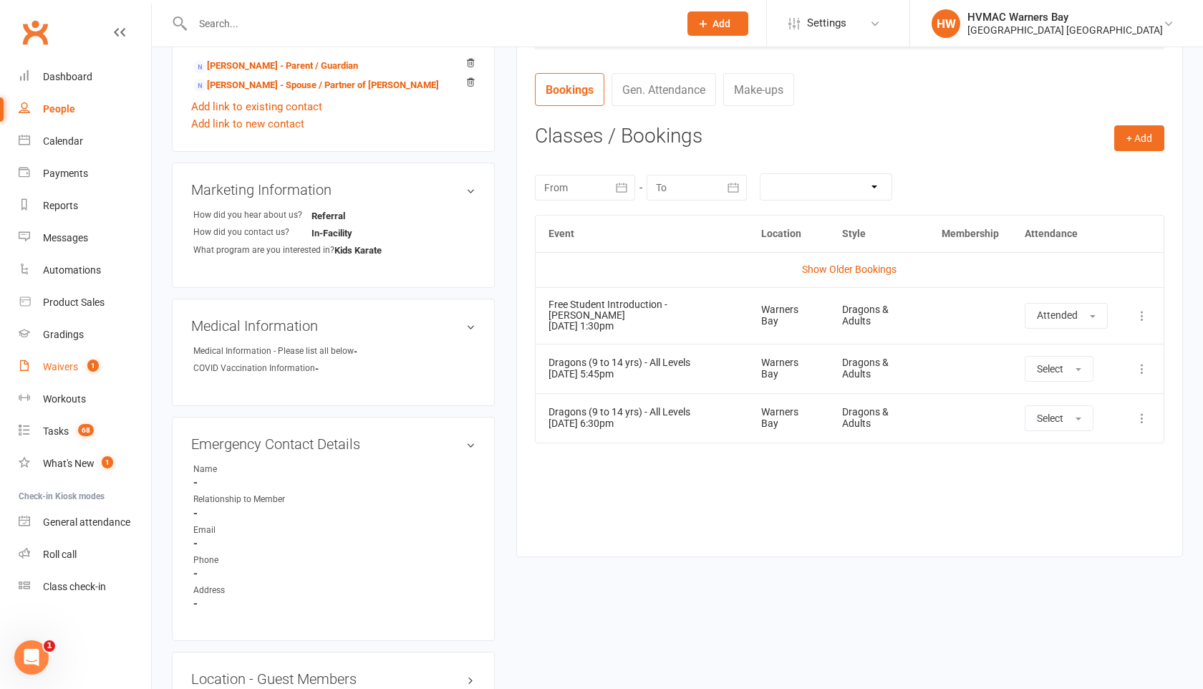
click at [59, 369] on div "Waivers" at bounding box center [60, 366] width 35 height 11
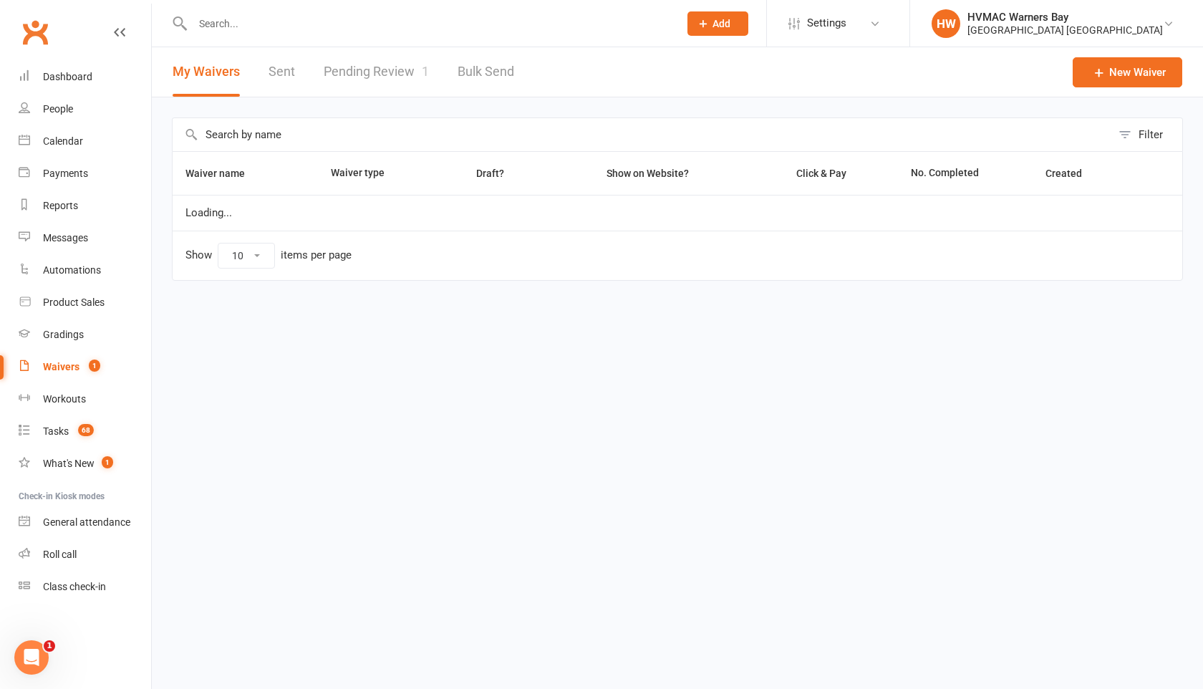
select select "100"
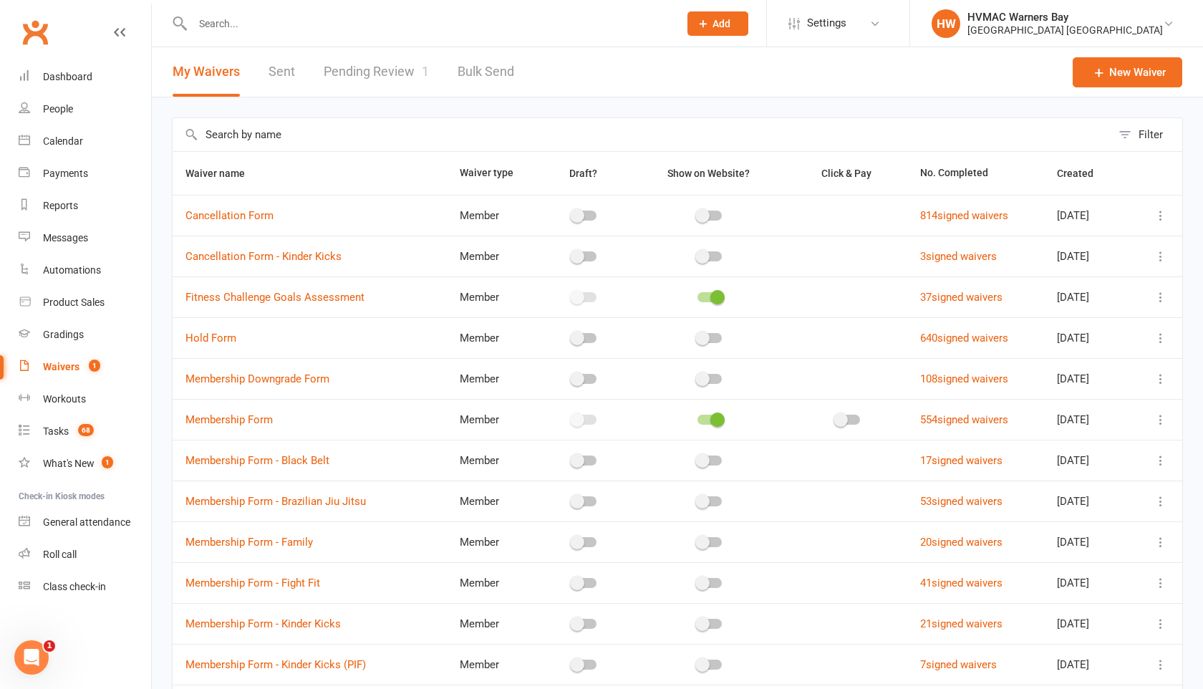
click at [392, 77] on link "Pending Review 1" at bounding box center [376, 71] width 105 height 49
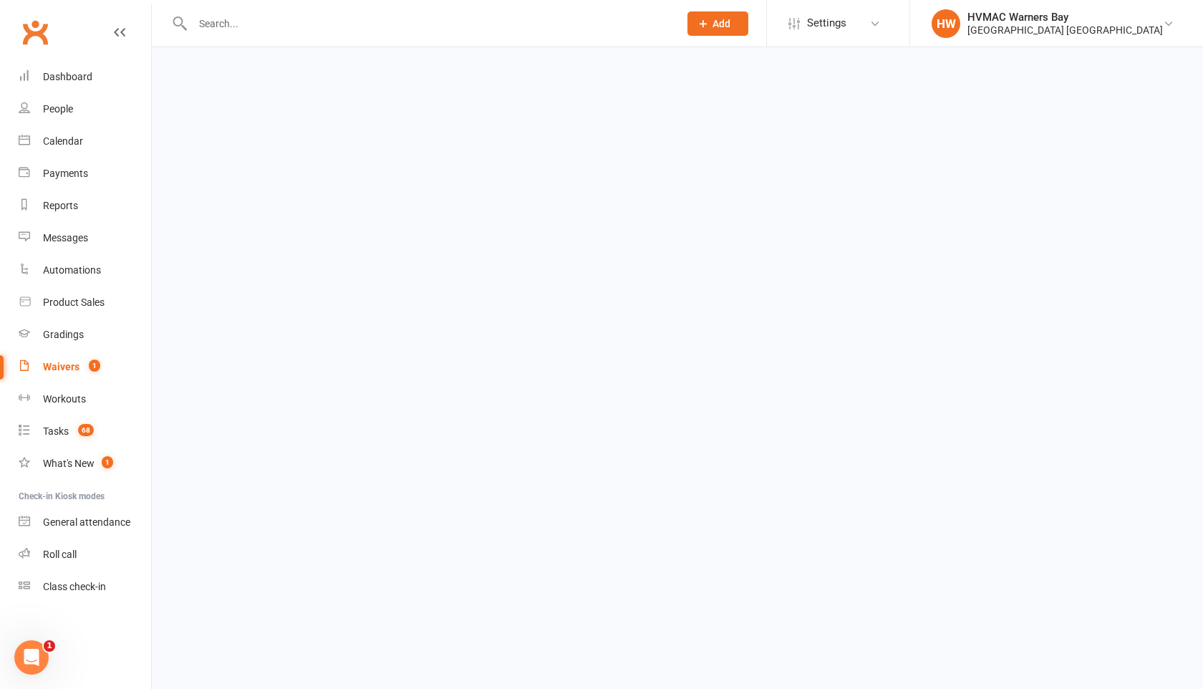
select select "100"
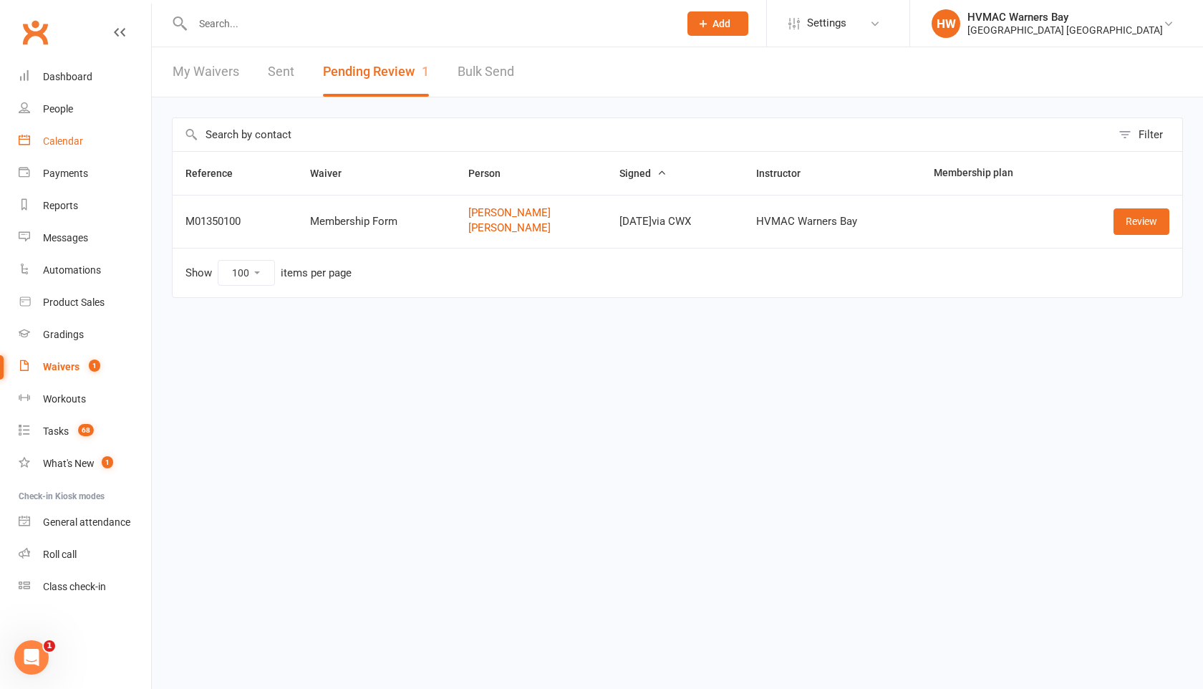
click at [54, 145] on div "Calendar" at bounding box center [63, 140] width 40 height 11
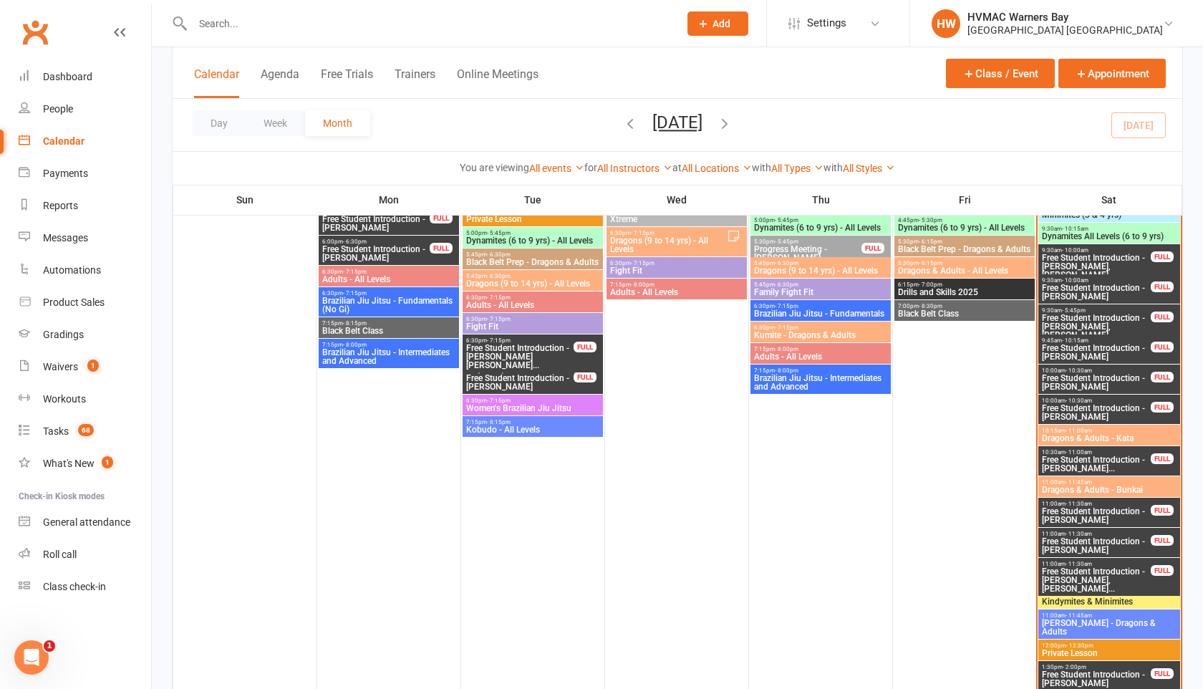
scroll to position [745, 0]
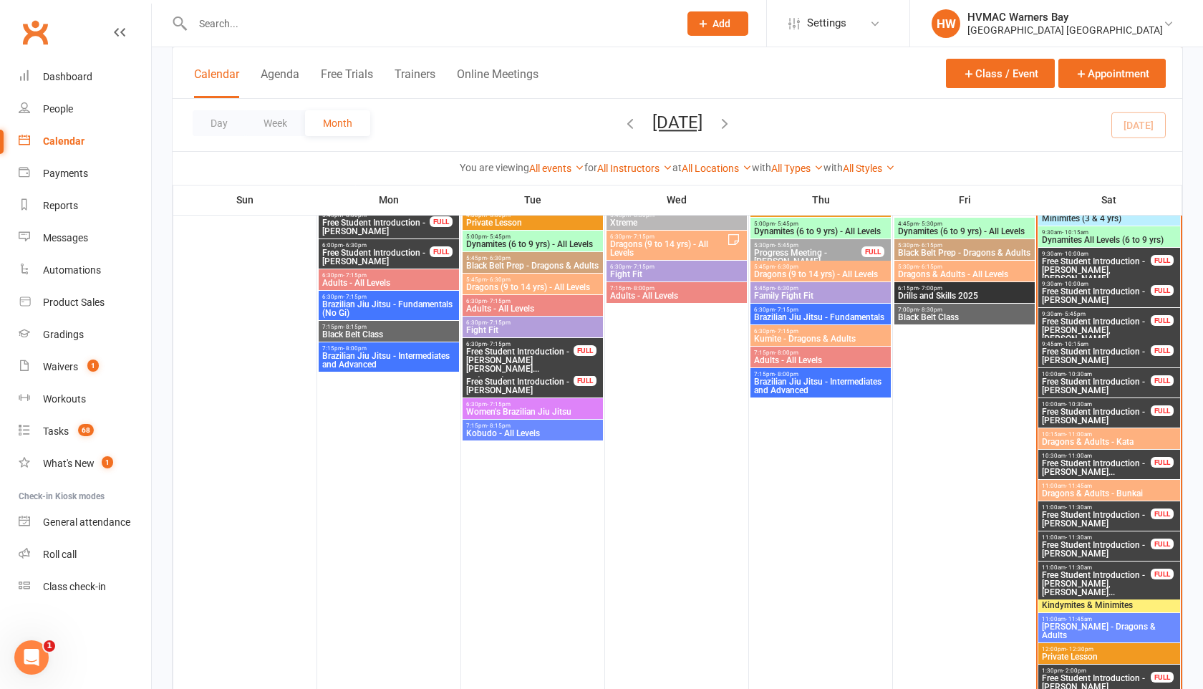
click at [1115, 517] on span "Free Student Introduction - [PERSON_NAME]" at bounding box center [1096, 518] width 110 height 17
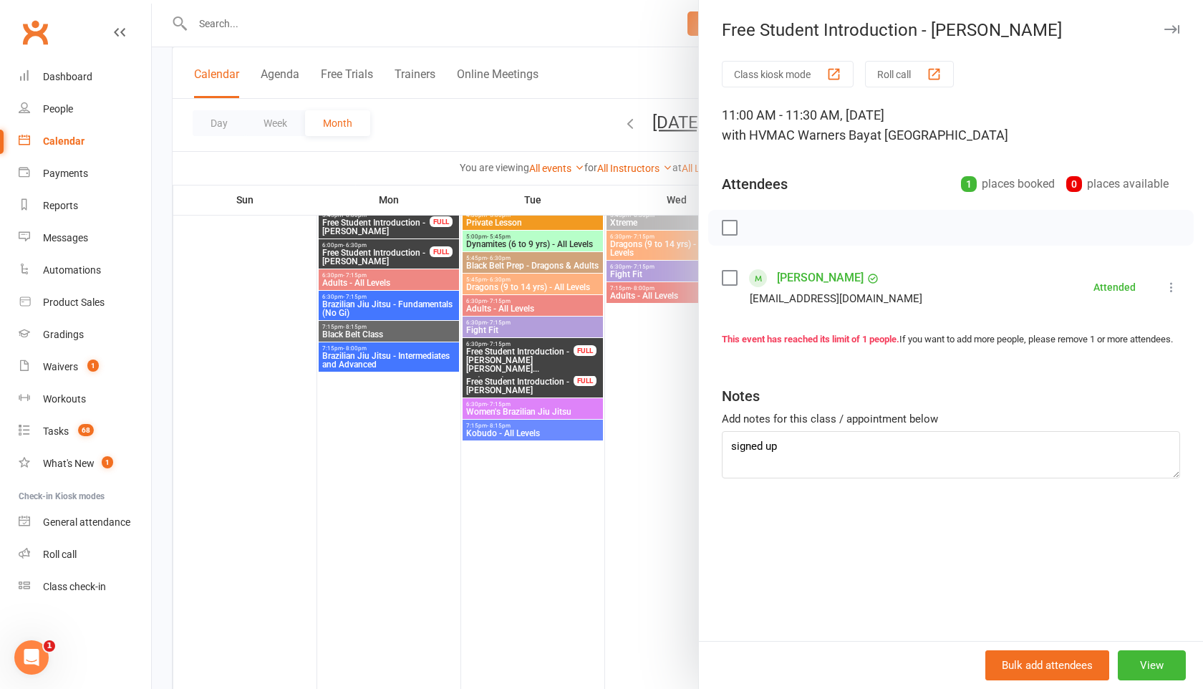
click at [1169, 29] on icon "button" at bounding box center [1171, 29] width 15 height 9
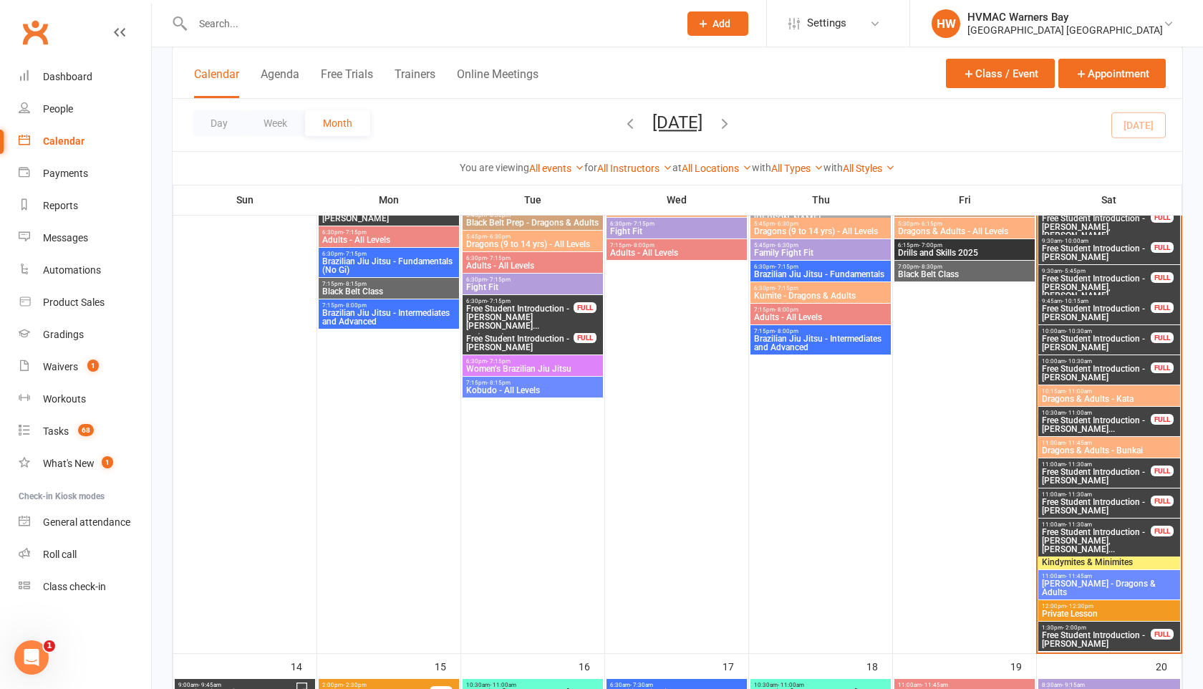
scroll to position [787, 0]
click at [62, 110] on div "People" at bounding box center [58, 108] width 30 height 11
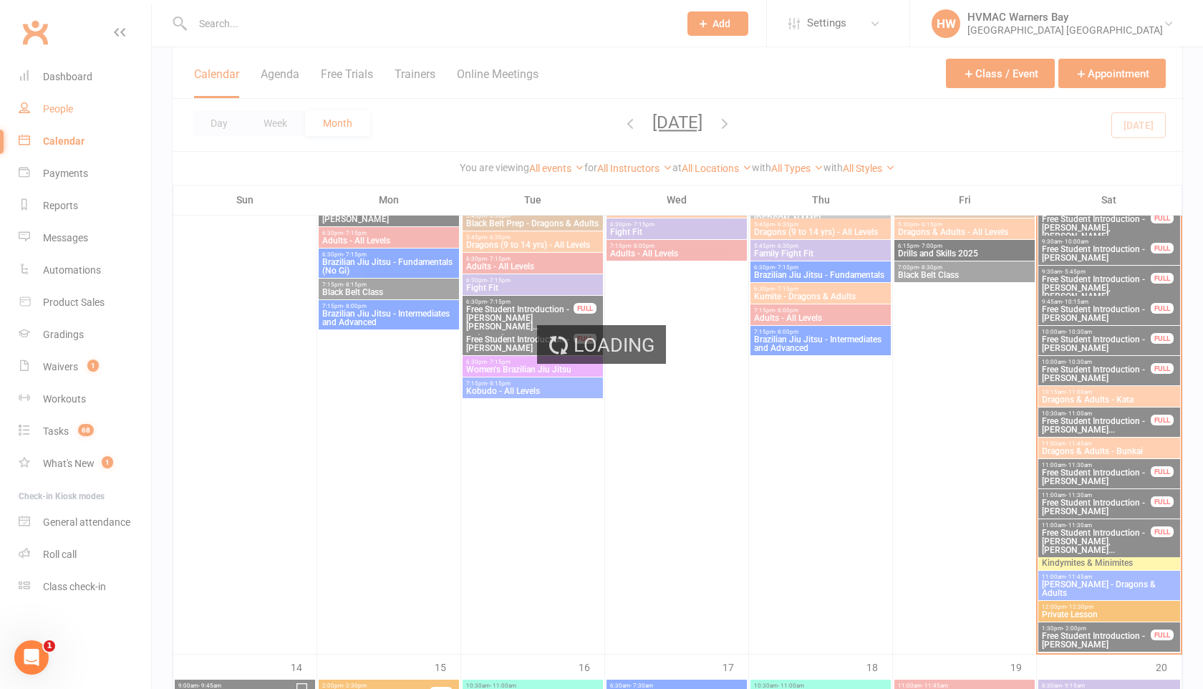
select select "100"
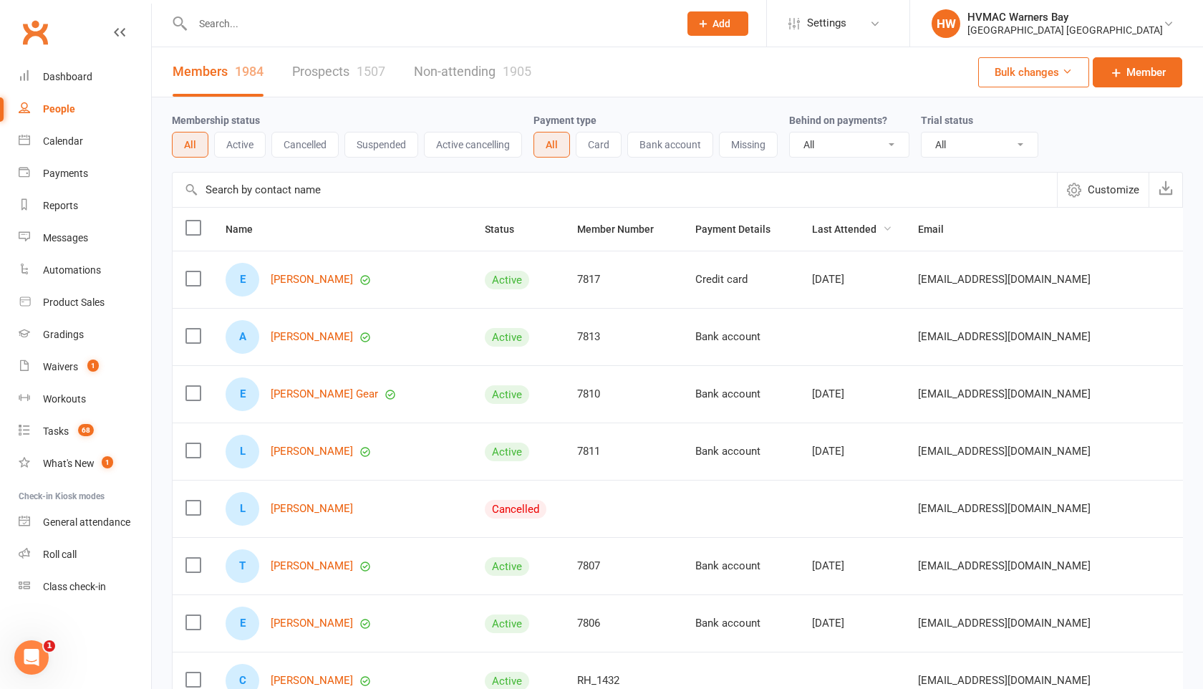
click at [882, 228] on icon "button" at bounding box center [887, 228] width 10 height 10
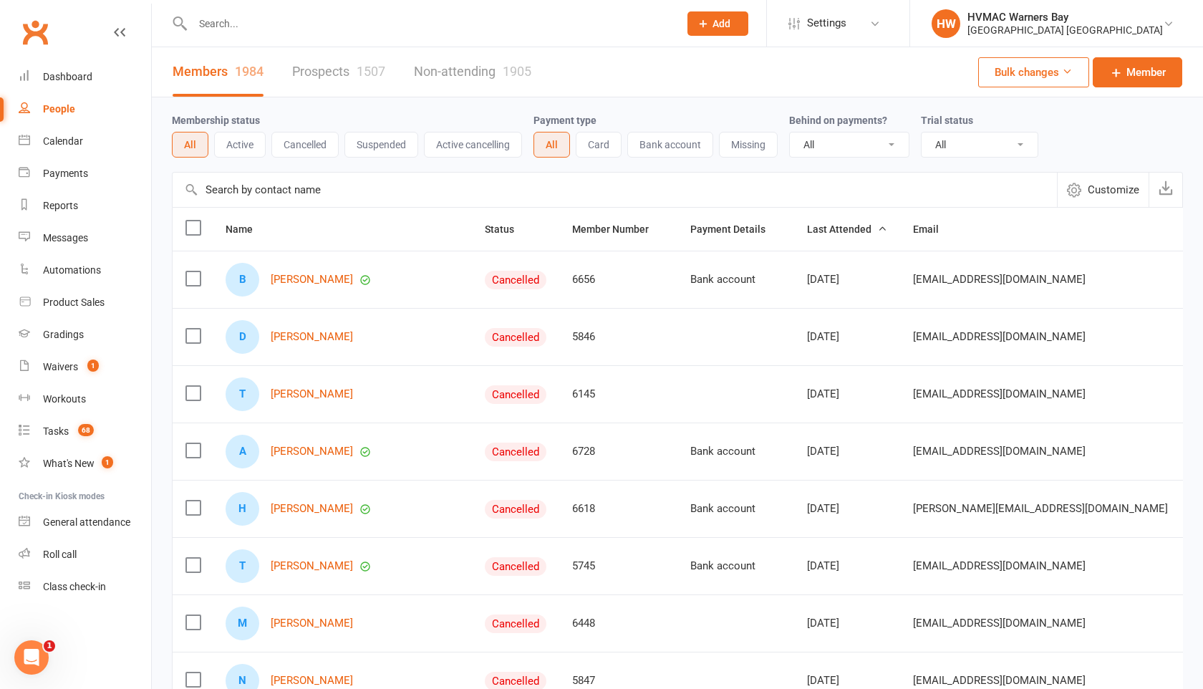
click at [877, 226] on icon "button" at bounding box center [882, 228] width 10 height 10
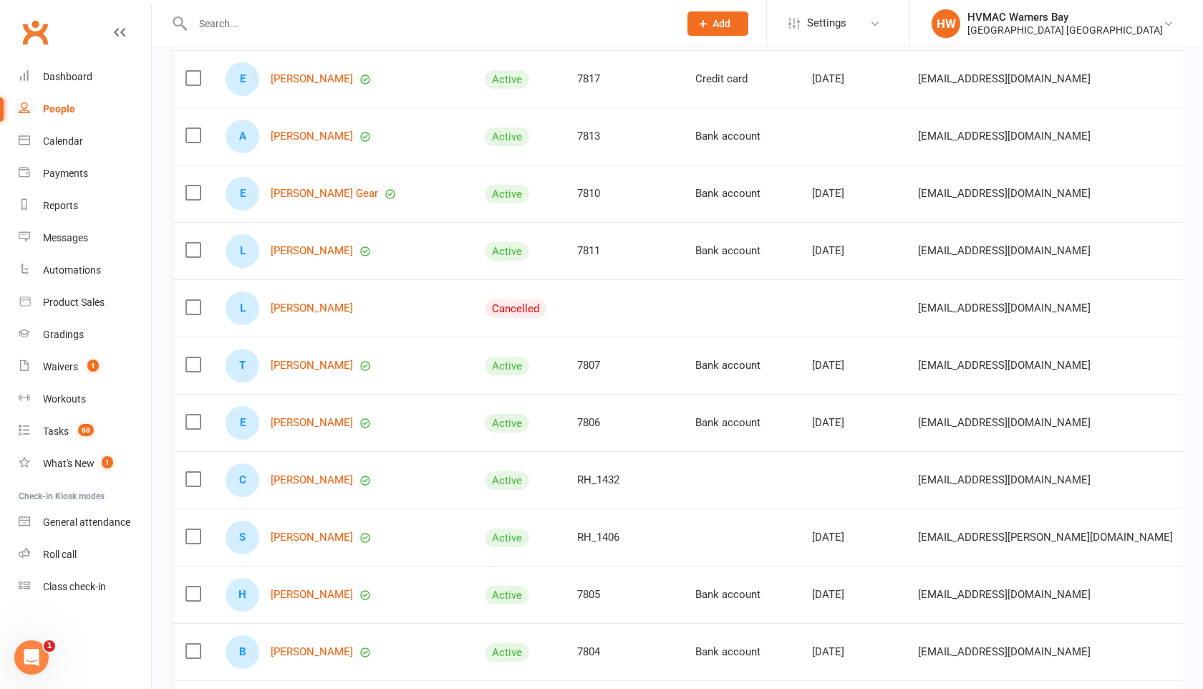
scroll to position [203, 0]
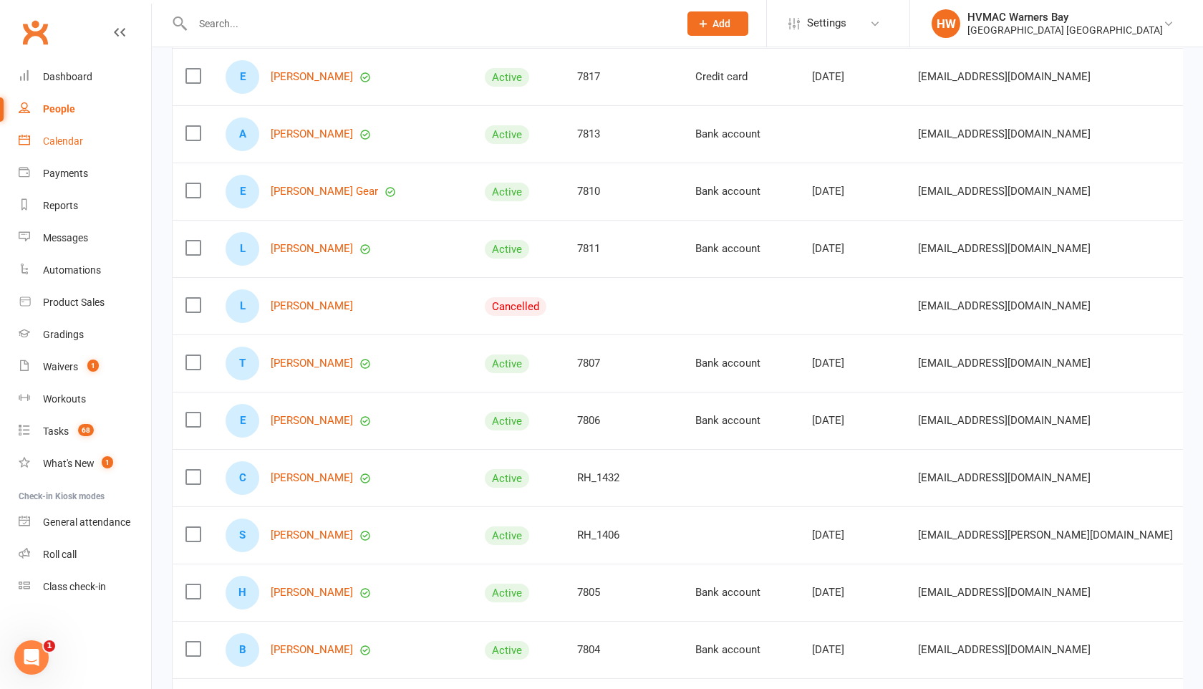
click at [62, 140] on div "Calendar" at bounding box center [63, 140] width 40 height 11
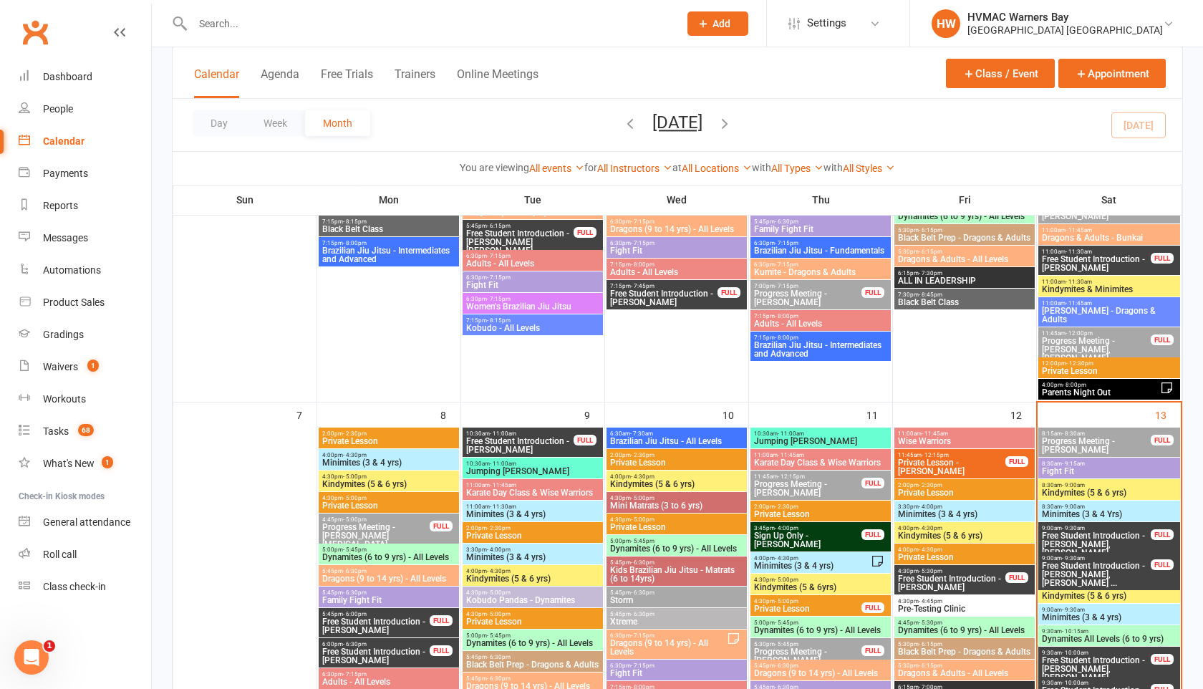
scroll to position [326, 0]
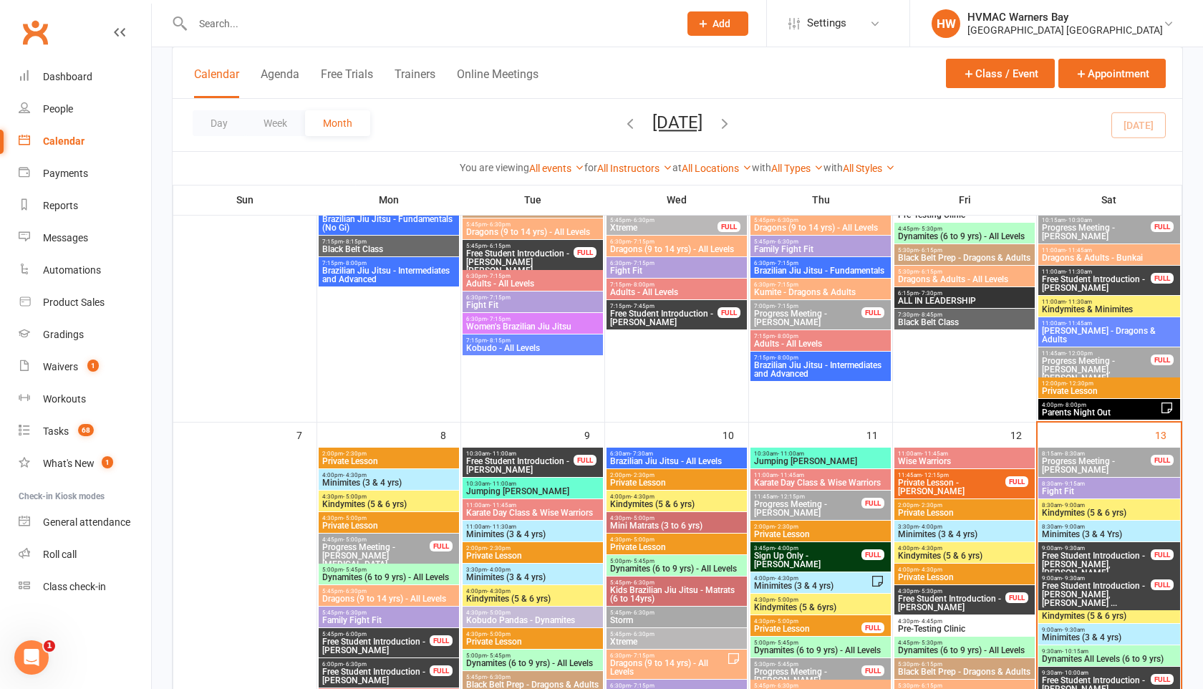
click at [215, 23] on input "text" at bounding box center [428, 24] width 480 height 20
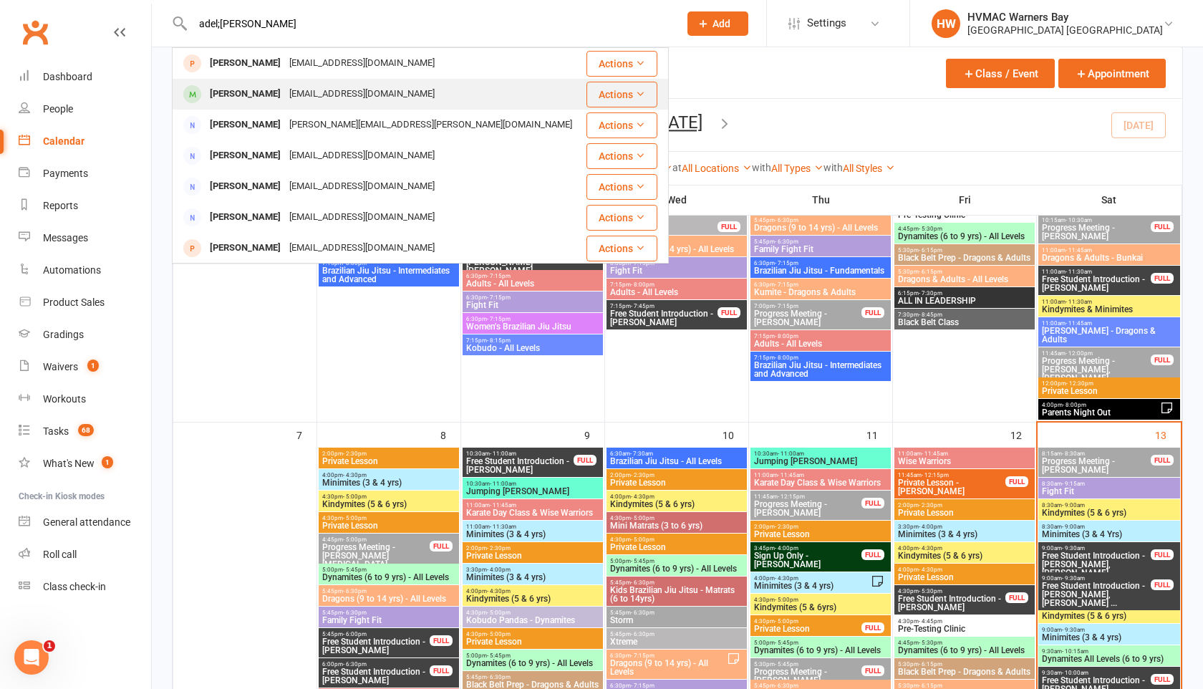
type input "adel;[PERSON_NAME]"
click at [233, 90] on div "[PERSON_NAME]" at bounding box center [244, 94] width 79 height 21
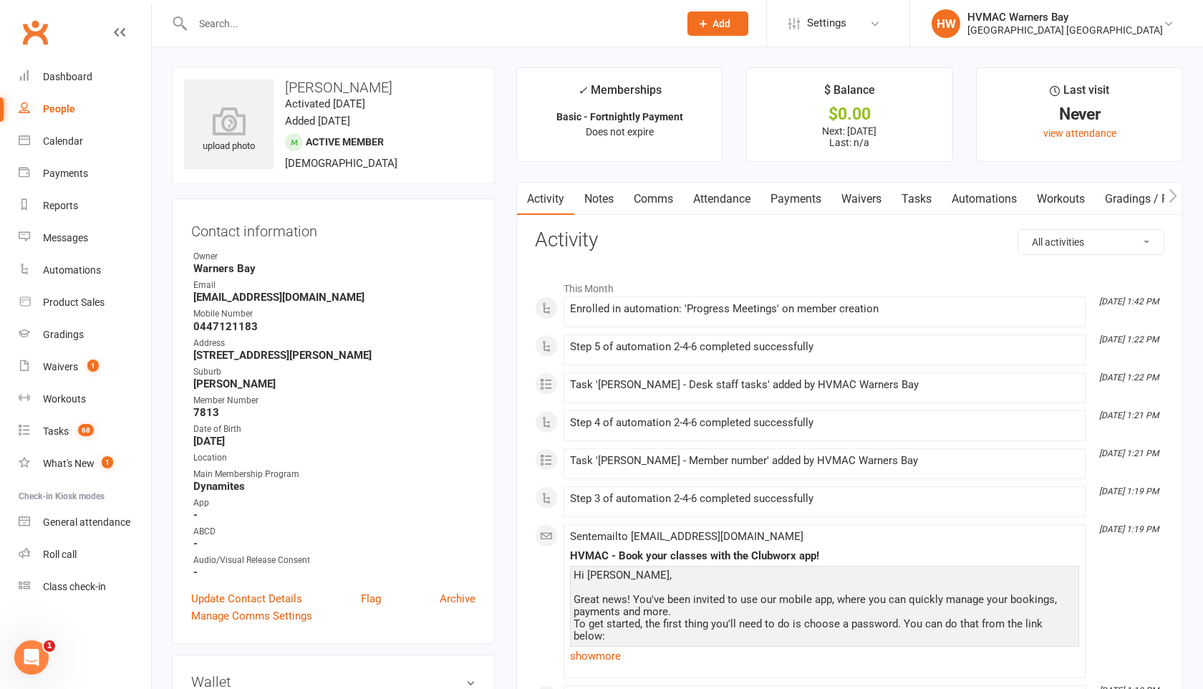
click at [212, 19] on input "text" at bounding box center [428, 24] width 480 height 20
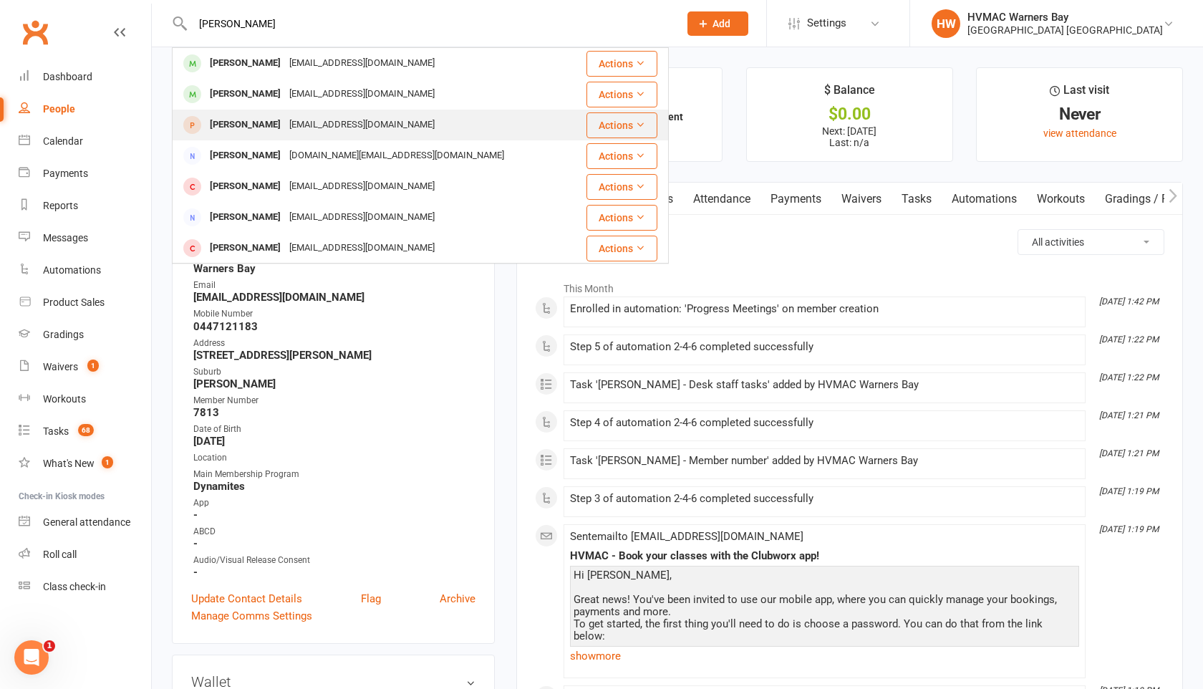
type input "[PERSON_NAME]"
click at [241, 129] on div "[PERSON_NAME]" at bounding box center [244, 125] width 79 height 21
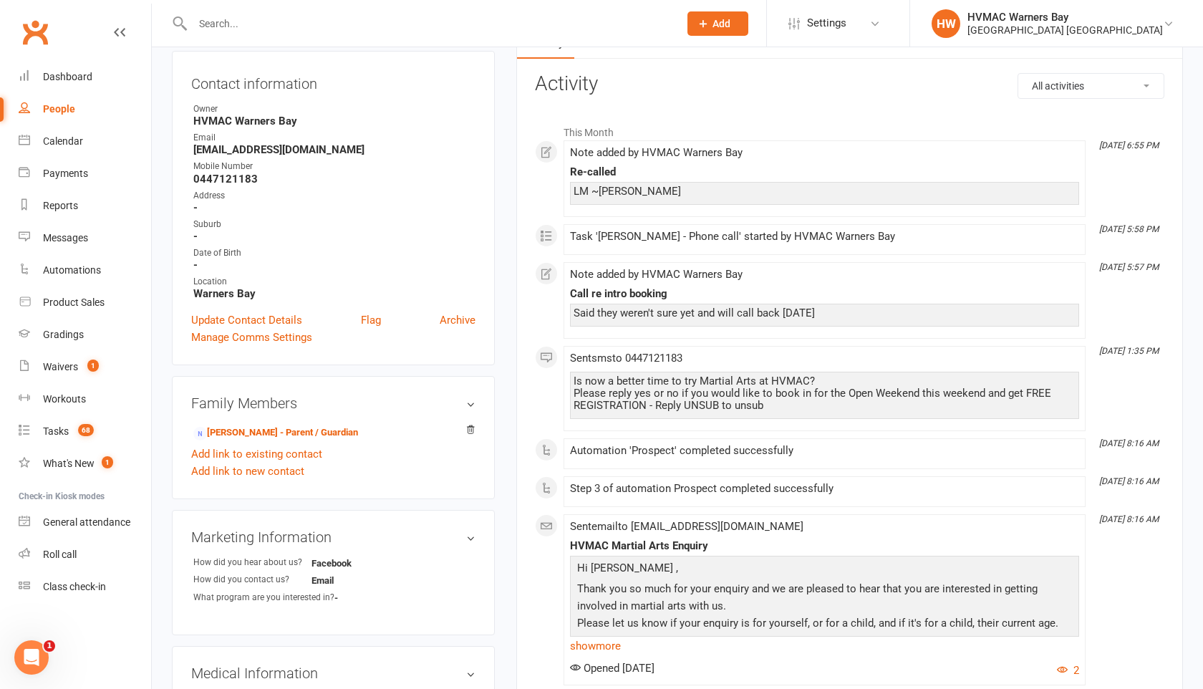
scroll to position [74, 0]
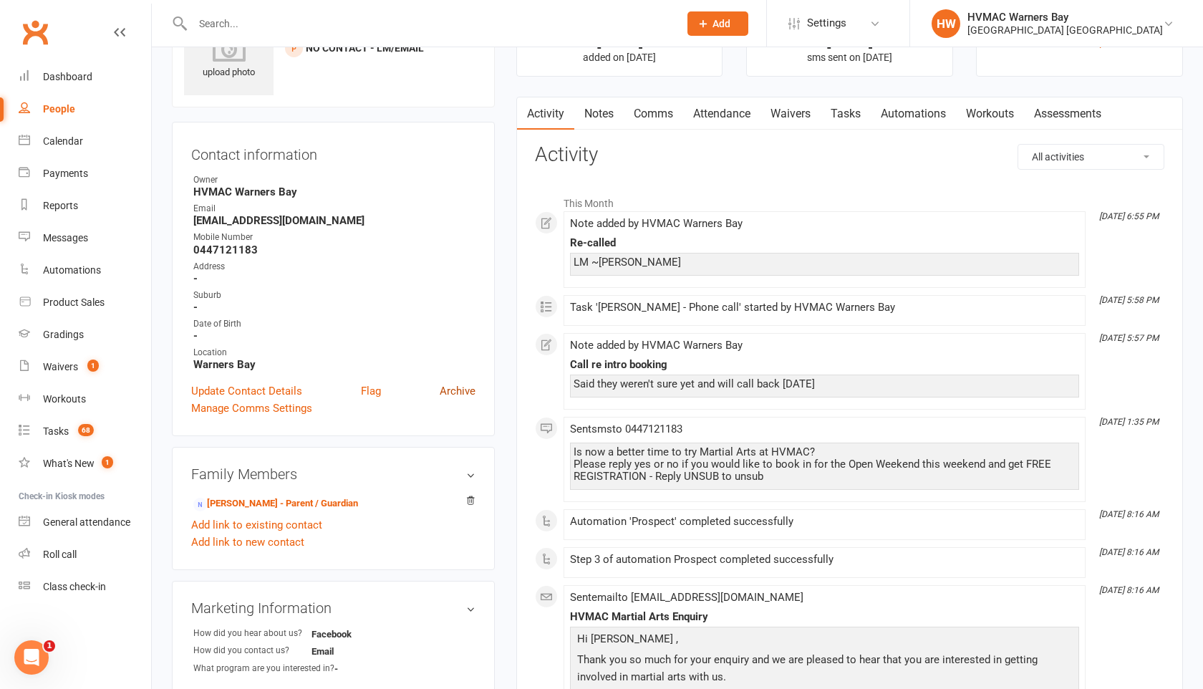
click at [455, 389] on link "Archive" at bounding box center [458, 390] width 36 height 17
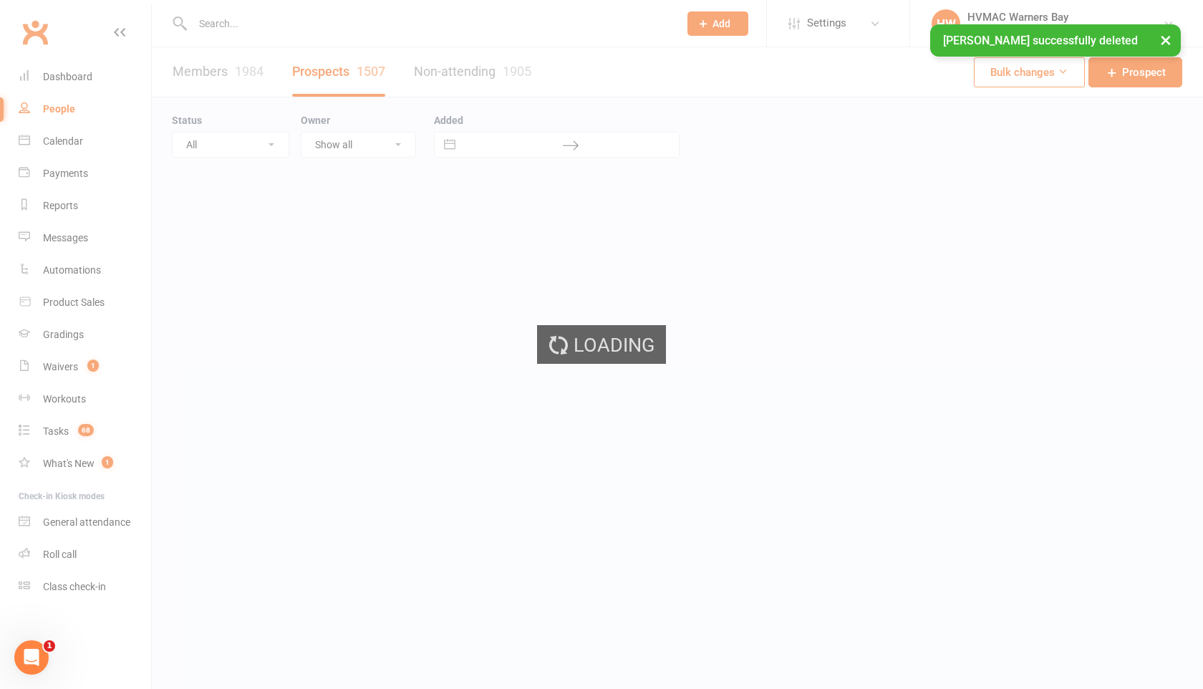
select select "100"
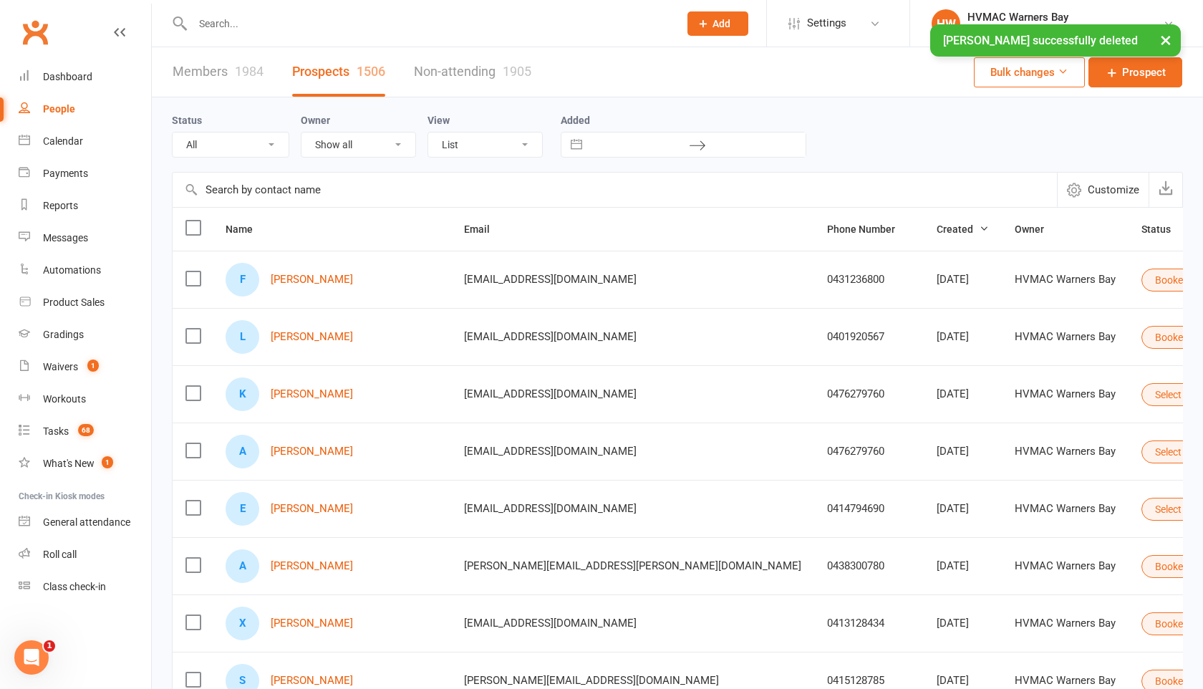
click at [238, 24] on div "× [PERSON_NAME] successfully deleted" at bounding box center [592, 24] width 1184 height 0
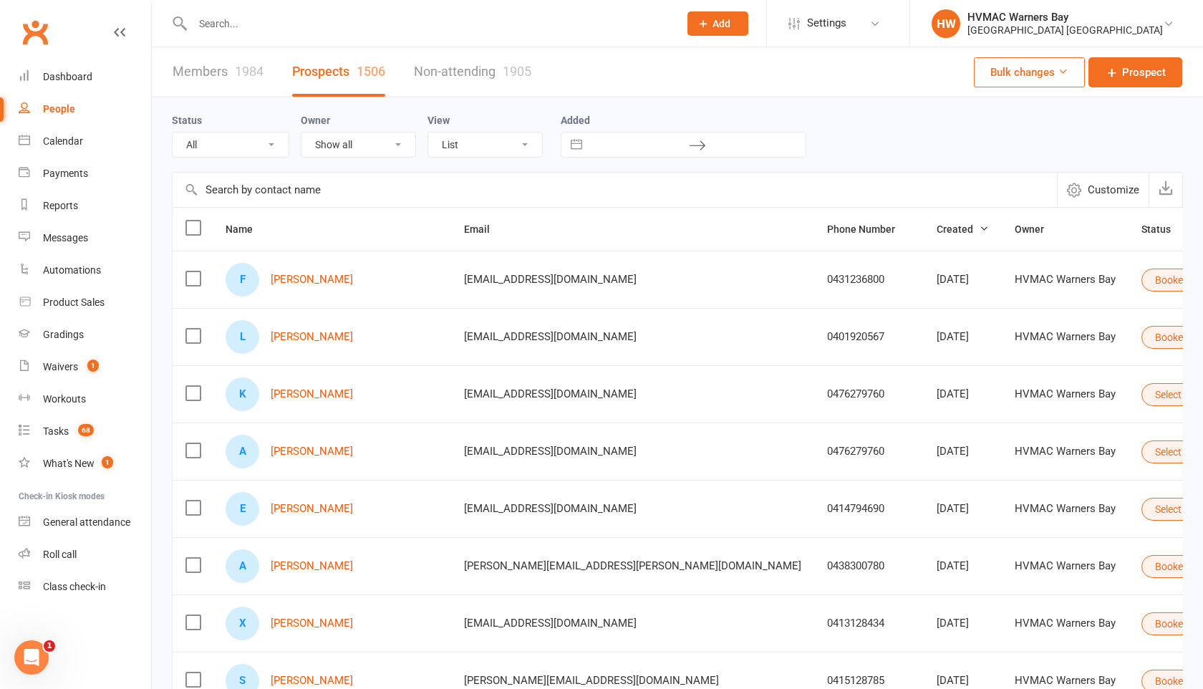
click at [214, 29] on input "text" at bounding box center [428, 24] width 480 height 20
click at [1141, 392] on button "Select status" at bounding box center [1189, 394] width 97 height 23
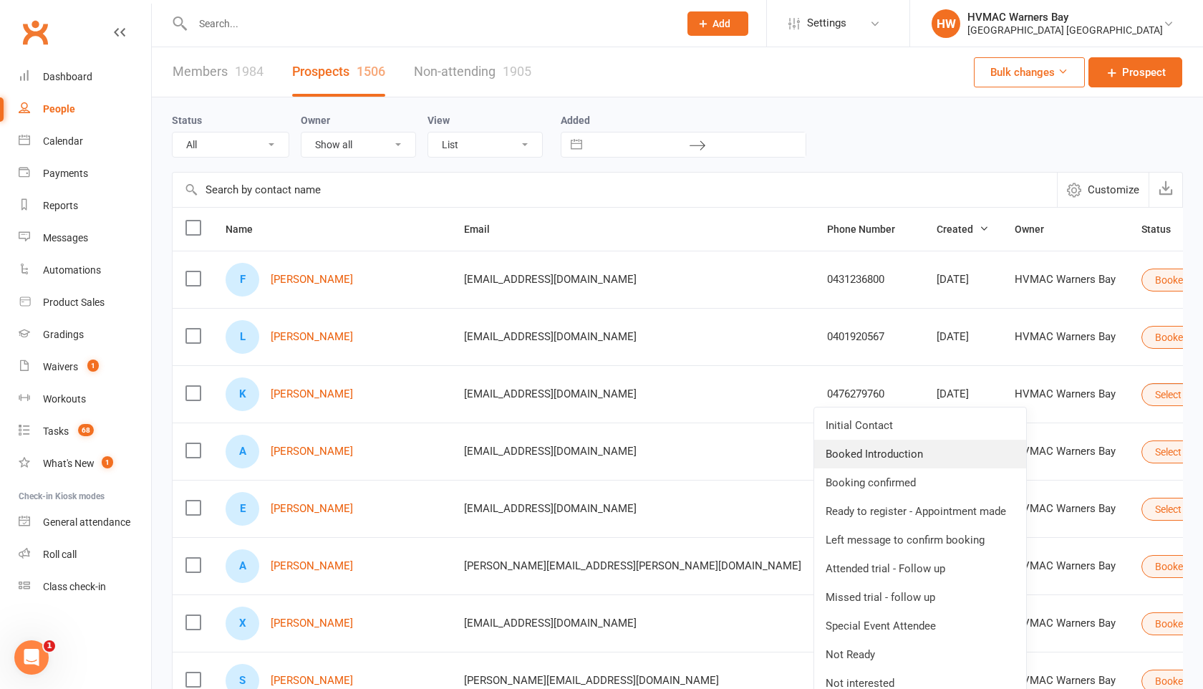
click at [955, 450] on link "Booked Introduction" at bounding box center [920, 454] width 212 height 29
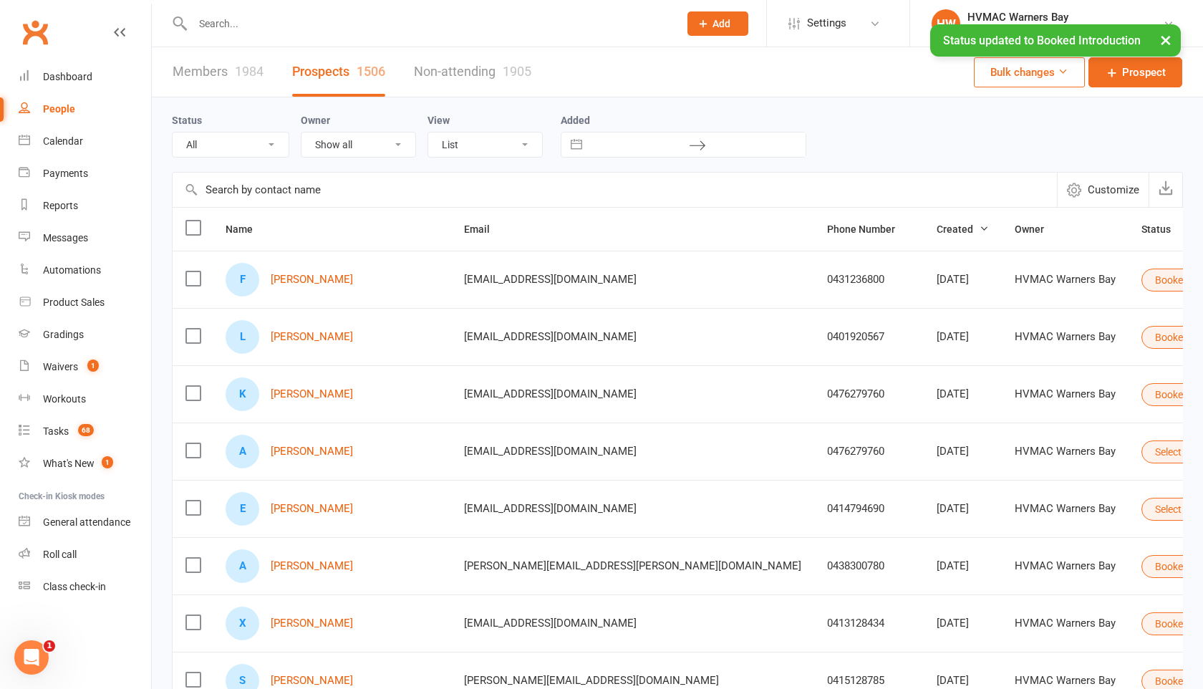
click at [1141, 453] on button "Select status" at bounding box center [1189, 451] width 97 height 23
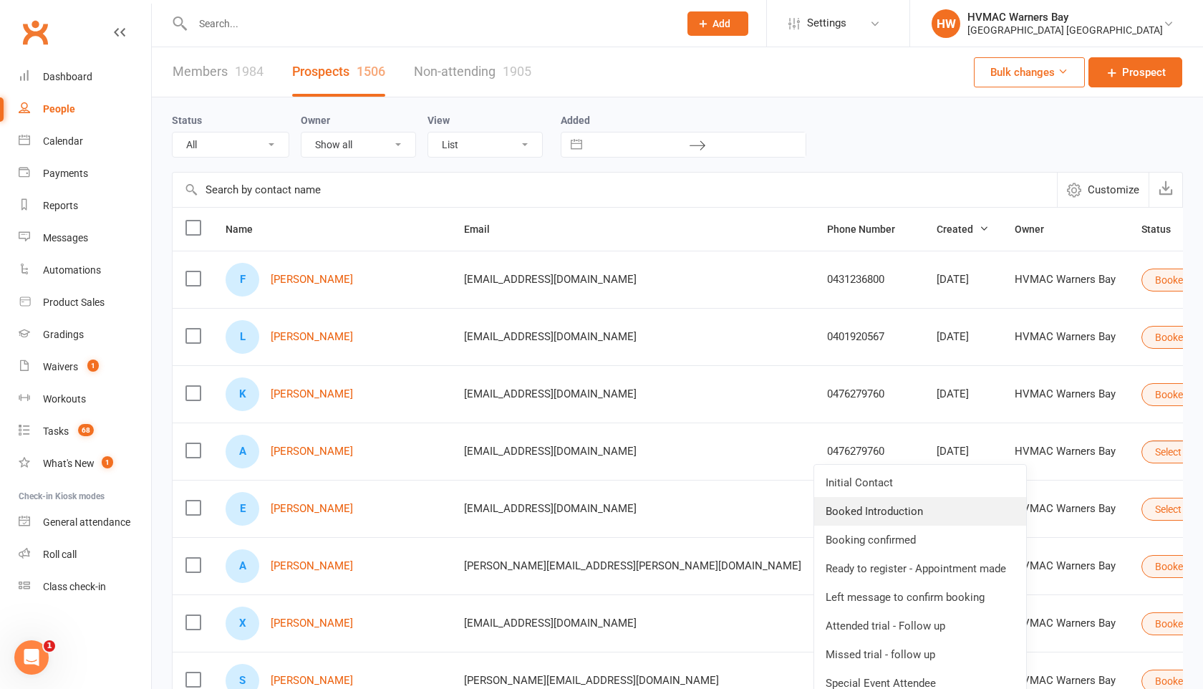
click at [956, 505] on link "Booked Introduction" at bounding box center [920, 511] width 212 height 29
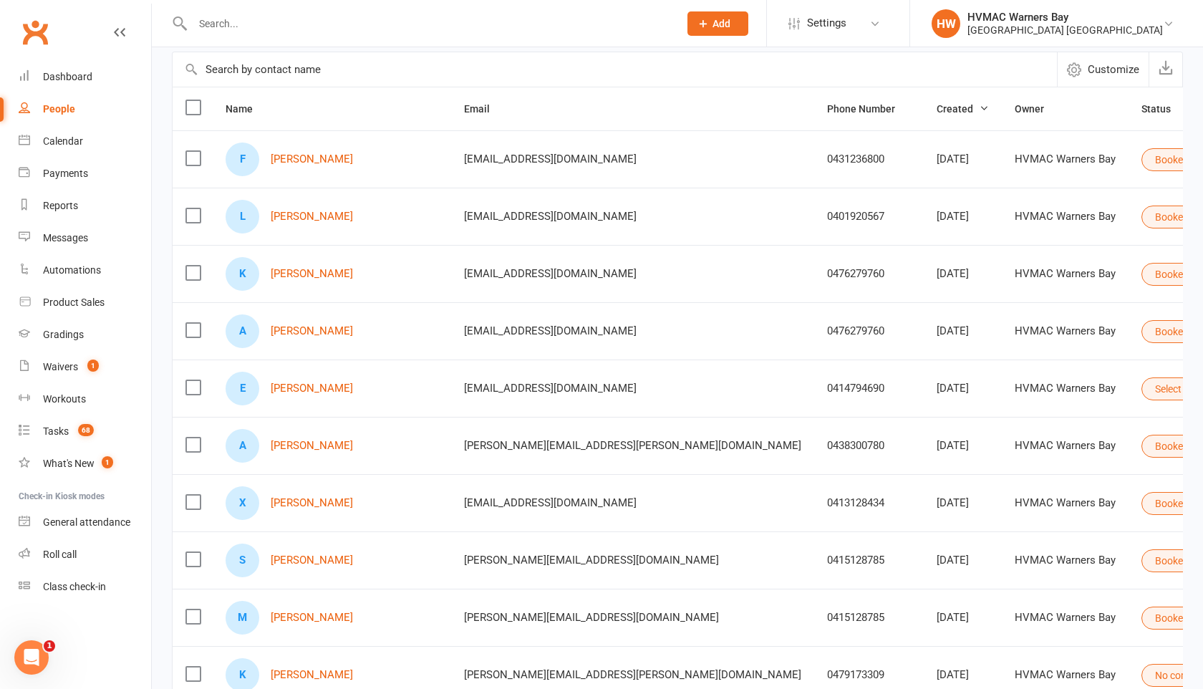
scroll to position [130, 0]
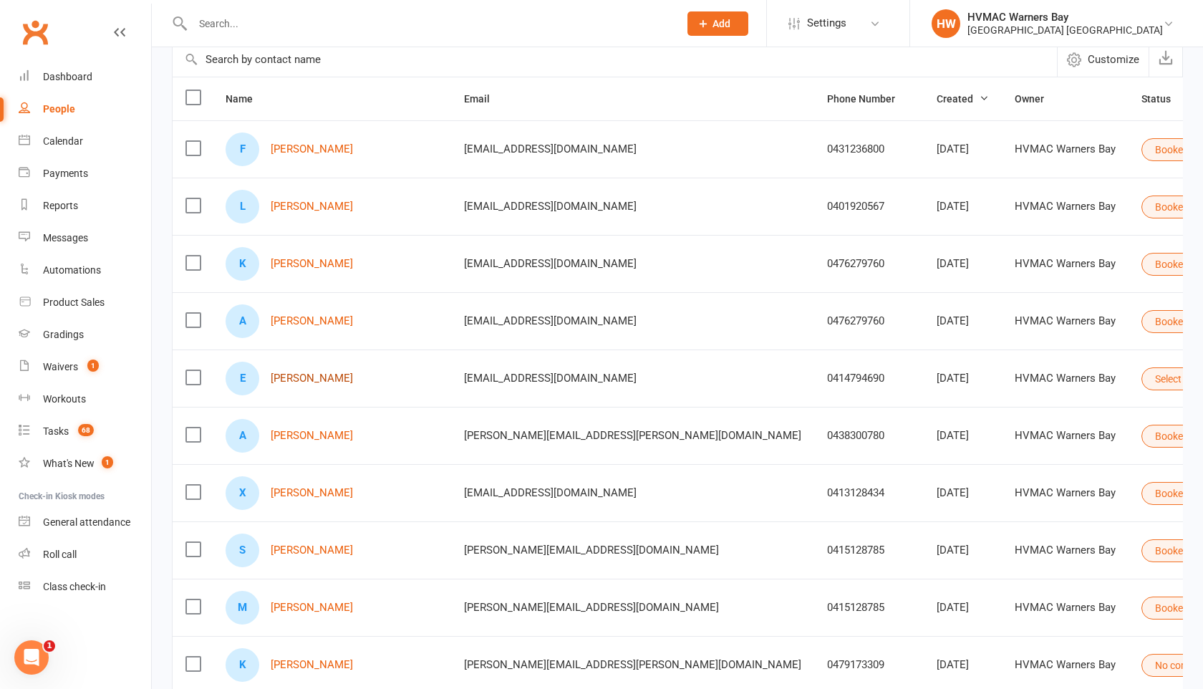
click at [324, 374] on link "[PERSON_NAME]" at bounding box center [312, 378] width 82 height 12
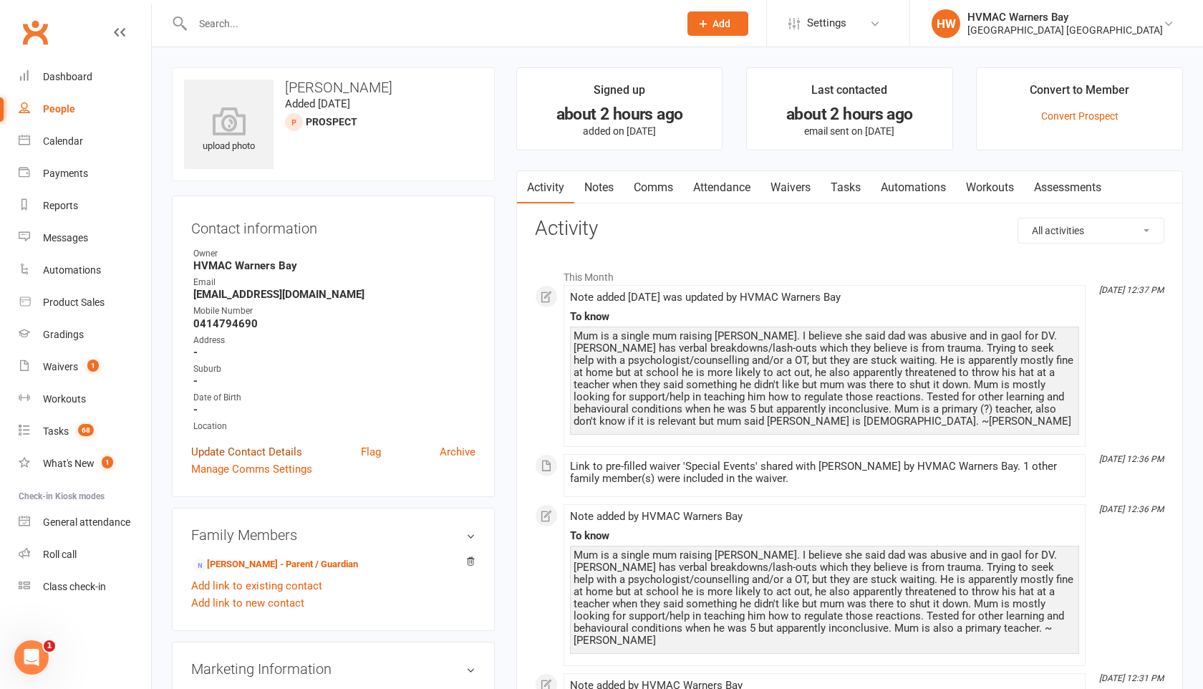
click at [283, 450] on link "Update Contact Details" at bounding box center [246, 451] width 111 height 17
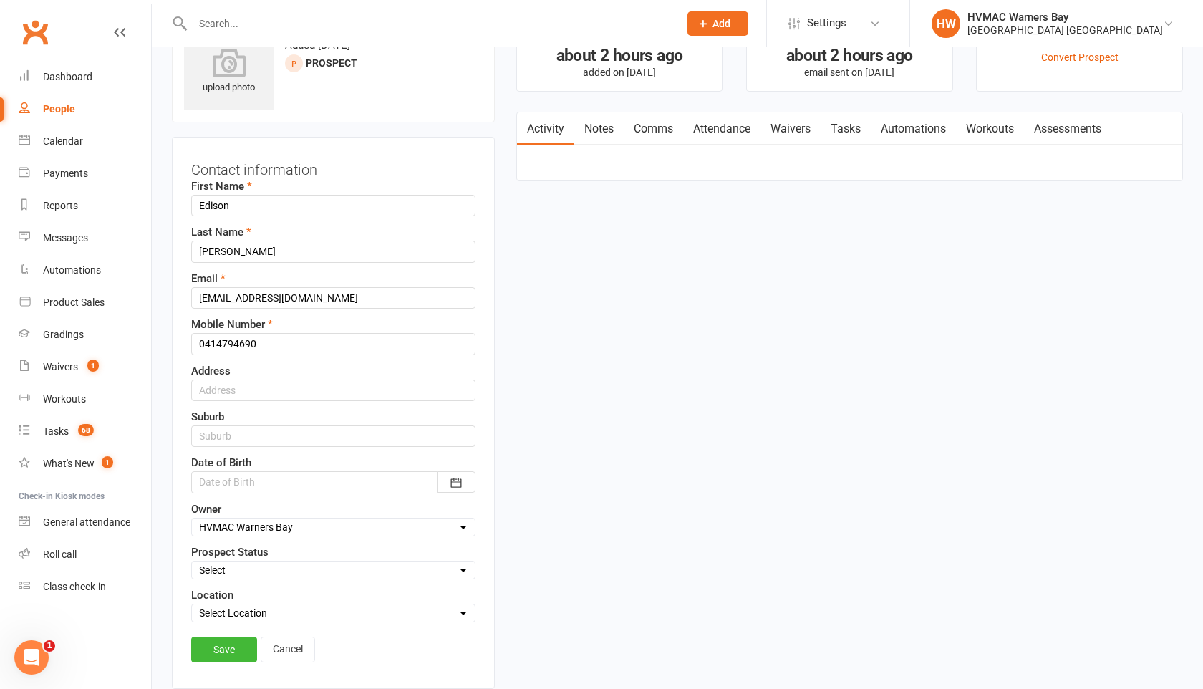
scroll to position [67, 0]
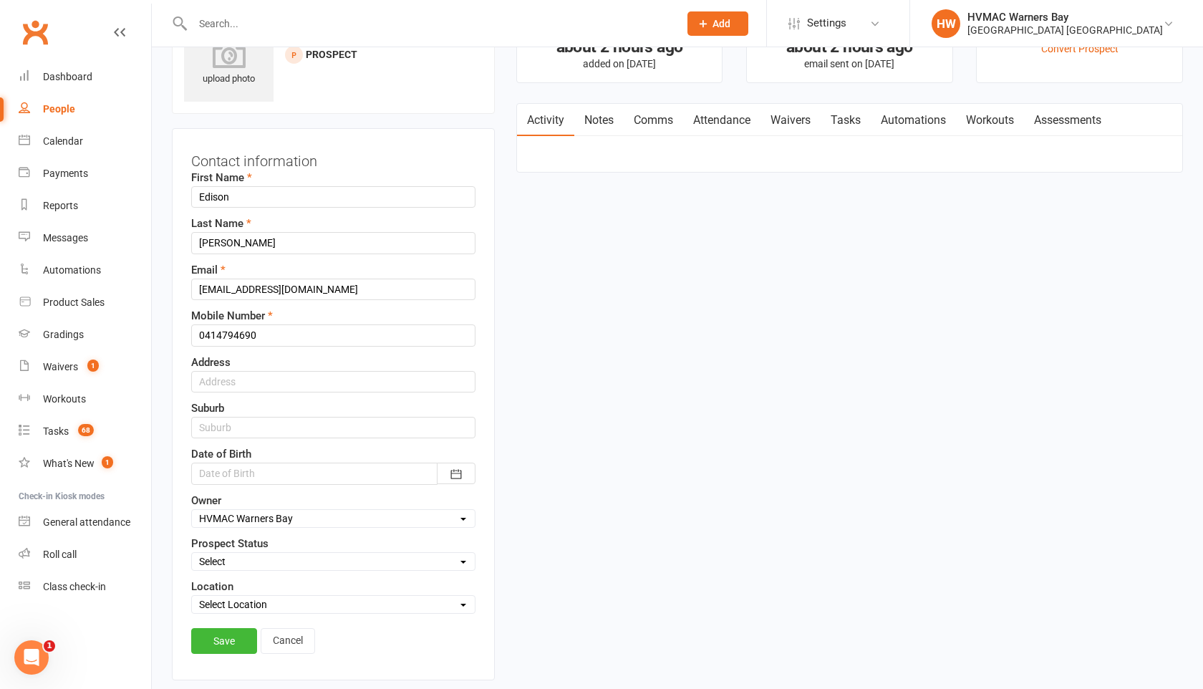
click at [268, 565] on select "Select Initial Contact Booked Introduction Booking confirmed Ready to register …" at bounding box center [333, 561] width 283 height 16
select select "Special Event Attendee"
click at [192, 553] on select "Select Initial Contact Booked Introduction Booking confirmed Ready to register …" at bounding box center [333, 561] width 283 height 16
click at [223, 639] on link "Save" at bounding box center [224, 641] width 66 height 26
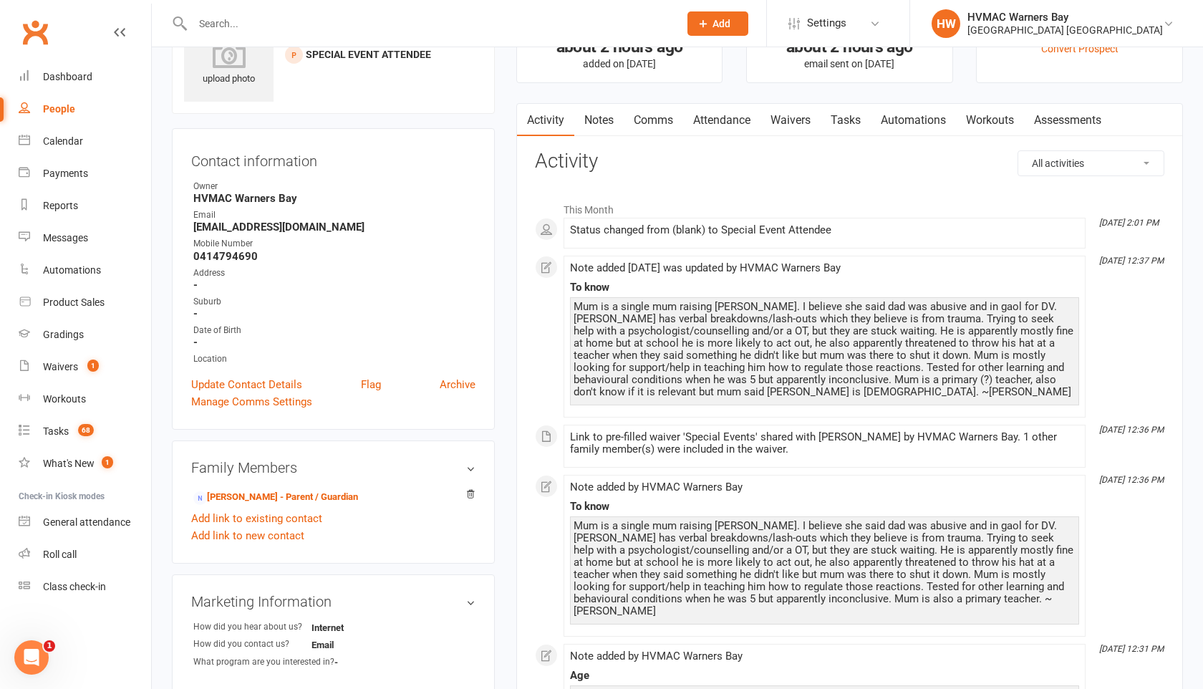
scroll to position [0, 0]
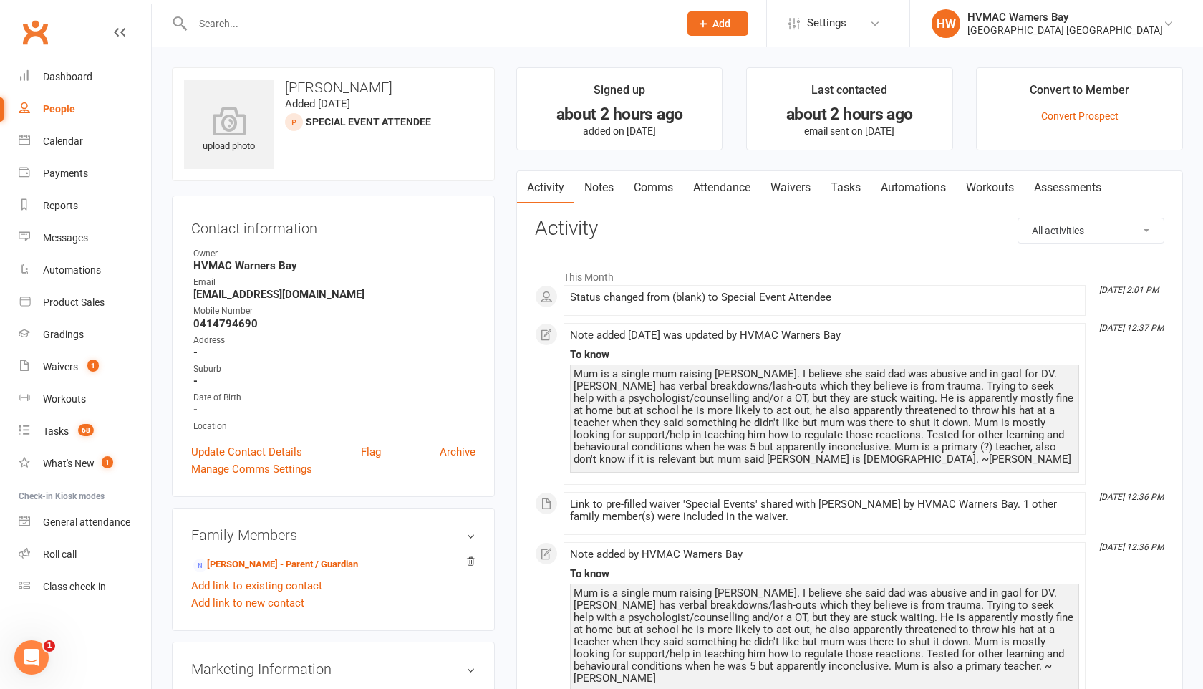
click at [57, 105] on div "People" at bounding box center [59, 108] width 32 height 11
select select "100"
